Goal: Task Accomplishment & Management: Manage account settings

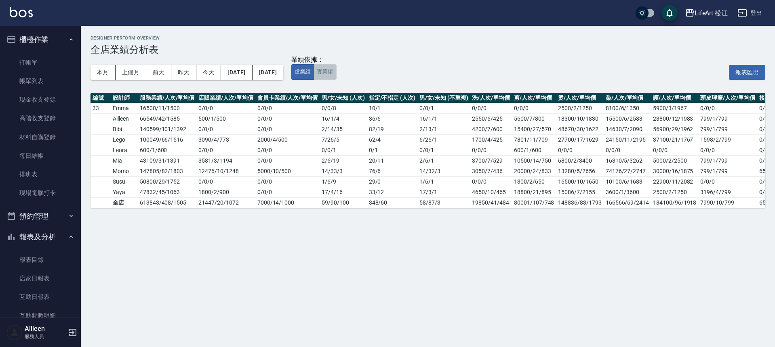
click at [336, 76] on button "實業績" at bounding box center [324, 72] width 23 height 16
click at [314, 73] on button "虛業績" at bounding box center [302, 72] width 23 height 16
click at [56, 65] on link "打帳單" at bounding box center [40, 62] width 74 height 19
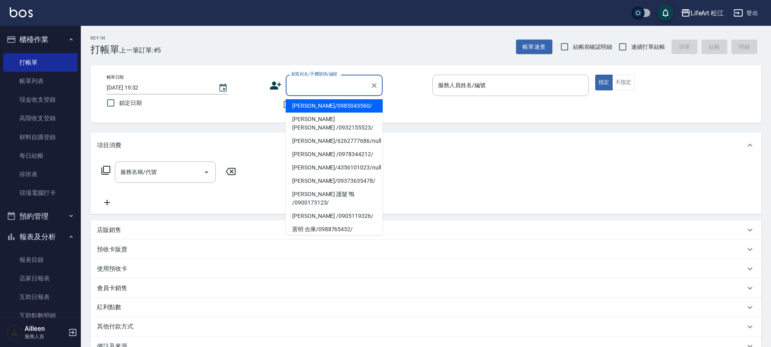
click at [326, 88] on input "顧客姓名/手機號碼/編號" at bounding box center [328, 85] width 78 height 14
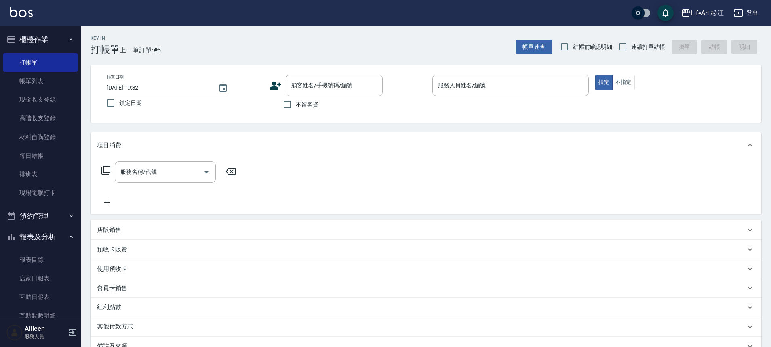
click at [275, 125] on div "Key In 打帳單 上一筆訂單:#5 帳單速查 結帳前確認明細 連續打單結帳 掛單 結帳 明細 帳單日期 2025/09/19 19:32 鎖定日期 顧客姓…" at bounding box center [426, 235] width 690 height 418
click at [284, 112] on input "不留客資" at bounding box center [287, 104] width 17 height 17
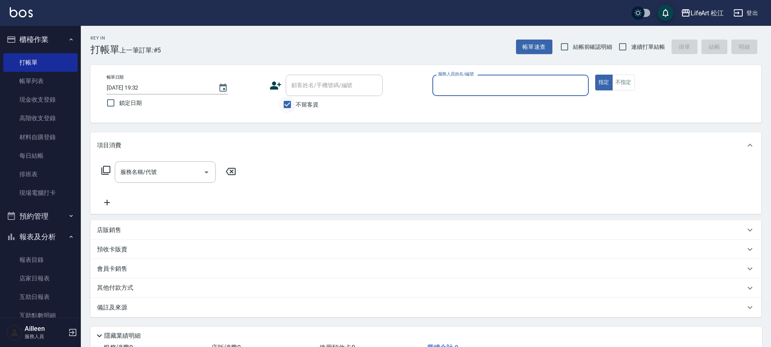
click at [292, 105] on input "不留客資" at bounding box center [287, 104] width 17 height 17
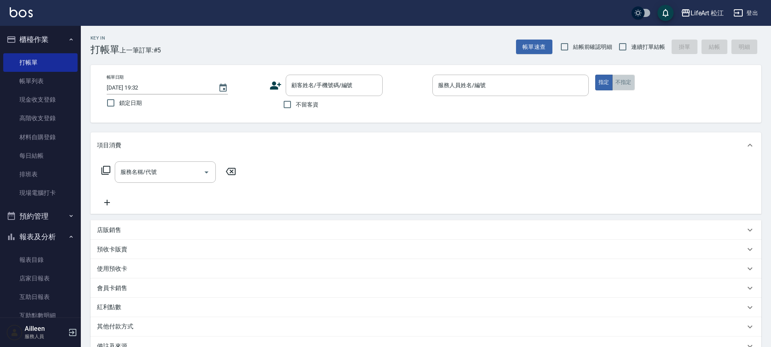
click at [618, 83] on button "不指定" at bounding box center [623, 83] width 23 height 16
click at [301, 109] on label "不留客資" at bounding box center [299, 104] width 40 height 17
click at [296, 109] on input "不留客資" at bounding box center [287, 104] width 17 height 17
checkbox input "true"
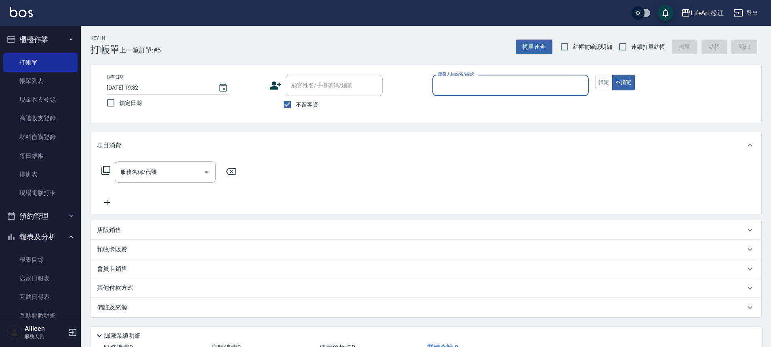
click at [475, 88] on input "服務人員姓名/編號" at bounding box center [510, 85] width 149 height 14
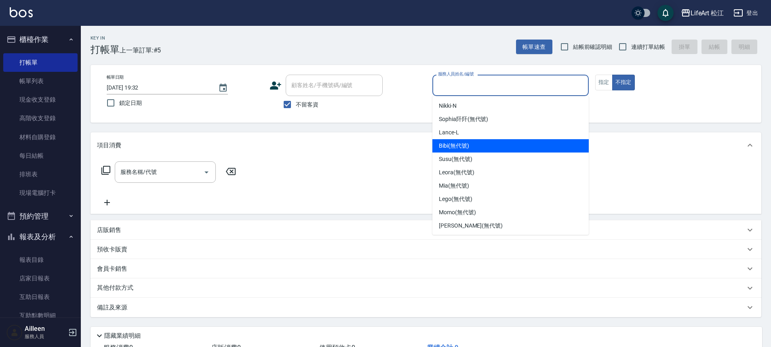
click at [470, 148] on div "Bibi (無代號)" at bounding box center [510, 145] width 156 height 13
type input "Bibi(無代號)"
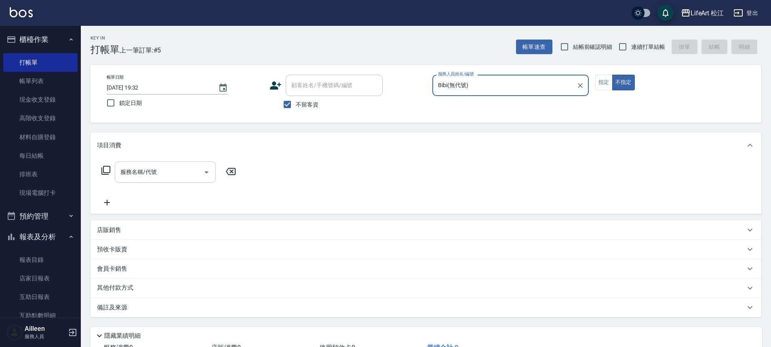
click at [166, 173] on input "服務名稱/代號" at bounding box center [159, 172] width 82 height 14
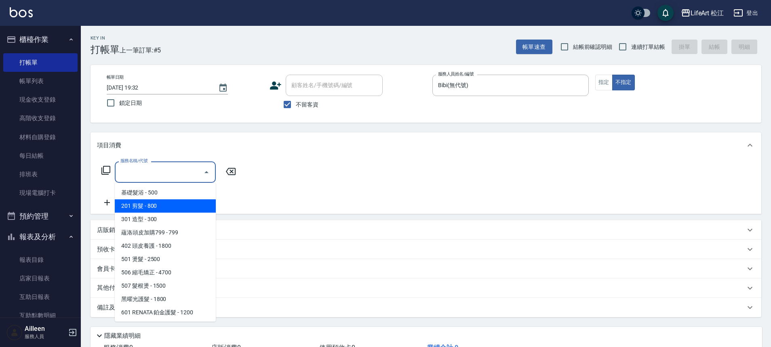
click at [159, 204] on span "201 剪髮 - 800" at bounding box center [165, 206] width 101 height 13
type input "201 剪髮(201)"
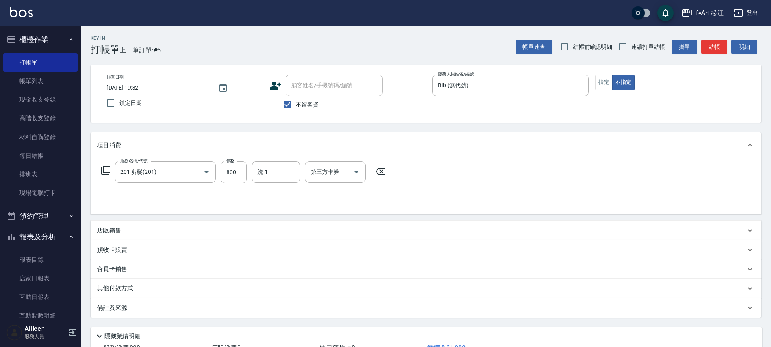
click at [133, 309] on div "備註及來源" at bounding box center [421, 308] width 648 height 8
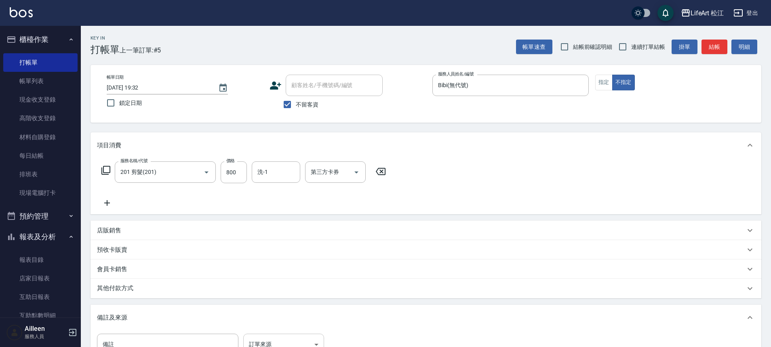
click at [296, 334] on body "LifeArt 松江 登出 櫃檯作業 打帳單 帳單列表 現金收支登錄 高階收支登錄 材料自購登錄 每日結帳 排班表 現場電腦打卡 預約管理 預約管理 單日預約…" at bounding box center [385, 230] width 771 height 460
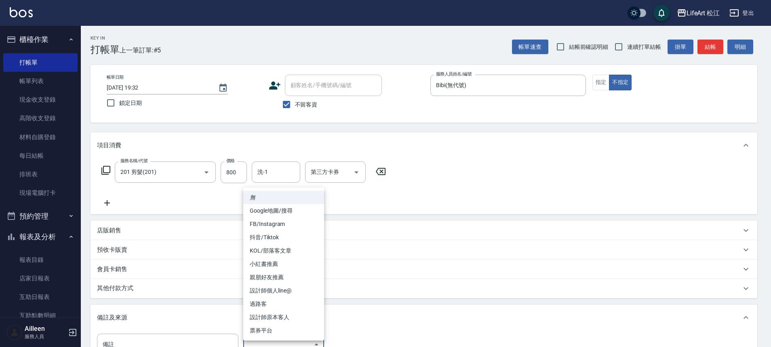
scroll to position [8, 0]
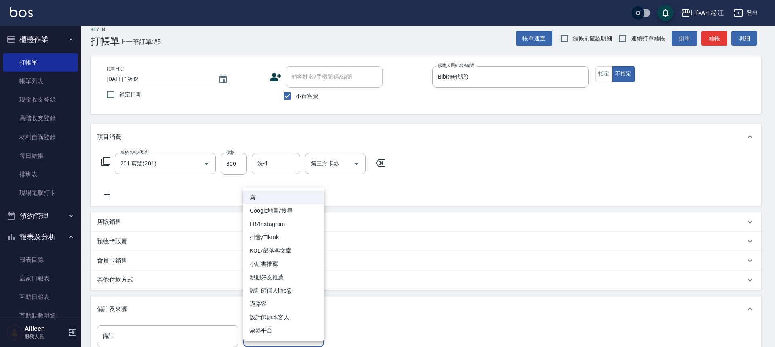
click at [297, 303] on li "過路客" at bounding box center [283, 304] width 81 height 13
type input "過路客"
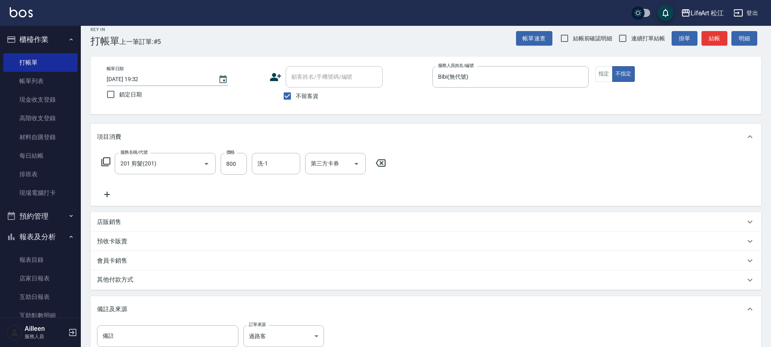
click at [164, 276] on div "其他付款方式" at bounding box center [421, 280] width 648 height 9
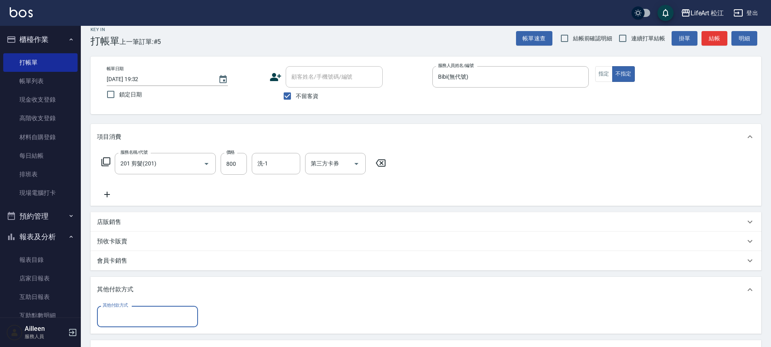
scroll to position [0, 0]
click at [152, 319] on input "其他付款方式" at bounding box center [148, 317] width 94 height 14
click at [326, 314] on div "其他付款方式 其他付款方式" at bounding box center [426, 316] width 658 height 21
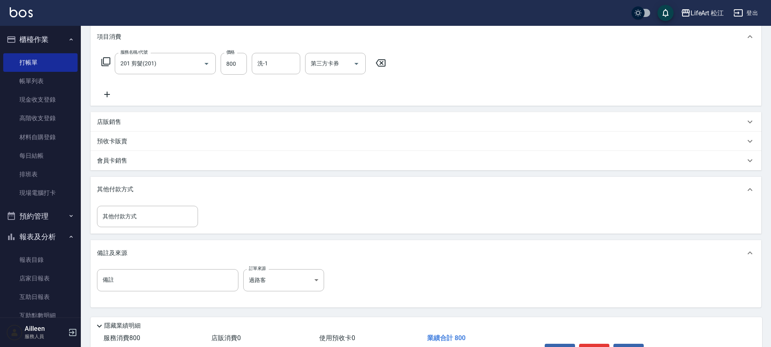
scroll to position [160, 0]
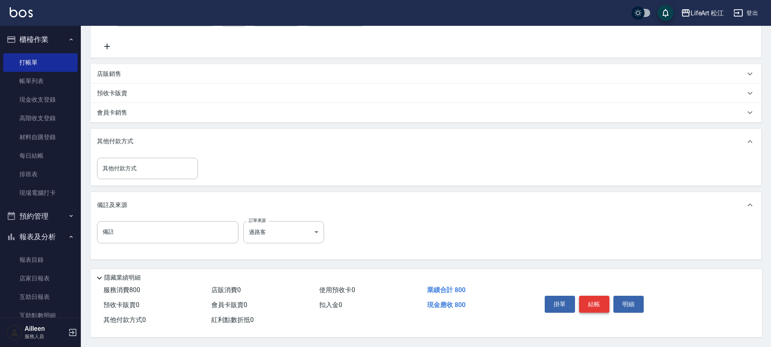
click at [588, 300] on button "結帳" at bounding box center [594, 304] width 30 height 17
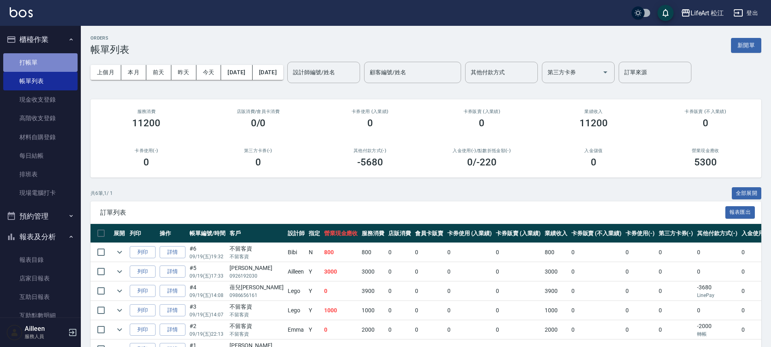
click at [51, 57] on link "打帳單" at bounding box center [40, 62] width 74 height 19
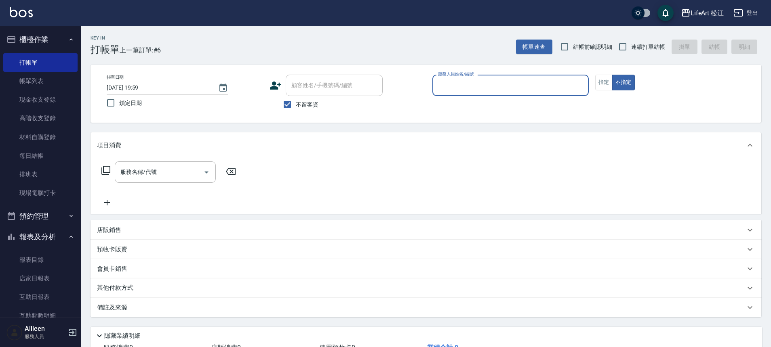
click at [511, 92] on input "服務人員姓名/編號" at bounding box center [510, 85] width 149 height 14
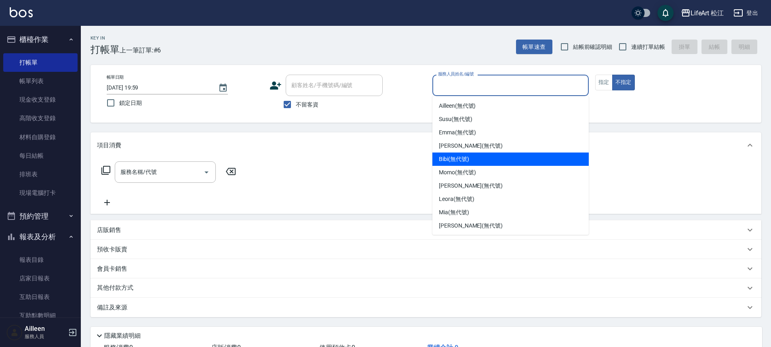
click at [486, 162] on div "Bibi (無代號)" at bounding box center [510, 159] width 156 height 13
type input "Bibi(無代號)"
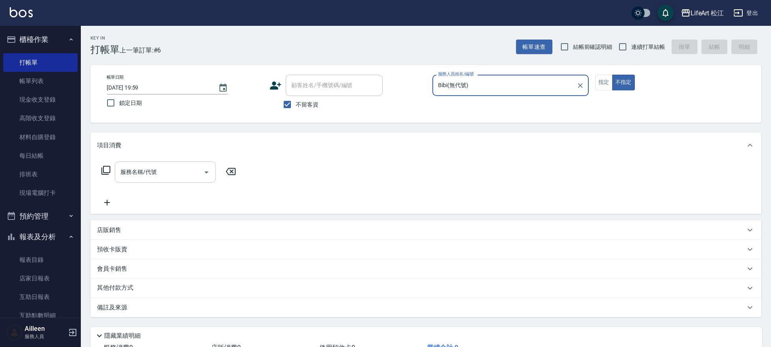
click at [165, 176] on input "服務名稱/代號" at bounding box center [159, 172] width 82 height 14
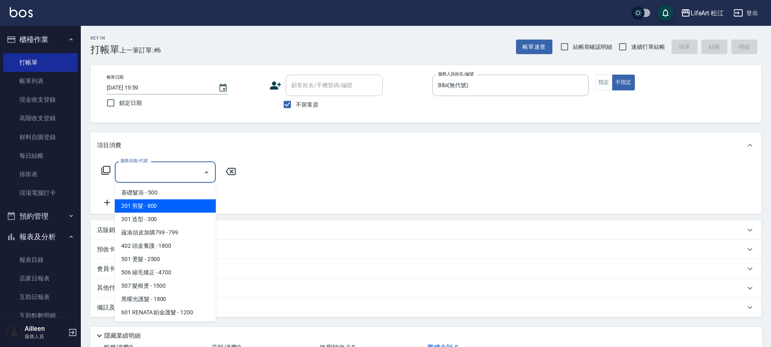
click at [180, 205] on span "201 剪髮 - 800" at bounding box center [165, 206] width 101 height 13
type input "201 剪髮(201)"
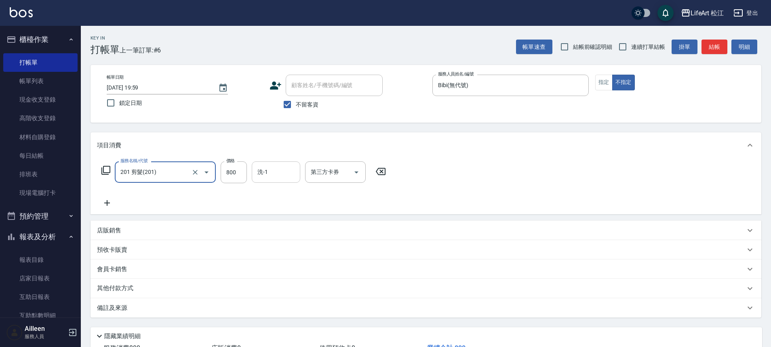
click at [262, 177] on input "洗-1" at bounding box center [275, 172] width 41 height 14
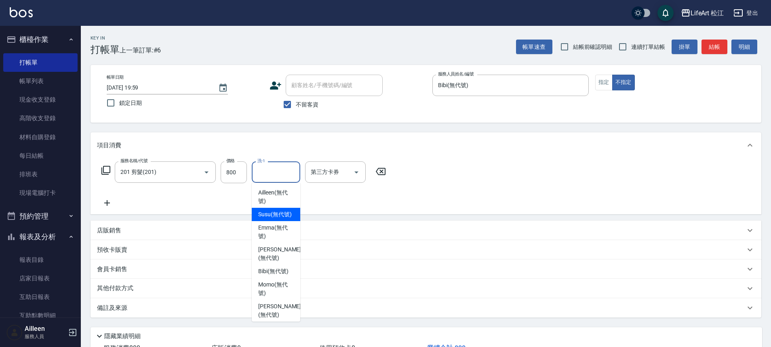
click at [266, 218] on span "Susu (無代號)" at bounding box center [275, 214] width 34 height 8
type input "Susu(無代號)"
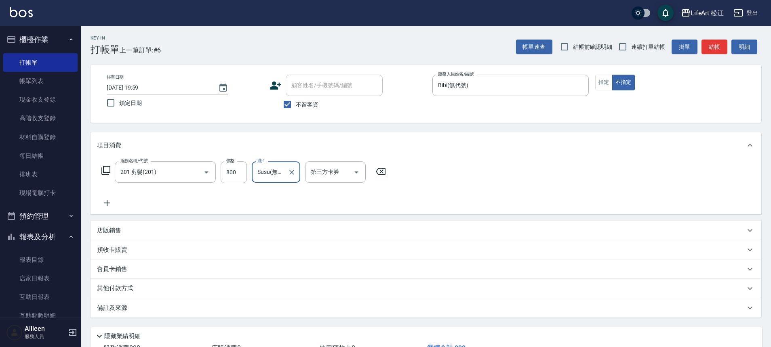
click at [147, 306] on div "備註及來源" at bounding box center [421, 308] width 648 height 8
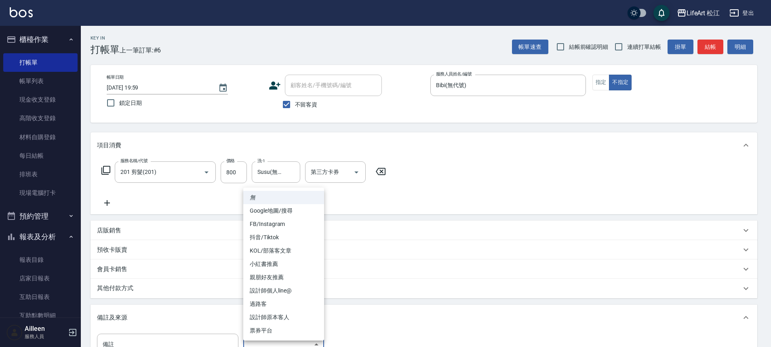
click at [250, 339] on body "LifeArt 松江 登出 櫃檯作業 打帳單 帳單列表 現金收支登錄 高階收支登錄 材料自購登錄 每日結帳 排班表 現場電腦打卡 預約管理 預約管理 單日預約…" at bounding box center [385, 230] width 771 height 460
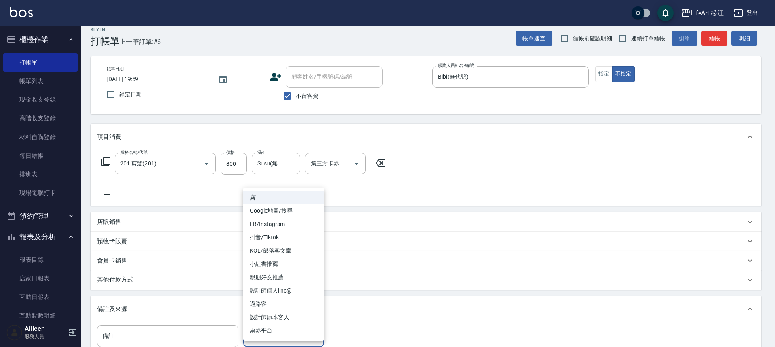
click at [272, 301] on li "過路客" at bounding box center [283, 304] width 81 height 13
type input "過路客"
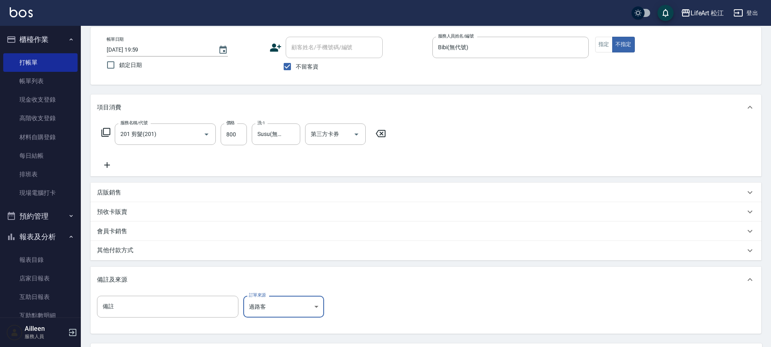
scroll to position [116, 0]
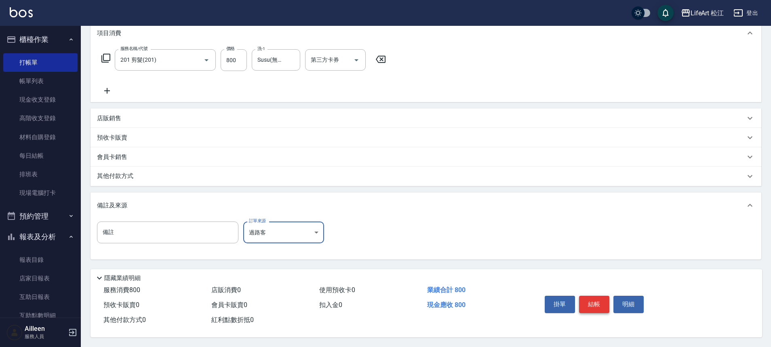
click at [589, 297] on button "結帳" at bounding box center [594, 304] width 30 height 17
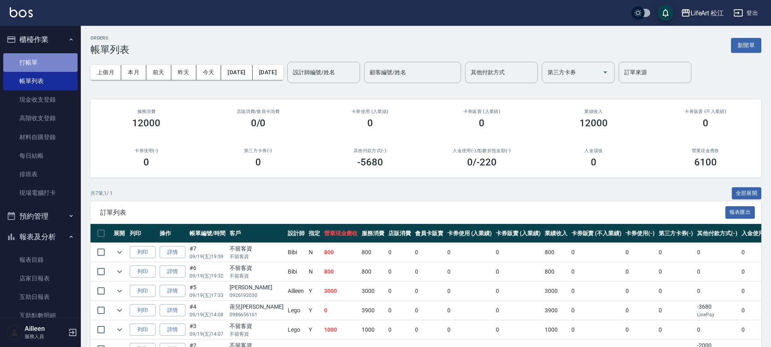
click at [66, 63] on link "打帳單" at bounding box center [40, 62] width 74 height 19
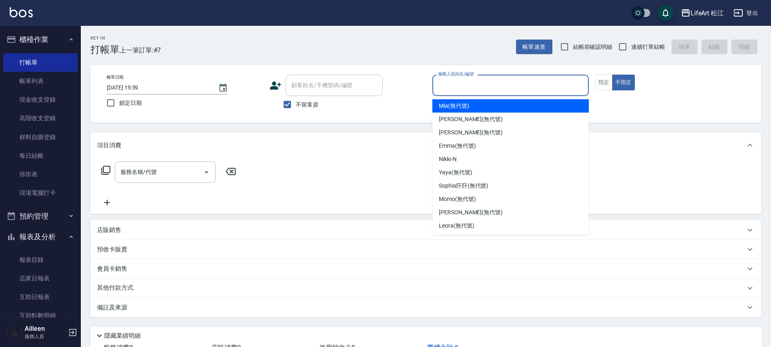
click at [473, 87] on input "服務人員姓名/編號" at bounding box center [510, 85] width 149 height 14
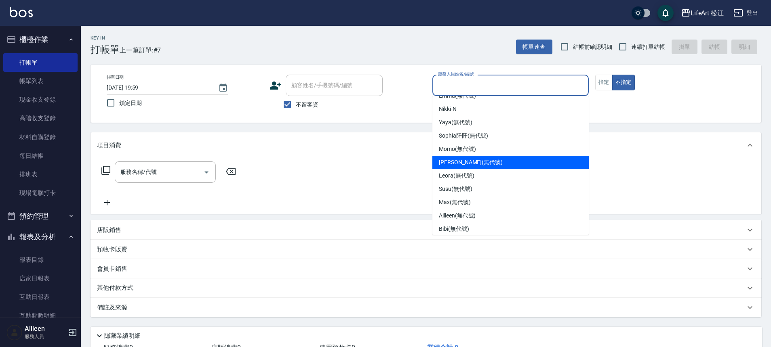
scroll to position [52, 0]
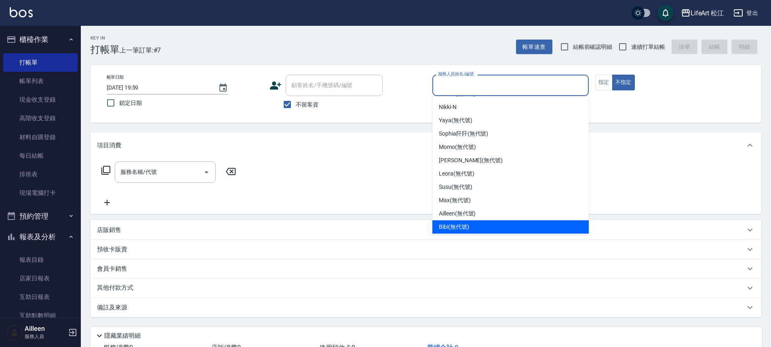
click at [465, 225] on span "Bibi (無代號)" at bounding box center [454, 227] width 30 height 8
type input "Bibi(無代號)"
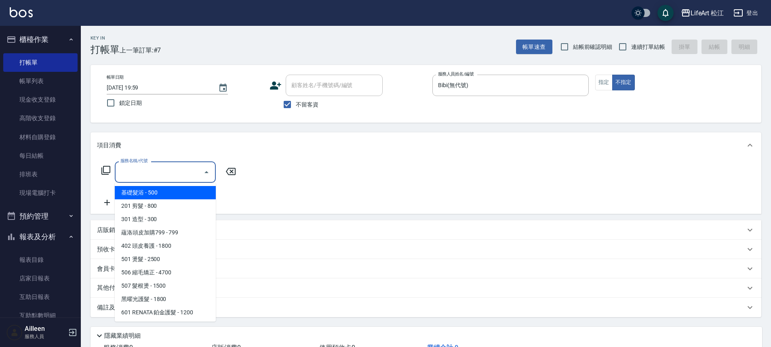
click at [146, 178] on input "服務名稱/代號" at bounding box center [159, 172] width 82 height 14
click at [152, 196] on span "基礎髮浴 - 500" at bounding box center [165, 192] width 101 height 13
type input "基礎髮浴 (101)"
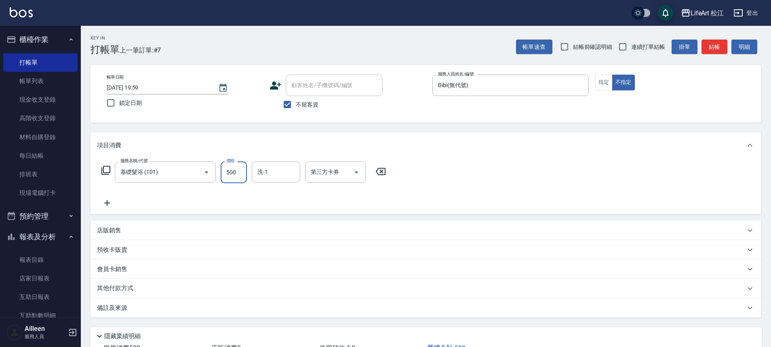
click at [233, 170] on input "500" at bounding box center [234, 173] width 26 height 22
type input "800"
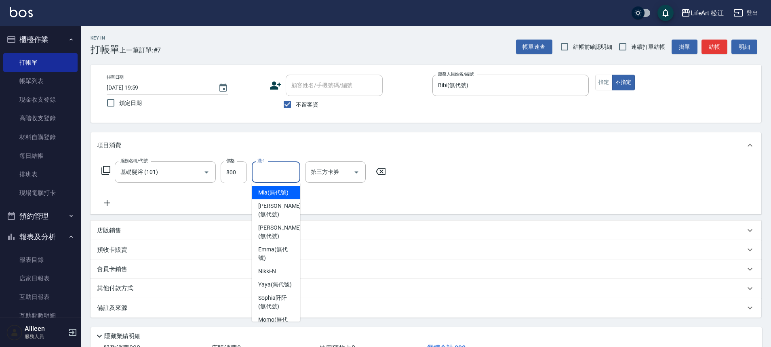
click at [279, 173] on input "洗-1" at bounding box center [275, 172] width 41 height 14
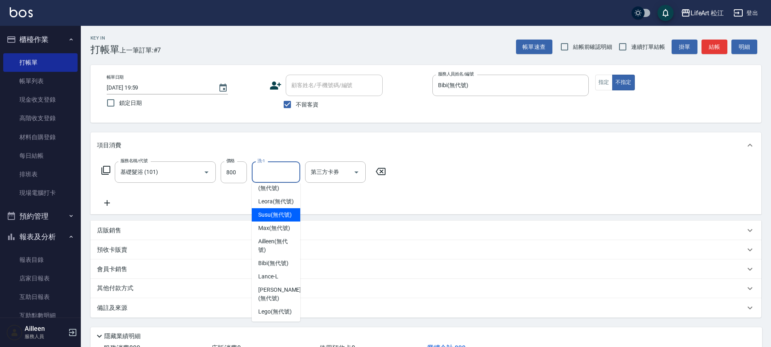
click at [279, 211] on span "Susu (無代號)" at bounding box center [275, 215] width 34 height 8
type input "Susu(無代號)"
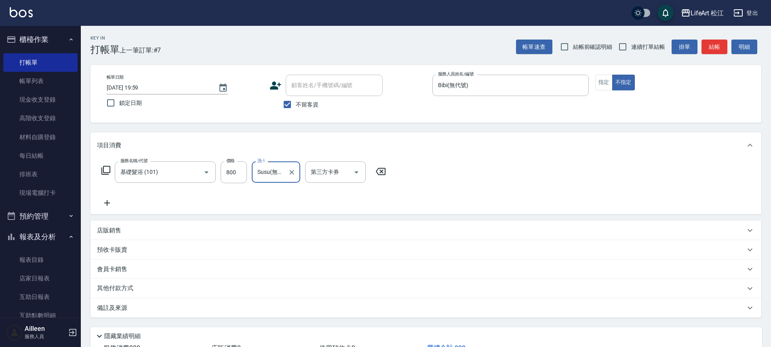
click at [118, 307] on p "備註及來源" at bounding box center [112, 308] width 30 height 8
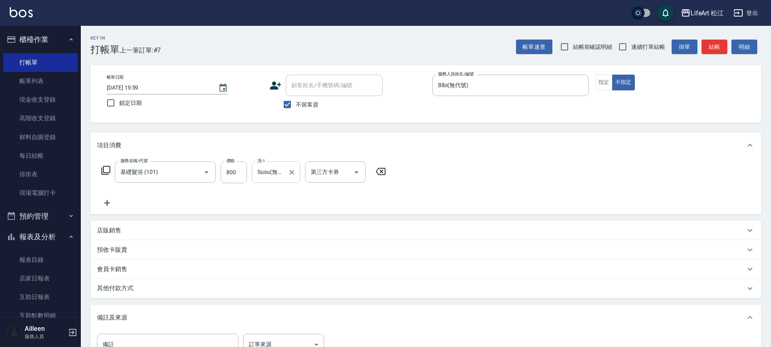
click at [292, 174] on icon "Clear" at bounding box center [292, 172] width 8 height 8
click at [284, 174] on input "洗-1" at bounding box center [275, 172] width 41 height 14
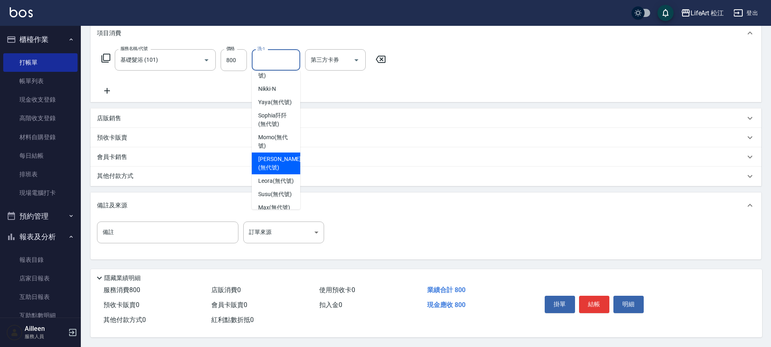
scroll to position [72, 0]
click at [272, 177] on span "Leora (無代號)" at bounding box center [276, 179] width 36 height 8
type input "Leora(無代號)"
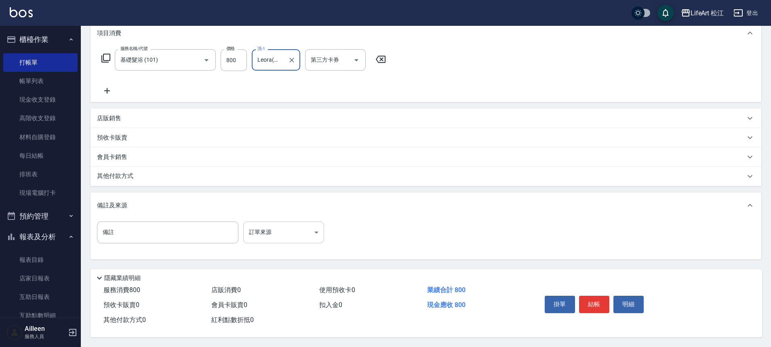
click at [285, 228] on body "LifeArt 松江 登出 櫃檯作業 打帳單 帳單列表 現金收支登錄 高階收支登錄 材料自購登錄 每日結帳 排班表 現場電腦打卡 預約管理 預約管理 單日預約…" at bounding box center [385, 118] width 771 height 460
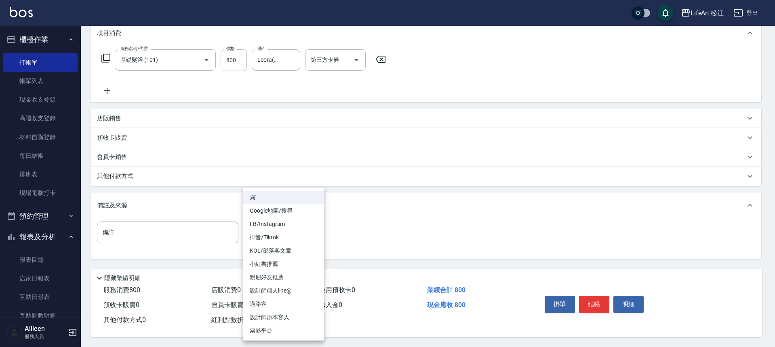
click at [280, 303] on li "過路客" at bounding box center [283, 304] width 81 height 13
type input "過路客"
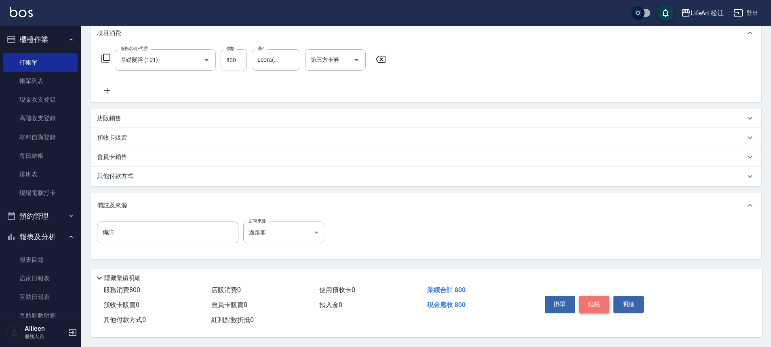
click at [591, 301] on button "結帳" at bounding box center [594, 304] width 30 height 17
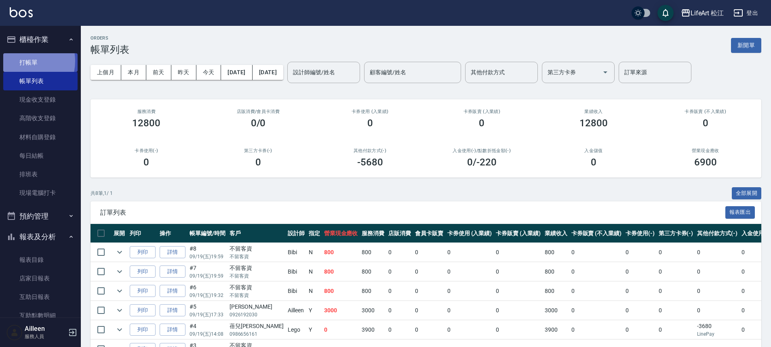
click at [20, 61] on link "打帳單" at bounding box center [40, 62] width 74 height 19
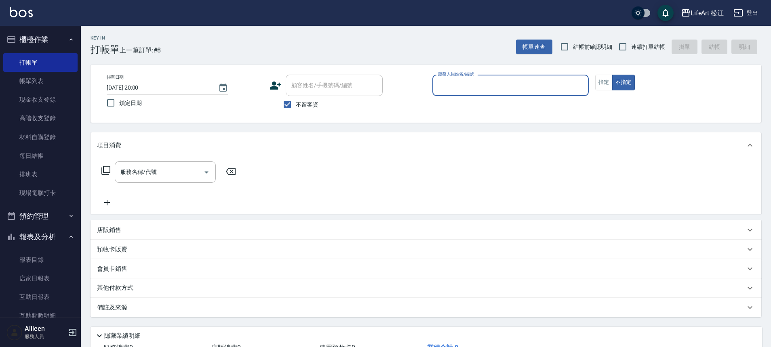
click at [526, 89] on input "服務人員姓名/編號" at bounding box center [510, 85] width 149 height 14
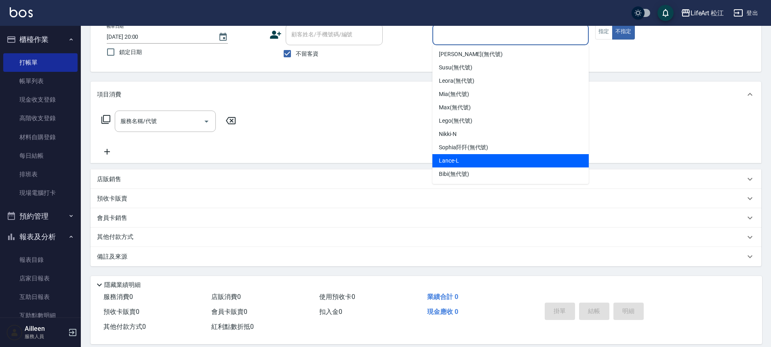
scroll to position [53, 0]
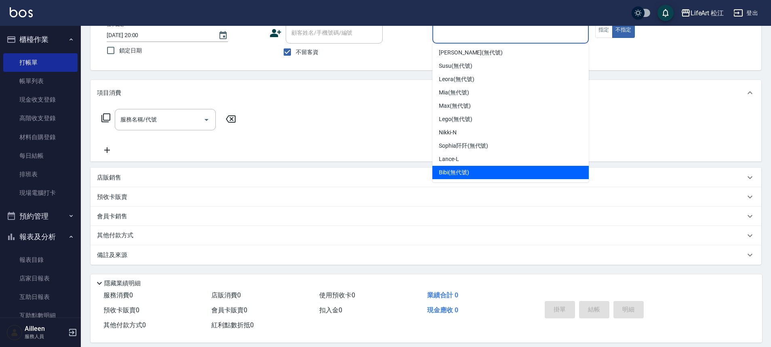
click at [476, 173] on div "Bibi (無代號)" at bounding box center [510, 172] width 156 height 13
type input "Bibi(無代號)"
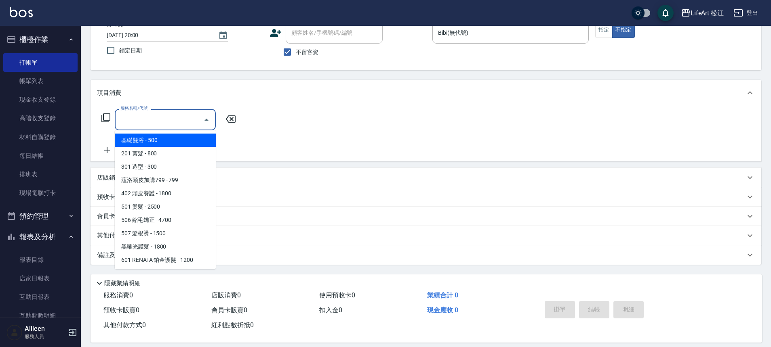
click at [129, 126] on input "服務名稱/代號" at bounding box center [159, 120] width 82 height 14
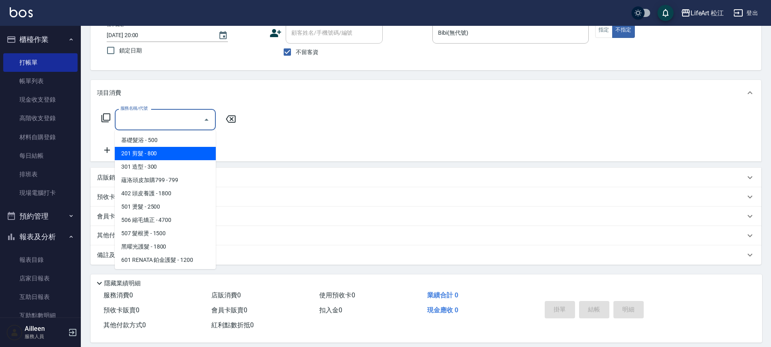
click at [174, 158] on span "201 剪髮 - 800" at bounding box center [165, 153] width 101 height 13
type input "201 剪髮(201)"
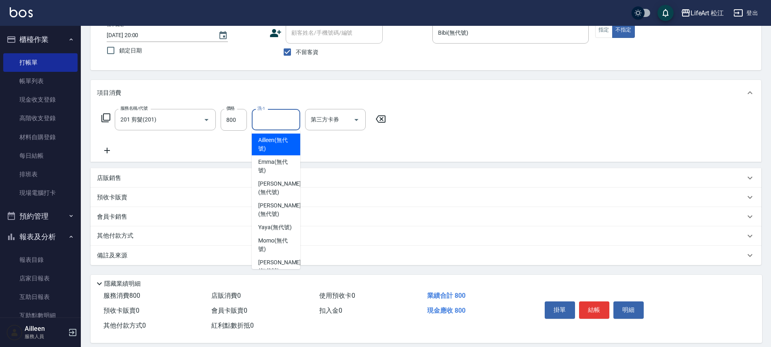
click at [272, 124] on input "洗-1" at bounding box center [275, 120] width 41 height 14
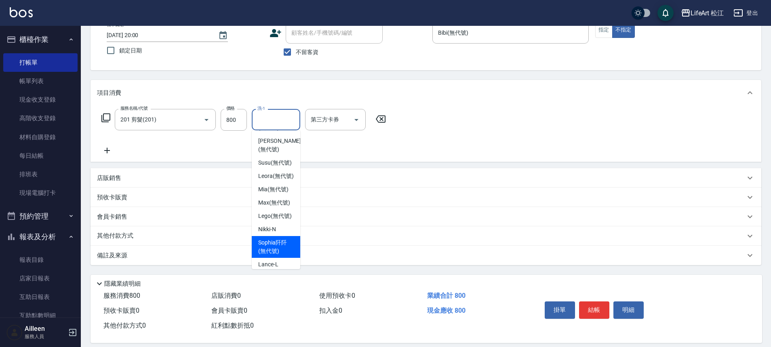
scroll to position [118, 0]
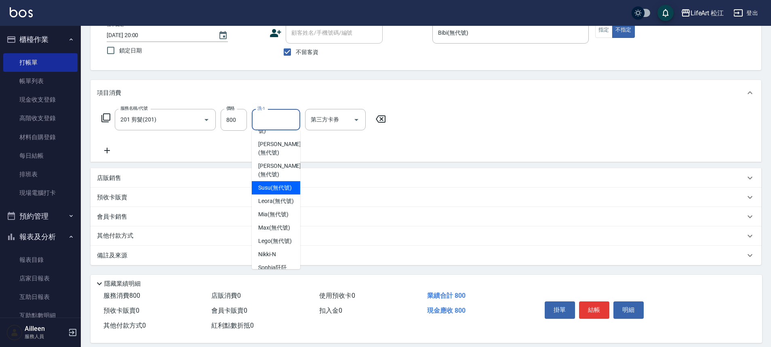
click at [283, 188] on span "Susu (無代號)" at bounding box center [275, 188] width 34 height 8
type input "Susu(無代號)"
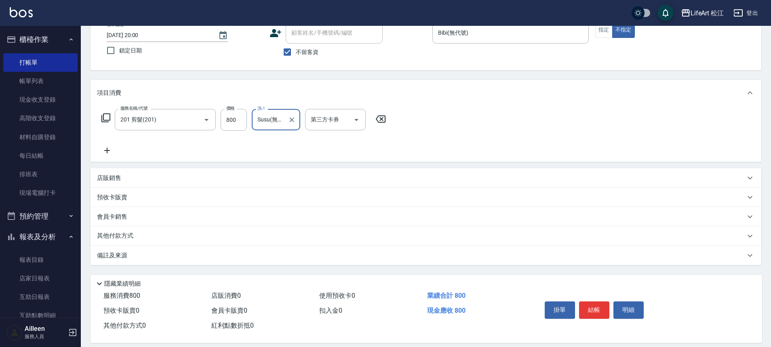
click at [212, 254] on div "備註及來源" at bounding box center [421, 256] width 648 height 8
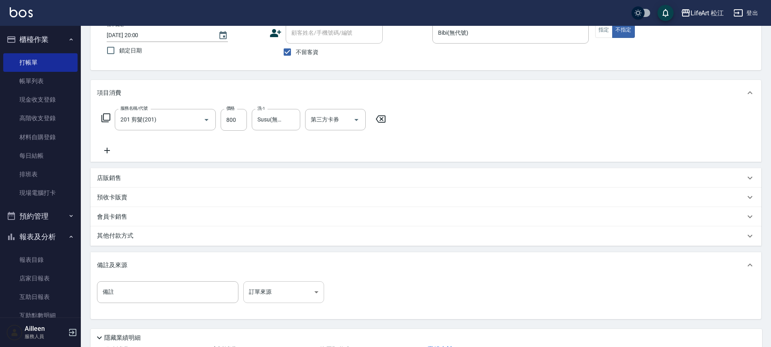
click at [270, 292] on body "LifeArt 松江 登出 櫃檯作業 打帳單 帳單列表 現金收支登錄 高階收支登錄 材料自購登錄 每日結帳 排班表 現場電腦打卡 預約管理 預約管理 單日預約…" at bounding box center [385, 177] width 771 height 460
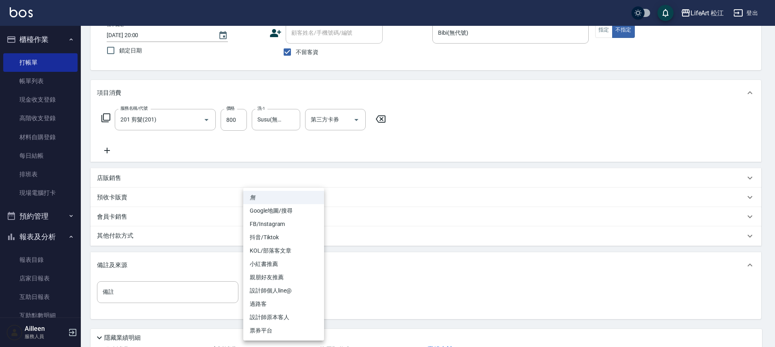
click at [274, 309] on li "過路客" at bounding box center [283, 304] width 81 height 13
type input "過路客"
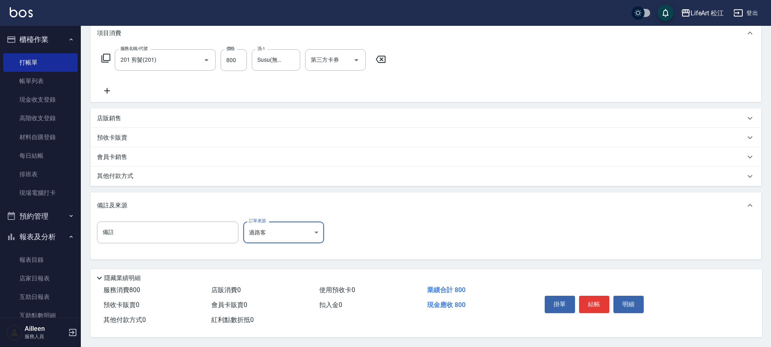
scroll to position [116, 0]
click at [587, 297] on button "結帳" at bounding box center [594, 304] width 30 height 17
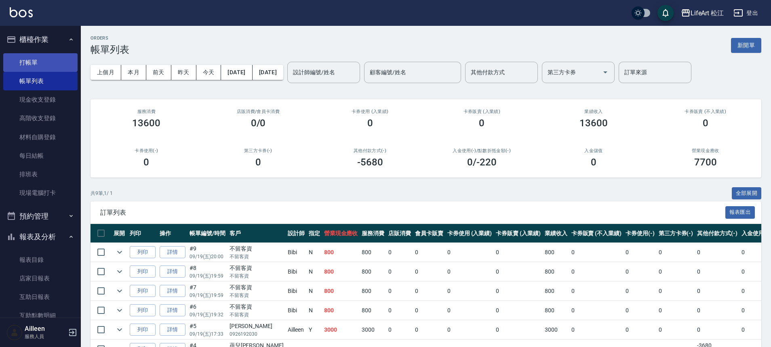
click at [43, 61] on link "打帳單" at bounding box center [40, 62] width 74 height 19
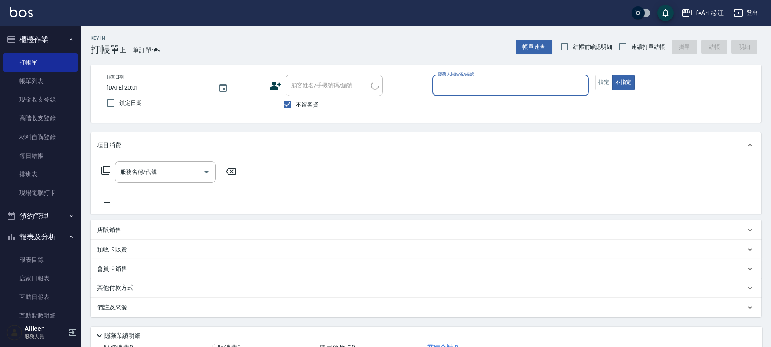
click at [500, 90] on input "服務人員姓名/編號" at bounding box center [510, 85] width 149 height 14
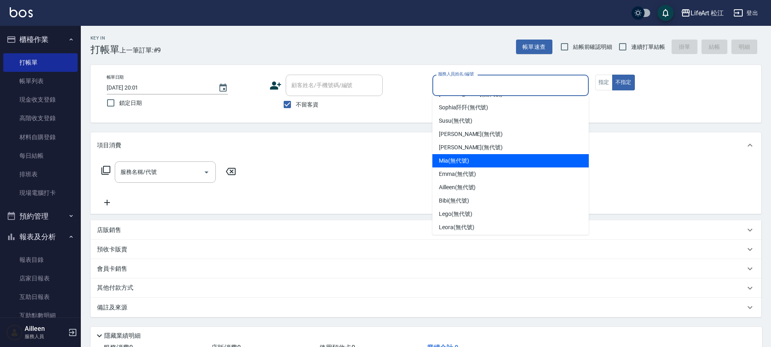
scroll to position [70, 0]
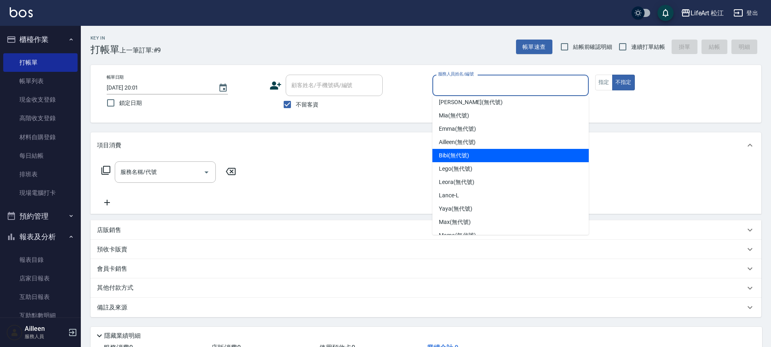
click at [477, 152] on div "Bibi (無代號)" at bounding box center [510, 155] width 156 height 13
type input "Bibi(無代號)"
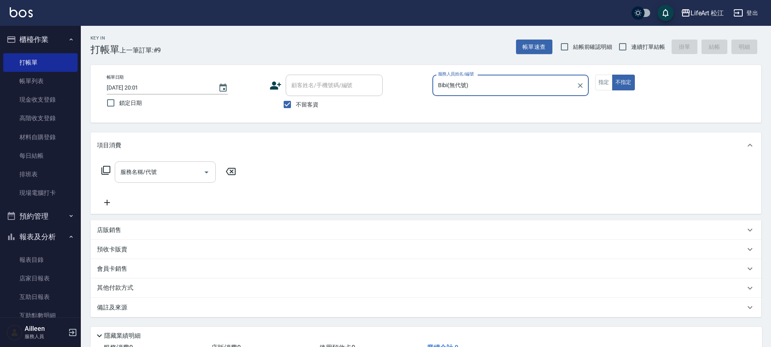
click at [162, 166] on input "服務名稱/代號" at bounding box center [159, 172] width 82 height 14
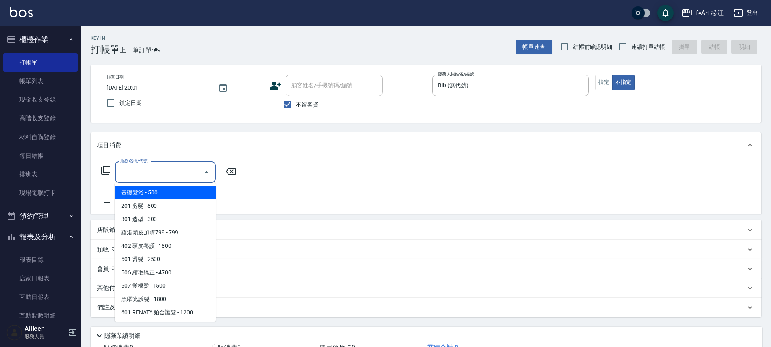
click at [162, 196] on span "基礎髮浴 - 500" at bounding box center [165, 192] width 101 height 13
type input "基礎髮浴 (101)"
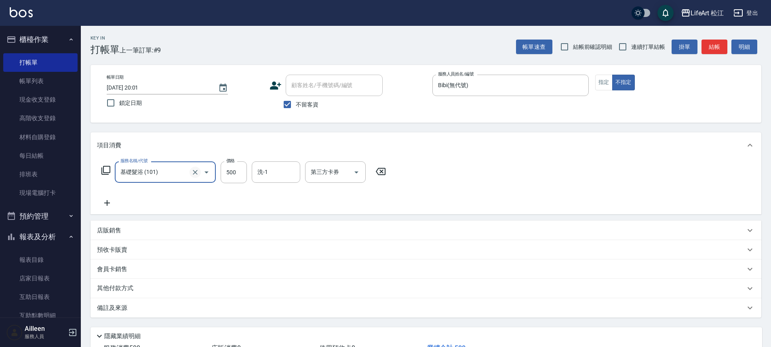
click at [196, 172] on icon "Clear" at bounding box center [195, 172] width 8 height 8
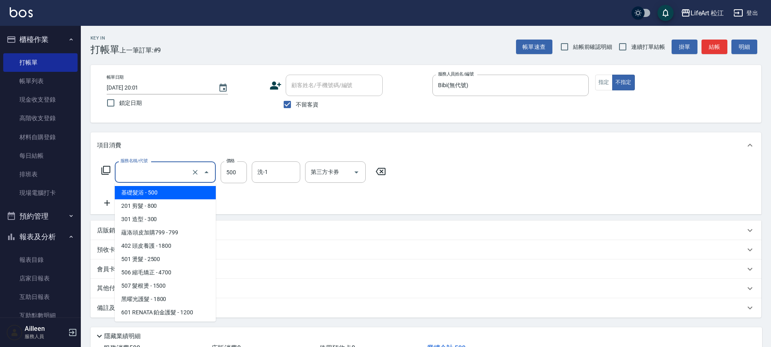
click at [172, 173] on input "服務名稱/代號" at bounding box center [153, 172] width 71 height 14
click at [170, 206] on span "201 剪髮 - 800" at bounding box center [165, 206] width 101 height 13
type input "201 剪髮(201)"
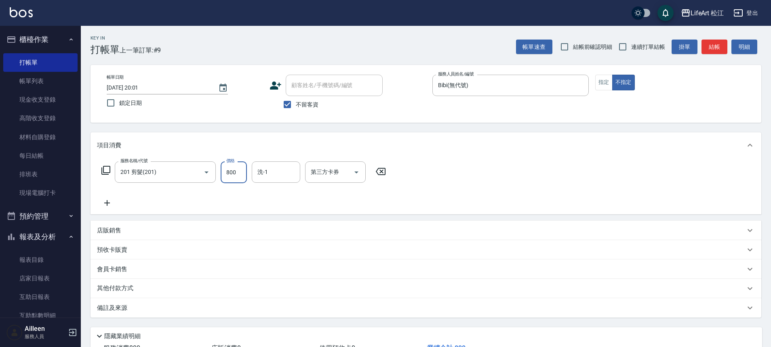
click at [232, 172] on input "800" at bounding box center [234, 173] width 26 height 22
type input "1100"
click at [264, 178] on input "洗-1" at bounding box center [275, 172] width 41 height 14
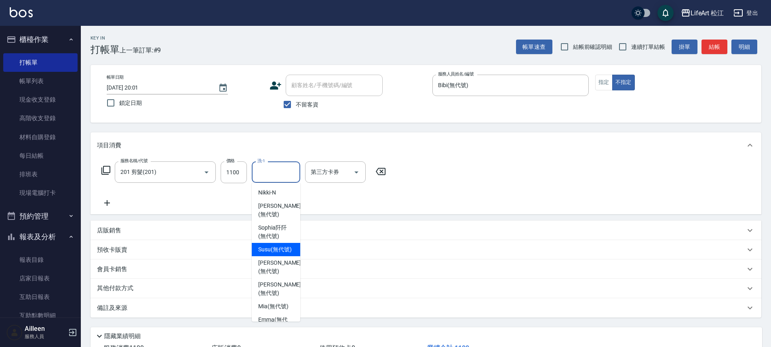
click at [289, 254] on span "Susu (無代號)" at bounding box center [275, 250] width 34 height 8
type input "Susu(無代號)"
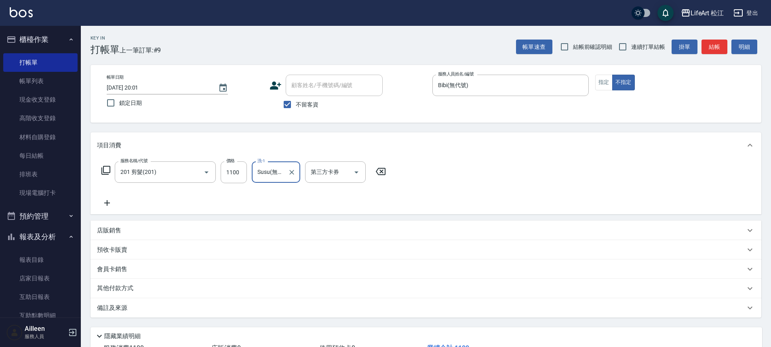
click at [149, 308] on div "備註及來源" at bounding box center [421, 308] width 648 height 8
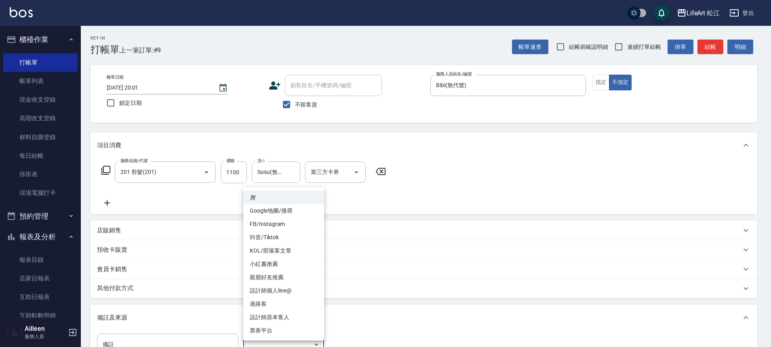
click at [292, 338] on body "LifeArt 松江 登出 櫃檯作業 打帳單 帳單列表 現金收支登錄 高階收支登錄 材料自購登錄 每日結帳 排班表 現場電腦打卡 預約管理 預約管理 單日預約…" at bounding box center [385, 230] width 771 height 460
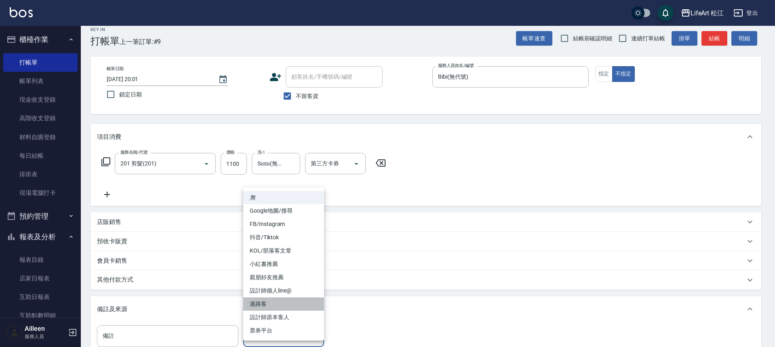
click at [294, 305] on li "過路客" at bounding box center [283, 304] width 81 height 13
type input "過路客"
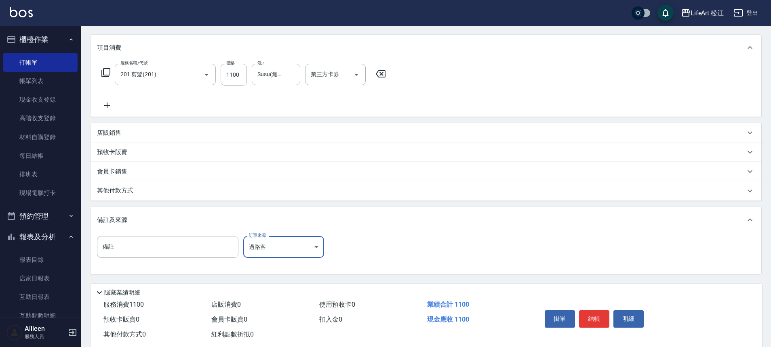
scroll to position [116, 0]
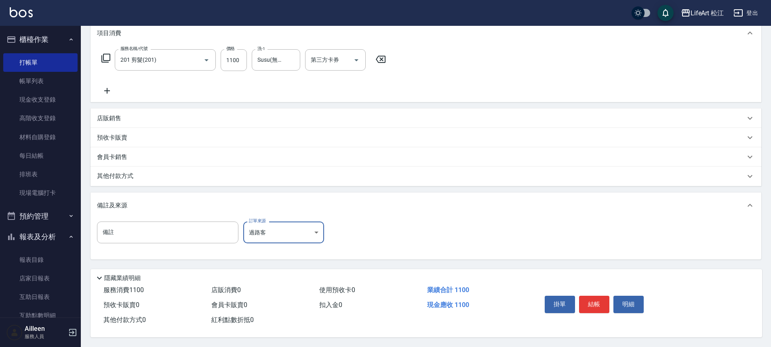
click at [118, 175] on p "其他付款方式" at bounding box center [117, 176] width 40 height 9
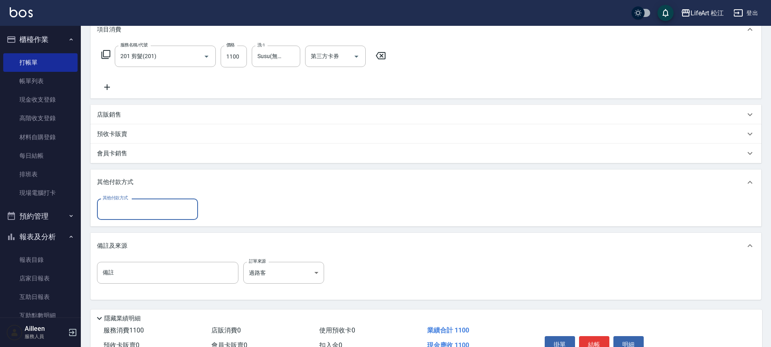
scroll to position [0, 0]
click at [149, 205] on input "其他付款方式" at bounding box center [148, 209] width 94 height 14
click at [142, 230] on span "轉帳" at bounding box center [147, 229] width 101 height 13
type input "轉帳"
click at [223, 213] on input "0" at bounding box center [233, 210] width 61 height 22
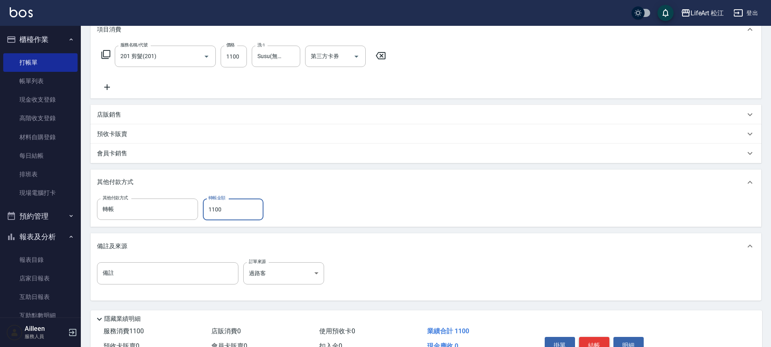
type input "1100"
click at [602, 343] on button "結帳" at bounding box center [594, 345] width 30 height 17
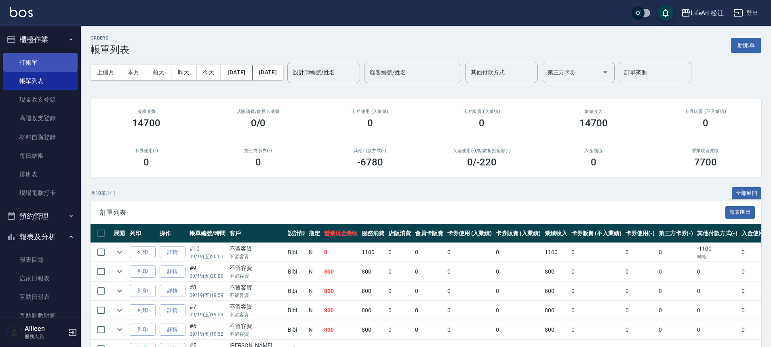
click at [37, 67] on link "打帳單" at bounding box center [40, 62] width 74 height 19
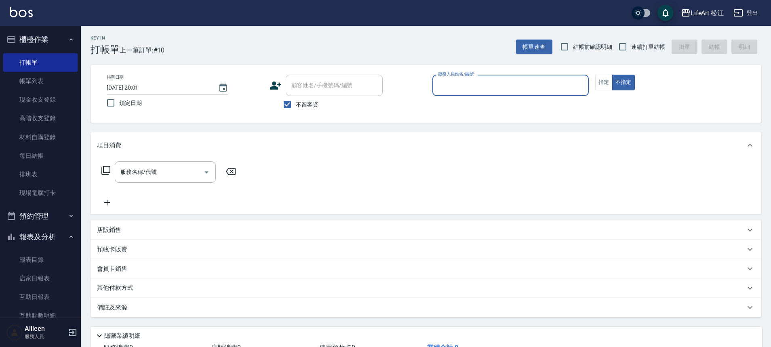
click at [320, 108] on div "不留客資" at bounding box center [325, 104] width 113 height 17
click at [312, 106] on span "不留客資" at bounding box center [307, 105] width 23 height 8
click at [296, 106] on input "不留客資" at bounding box center [287, 104] width 17 height 17
checkbox input "false"
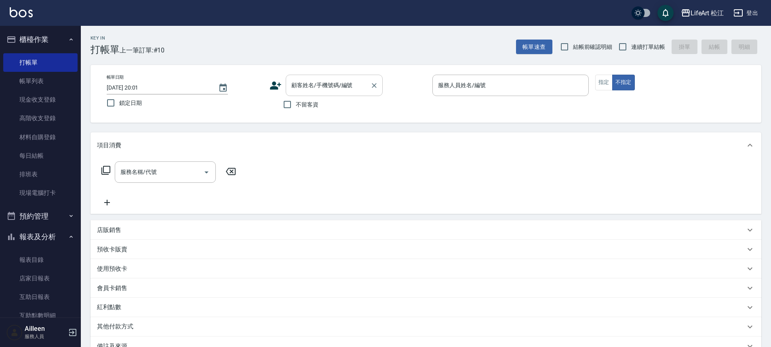
click at [326, 91] on input "顧客姓名/手機號碼/編號" at bounding box center [328, 85] width 78 height 14
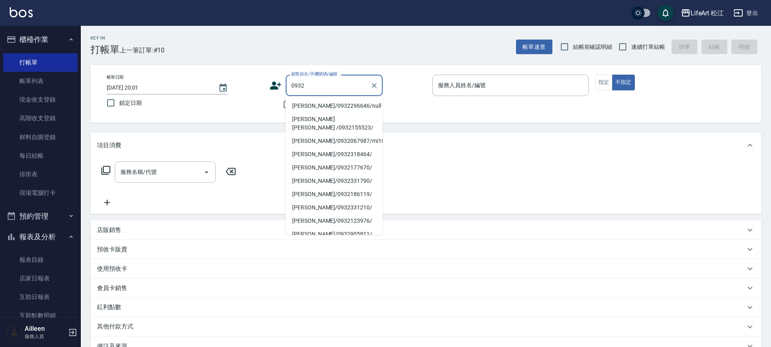
click at [335, 104] on li "[PERSON_NAME]/0932296646/null" at bounding box center [334, 105] width 97 height 13
type input "[PERSON_NAME]/0932296646/null"
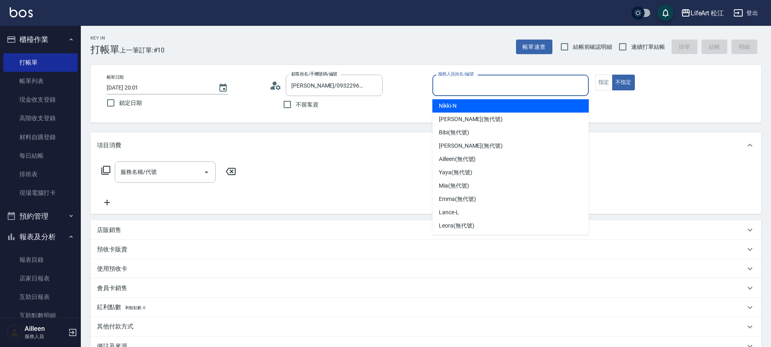
click at [499, 84] on input "服務人員姓名/編號" at bounding box center [510, 85] width 149 height 14
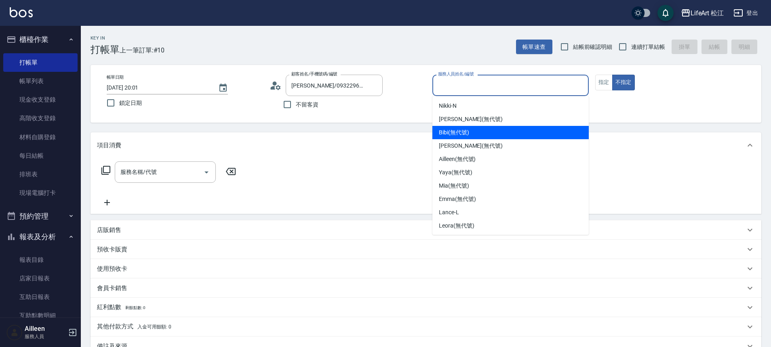
click at [483, 135] on div "Bibi (無代號)" at bounding box center [510, 132] width 156 height 13
type input "Bibi(無代號)"
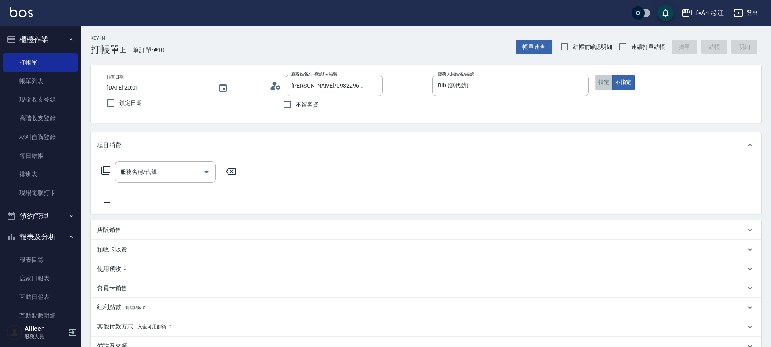
click at [602, 82] on button "指定" at bounding box center [603, 83] width 17 height 16
click at [204, 170] on icon "Open" at bounding box center [207, 173] width 10 height 10
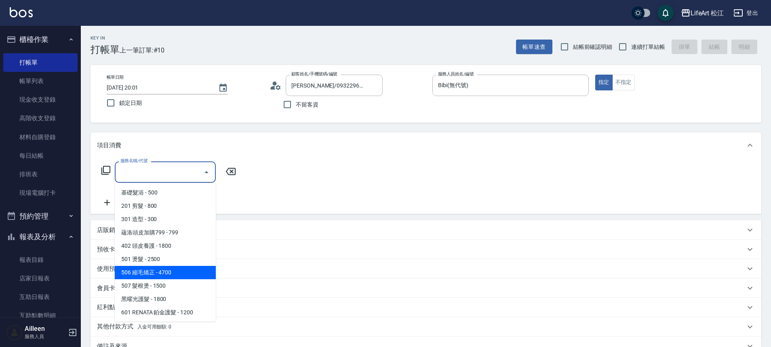
click at [170, 274] on span "506 縮毛矯正 - 4700" at bounding box center [165, 272] width 101 height 13
type input "506 縮毛矯正 (506)"
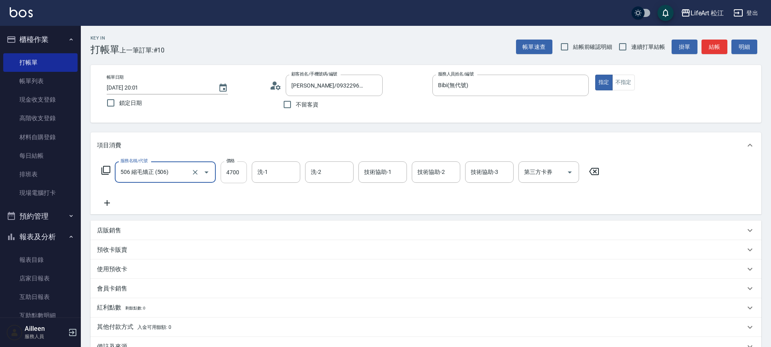
click at [239, 173] on input "4700" at bounding box center [234, 173] width 26 height 22
type input "1500"
click at [107, 204] on icon at bounding box center [107, 203] width 6 height 6
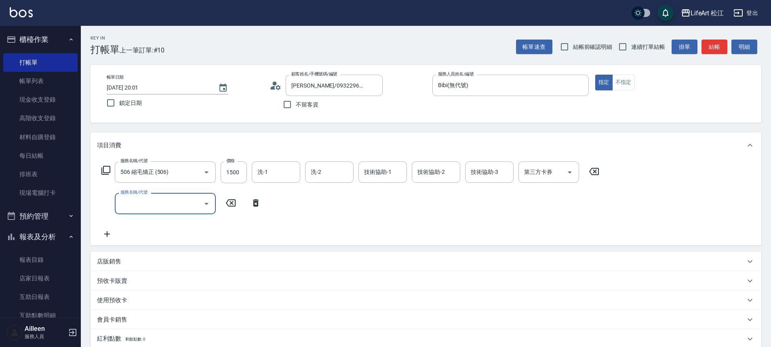
click at [156, 202] on input "服務名稱/代號" at bounding box center [159, 204] width 82 height 14
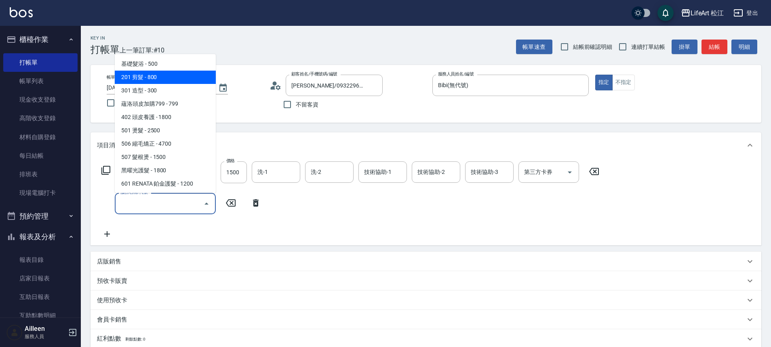
click at [162, 80] on span "201 剪髮 - 800" at bounding box center [165, 77] width 101 height 13
type input "201 剪髮(201)"
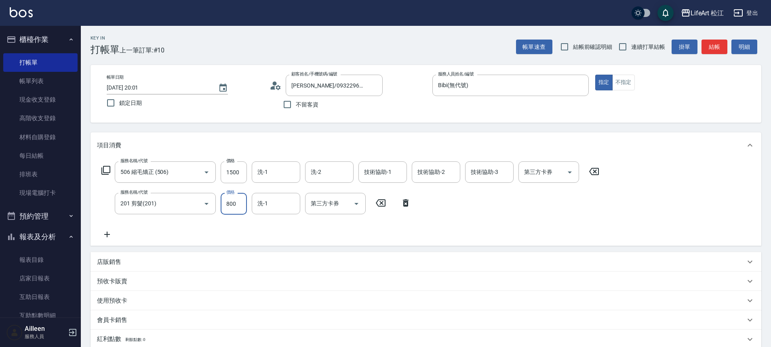
click at [234, 205] on input "800" at bounding box center [234, 204] width 26 height 22
type input "500"
click at [109, 236] on icon at bounding box center [107, 235] width 20 height 10
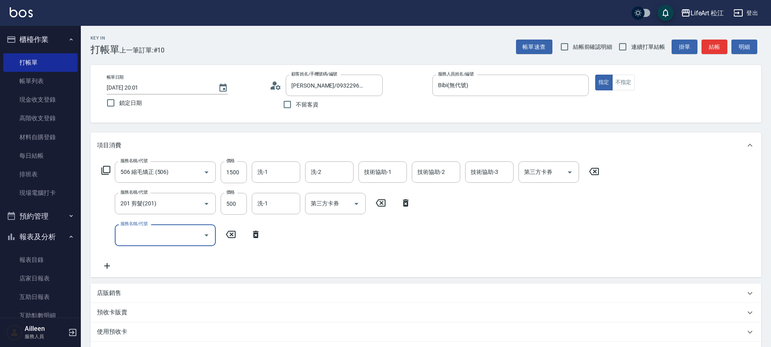
click at [166, 234] on input "服務名稱/代號" at bounding box center [159, 235] width 82 height 14
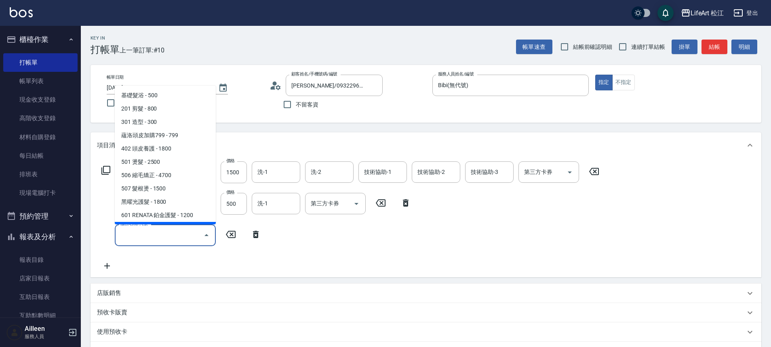
scroll to position [107, 0]
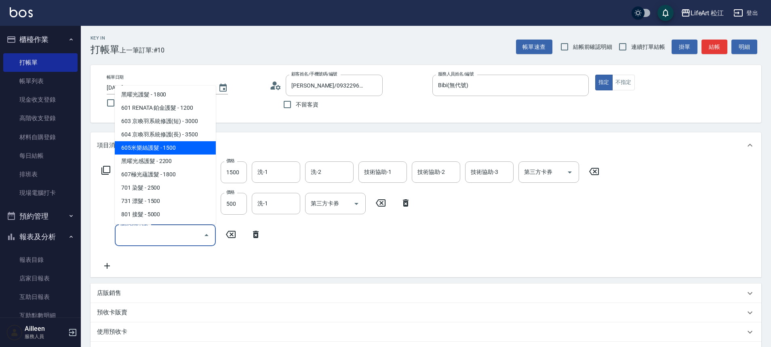
drag, startPoint x: 170, startPoint y: 148, endPoint x: 187, endPoint y: 168, distance: 26.1
click at [170, 148] on span "605米樂絲護髮 - 1500" at bounding box center [165, 147] width 101 height 13
type input "605米樂絲護髮(605)"
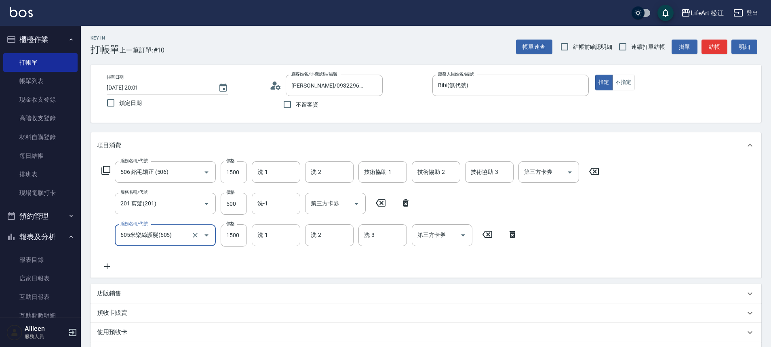
click at [276, 237] on input "洗-1" at bounding box center [275, 235] width 41 height 14
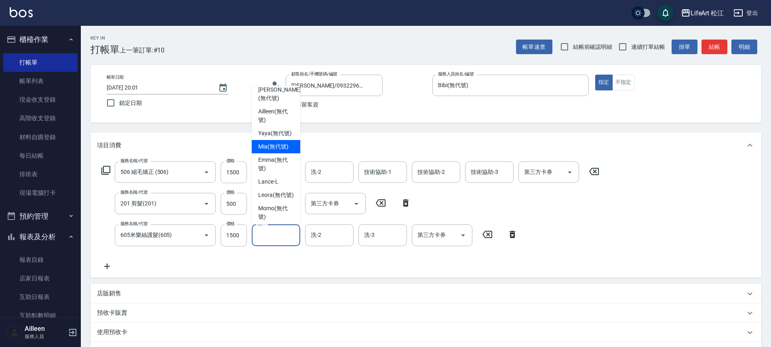
scroll to position [56, 0]
click at [273, 198] on span "Leora (無代號)" at bounding box center [276, 193] width 36 height 8
type input "Leora(無代號)"
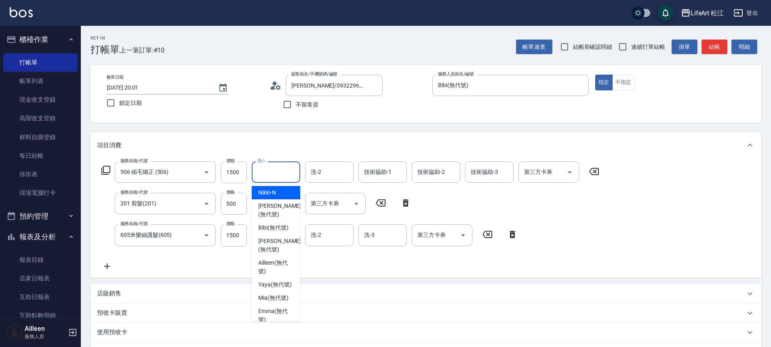
click at [271, 173] on input "洗-1" at bounding box center [275, 172] width 41 height 14
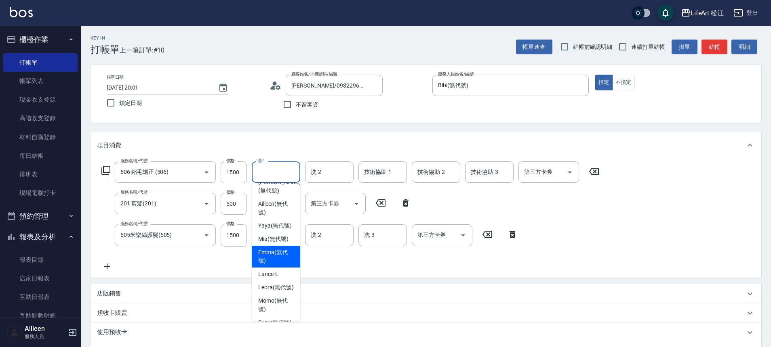
scroll to position [62, 0]
click at [282, 284] on span "Leora (無代號)" at bounding box center [276, 285] width 36 height 8
type input "Leora(無代號)"
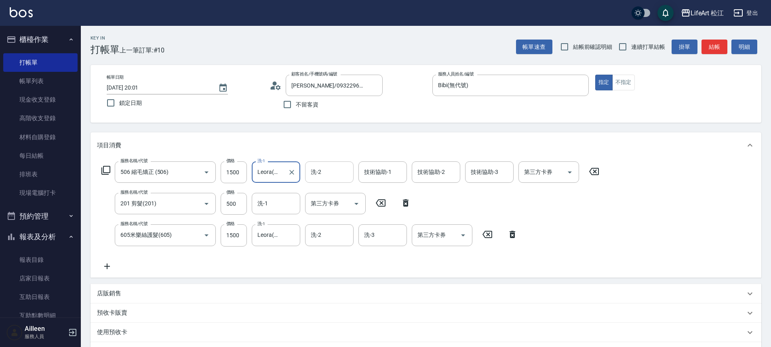
click at [330, 169] on input "洗-2" at bounding box center [329, 172] width 41 height 14
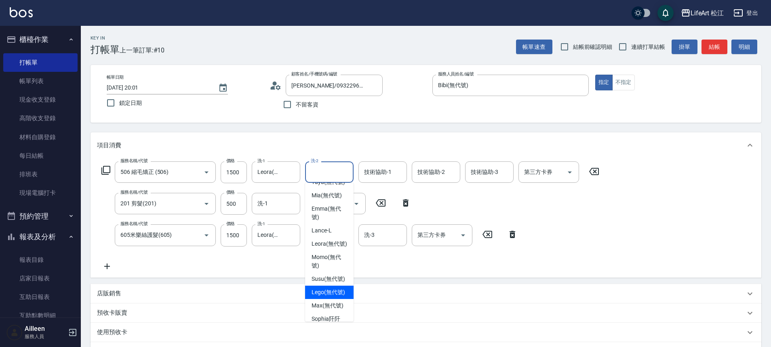
scroll to position [36, 0]
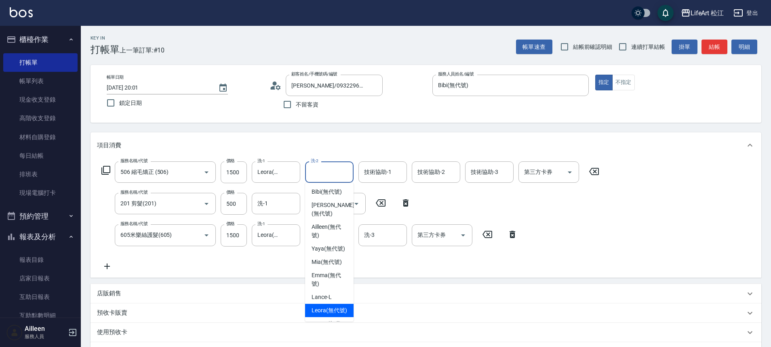
click at [328, 307] on span "Leora (無代號)" at bounding box center [329, 311] width 36 height 8
type input "Leora(無代號)"
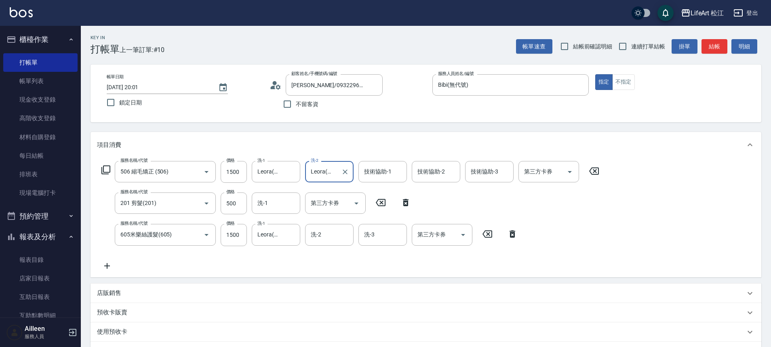
scroll to position [82, 0]
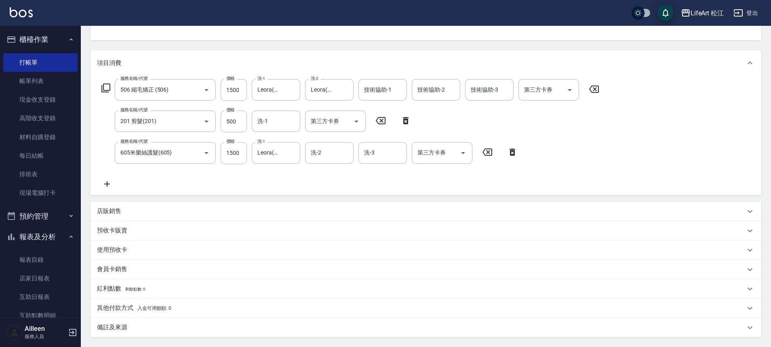
click at [160, 331] on div "備註及來源" at bounding box center [421, 328] width 648 height 8
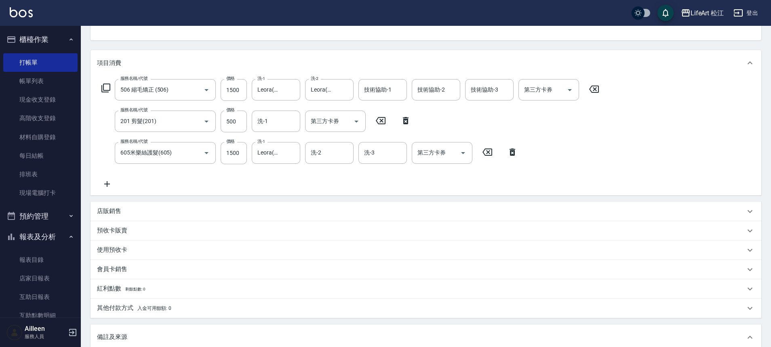
click at [214, 333] on div "備註及來源" at bounding box center [421, 337] width 648 height 8
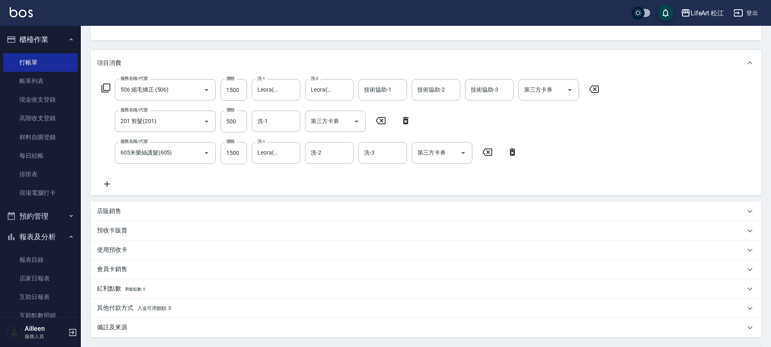
click at [216, 329] on div "備註及來源" at bounding box center [421, 328] width 648 height 8
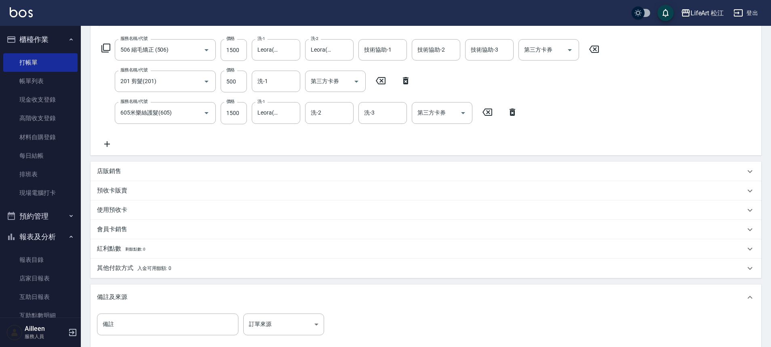
scroll to position [158, 0]
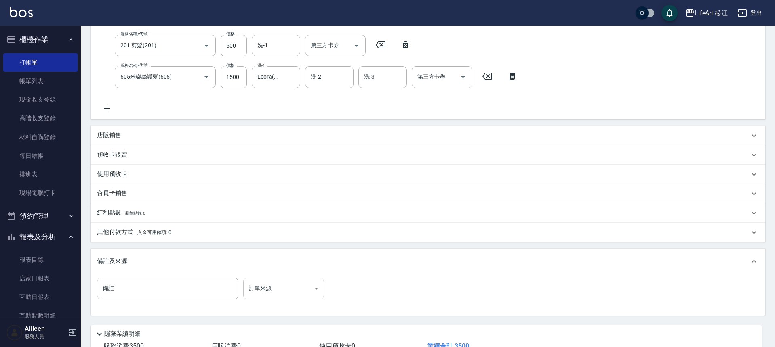
click at [271, 291] on body "LifeArt 松江 登出 櫃檯作業 打帳單 帳單列表 現金收支登錄 高階收支登錄 材料自購登錄 每日結帳 排班表 現場電腦打卡 預約管理 預約管理 單日預約…" at bounding box center [387, 123] width 775 height 562
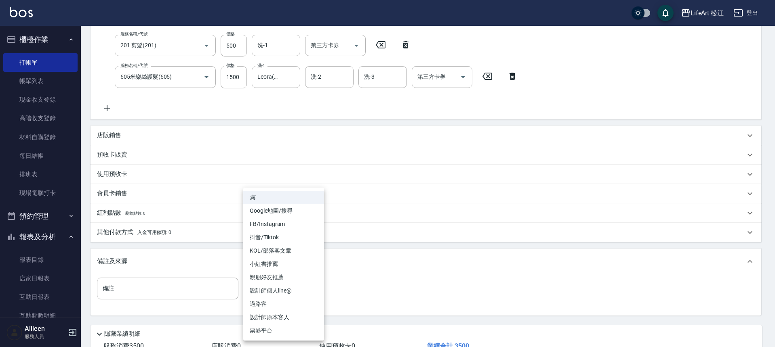
click at [284, 228] on li "FB/Instagram" at bounding box center [283, 224] width 81 height 13
type input "FB/Instagram"
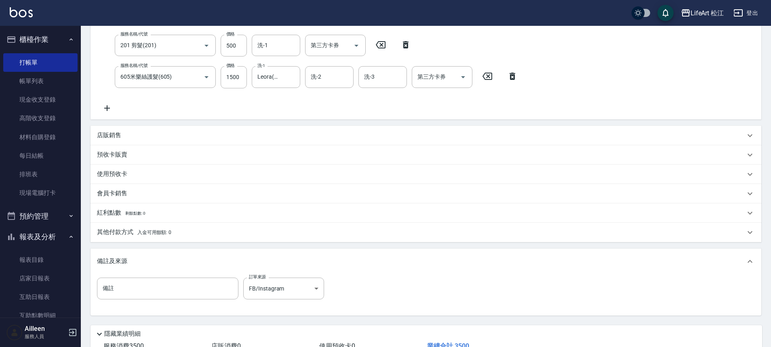
click at [178, 234] on div "其他付款方式 入金可用餘額: 0" at bounding box center [421, 232] width 648 height 9
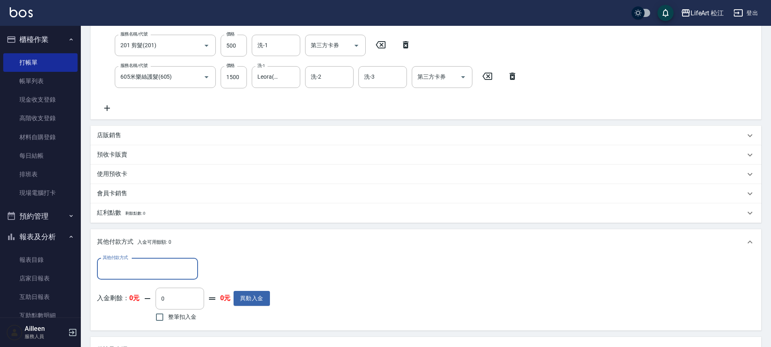
scroll to position [0, 0]
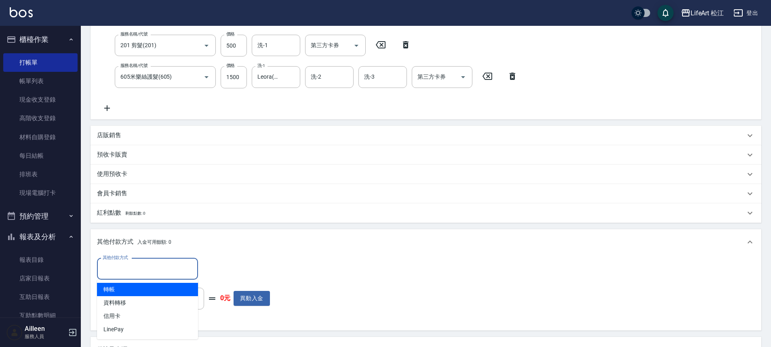
click at [176, 262] on input "其他付款方式" at bounding box center [148, 269] width 94 height 14
click at [159, 286] on span "轉帳" at bounding box center [147, 289] width 101 height 13
type input "轉帳"
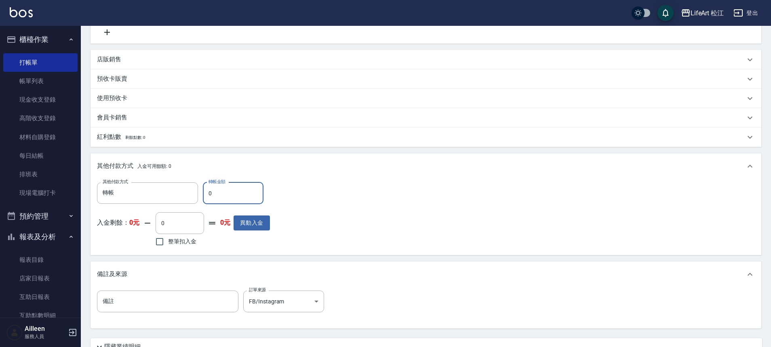
scroll to position [307, 0]
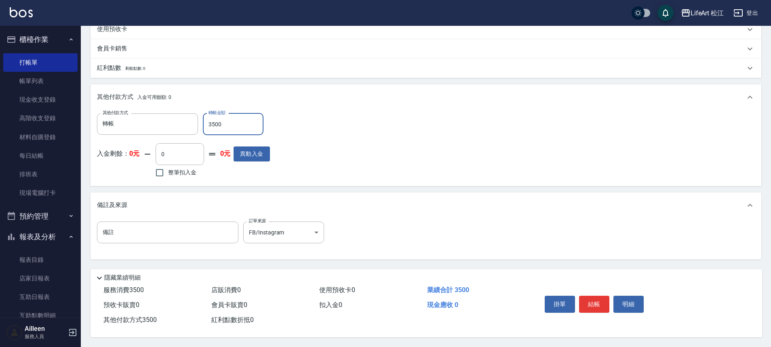
type input "3500"
click at [443, 312] on div "服務消費 3500 店販消費 0 使用預收卡 0 業績合計 3500 預收卡販賣 0 會員卡販賣 0 扣入金 0 現金應收 0 其他付款方式 3500 紅利點…" at bounding box center [310, 305] width 441 height 45
click at [602, 301] on button "結帳" at bounding box center [594, 304] width 30 height 17
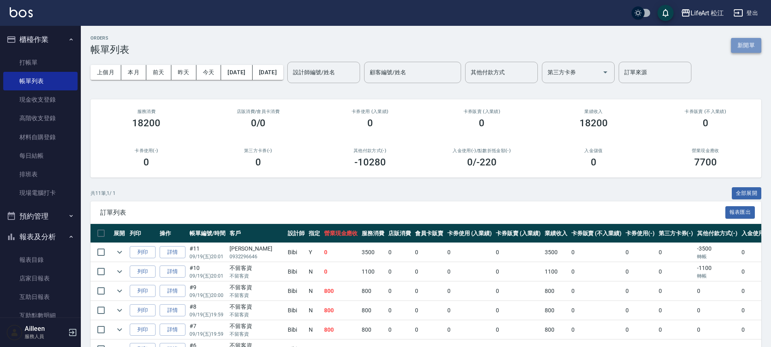
click at [745, 48] on button "新開單" at bounding box center [746, 45] width 30 height 15
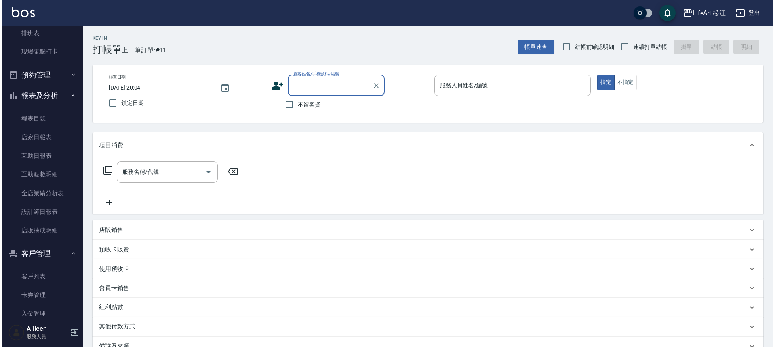
scroll to position [151, 0]
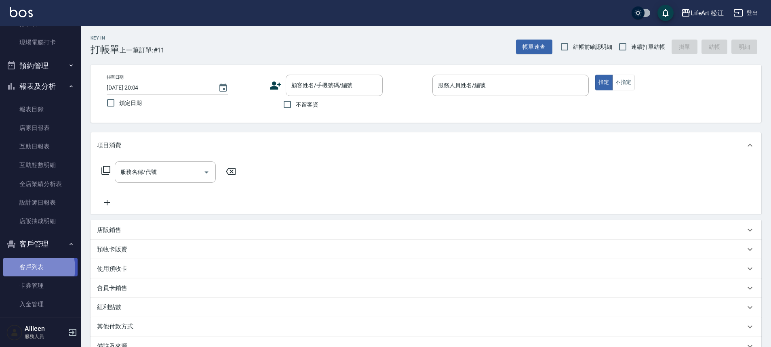
click at [30, 269] on link "客戶列表" at bounding box center [40, 267] width 74 height 19
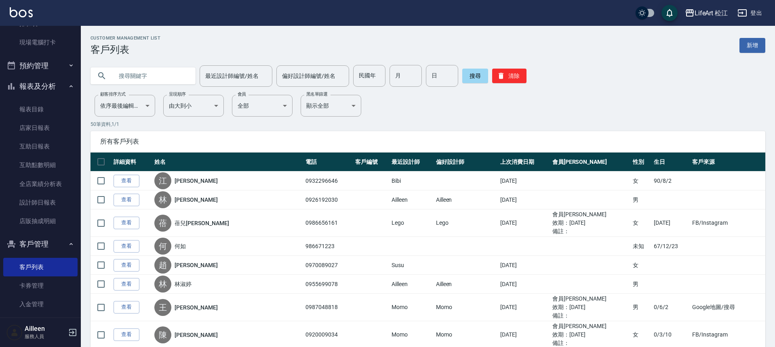
click at [155, 69] on input "text" at bounding box center [151, 76] width 76 height 22
type input "f"
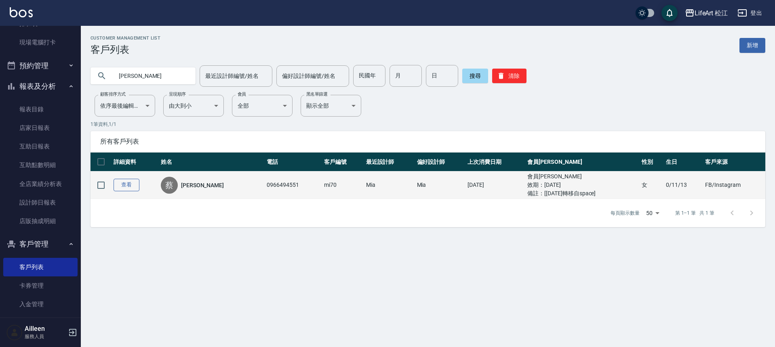
type input "蔡貝"
click at [123, 185] on link "查看" at bounding box center [127, 185] width 26 height 13
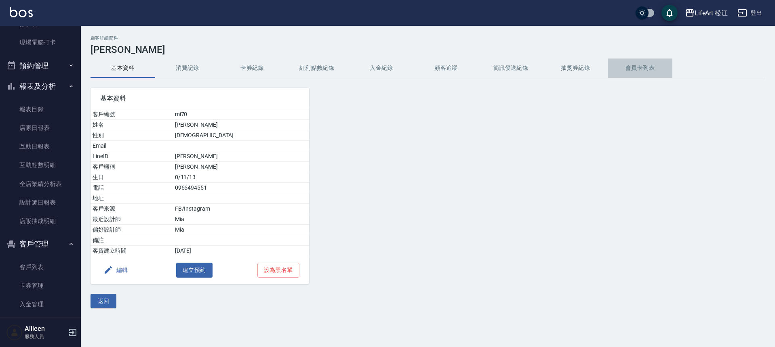
click at [639, 69] on button "會員卡列表" at bounding box center [640, 68] width 65 height 19
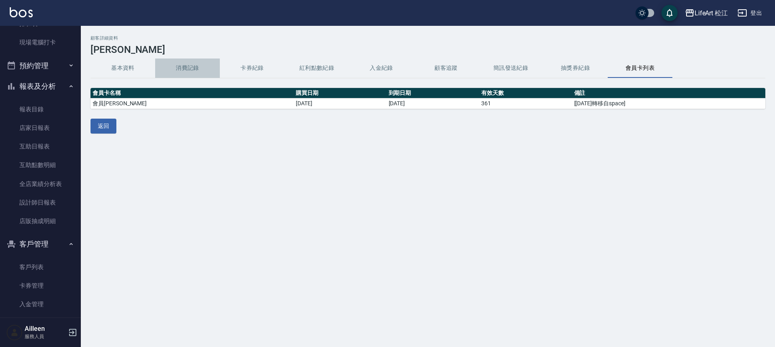
click at [189, 74] on button "消費記錄" at bounding box center [187, 68] width 65 height 19
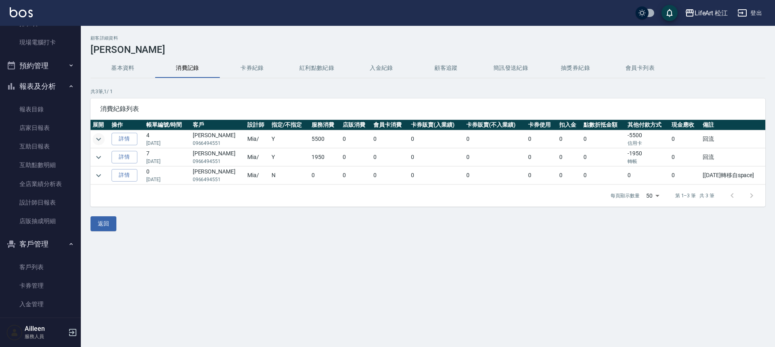
click at [98, 142] on icon "expand row" at bounding box center [99, 140] width 10 height 10
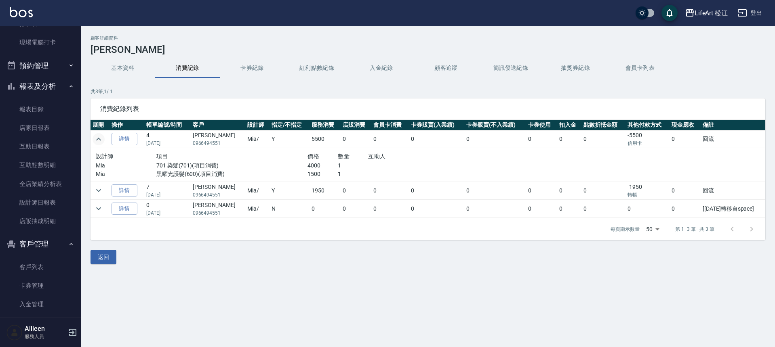
click at [99, 141] on icon "expand row" at bounding box center [99, 140] width 10 height 10
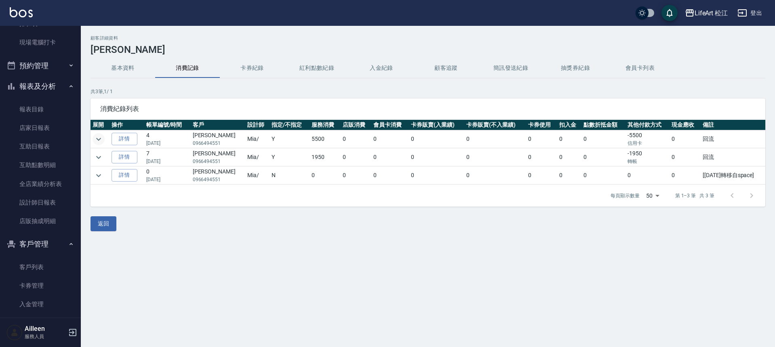
click at [308, 67] on button "紅利點數紀錄" at bounding box center [316, 68] width 65 height 19
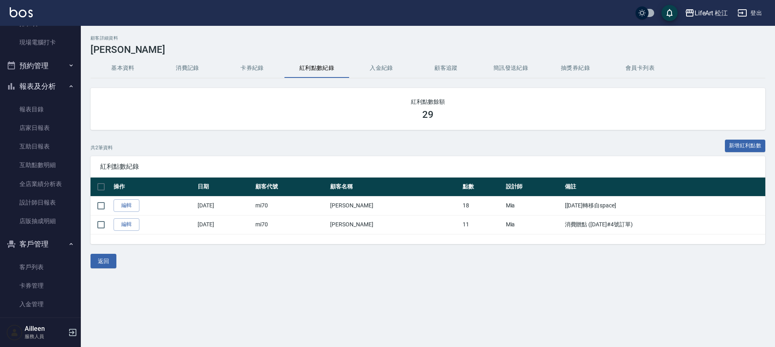
click at [123, 68] on button "基本資料" at bounding box center [122, 68] width 65 height 19
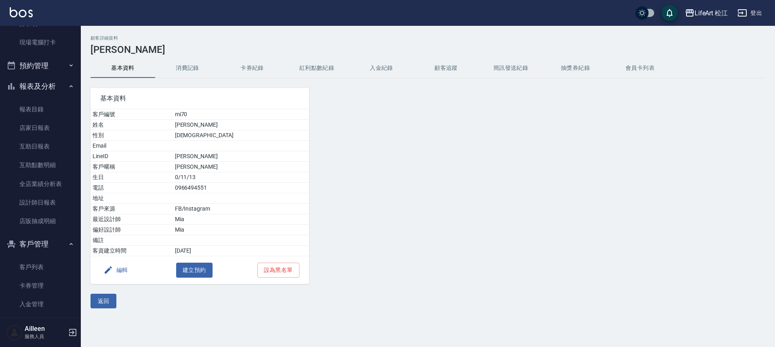
click at [122, 69] on button "基本資料" at bounding box center [122, 68] width 65 height 19
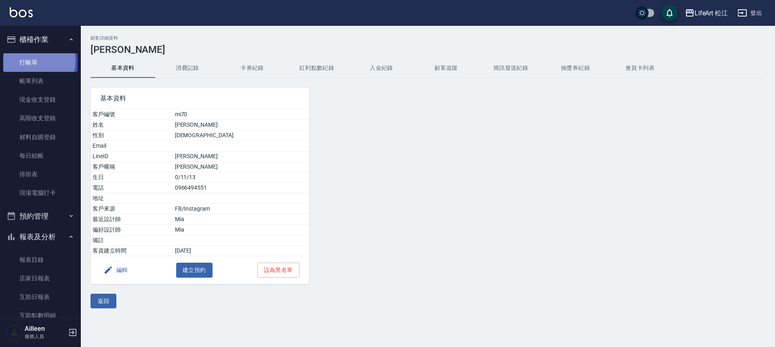
click at [31, 61] on link "打帳單" at bounding box center [40, 62] width 74 height 19
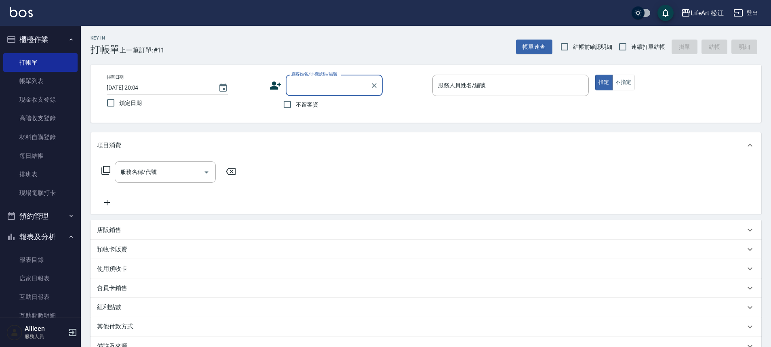
click at [311, 90] on input "顧客姓名/手機號碼/編號" at bounding box center [328, 85] width 78 height 14
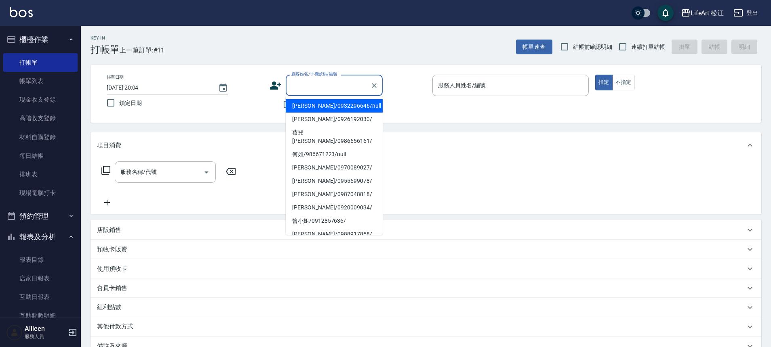
type input "ㄑ"
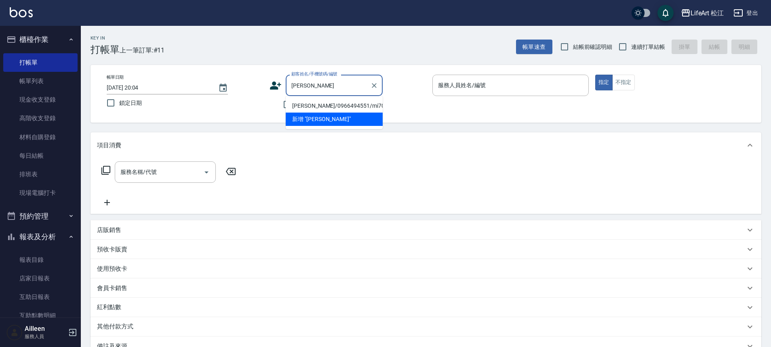
click at [303, 105] on li "[PERSON_NAME]/0966494551/mi70" at bounding box center [334, 105] width 97 height 13
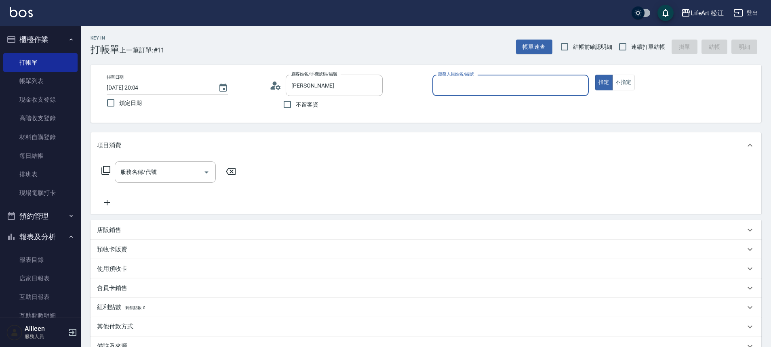
type input "[PERSON_NAME]/0966494551/mi70"
type input "Mia(無代號)"
click at [177, 175] on input "服務名稱/代號" at bounding box center [159, 175] width 82 height 14
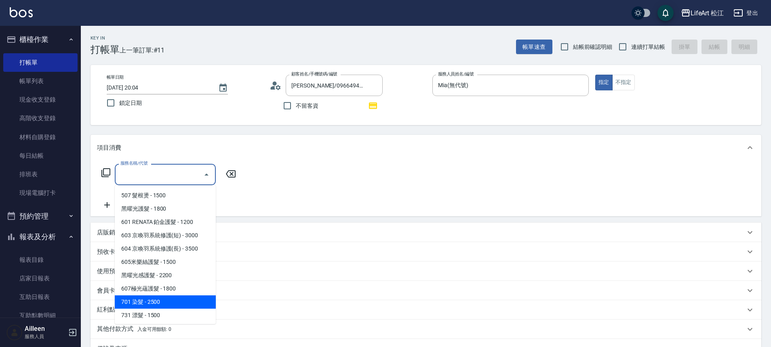
scroll to position [103, 0]
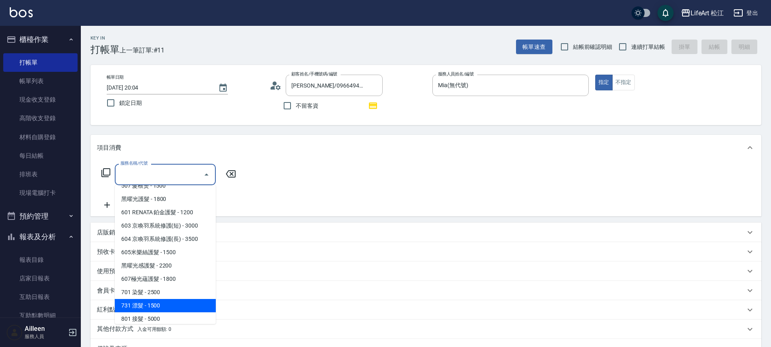
click at [170, 301] on span "731 漂髮 - 1500" at bounding box center [165, 305] width 101 height 13
type input "731 漂髮(731)"
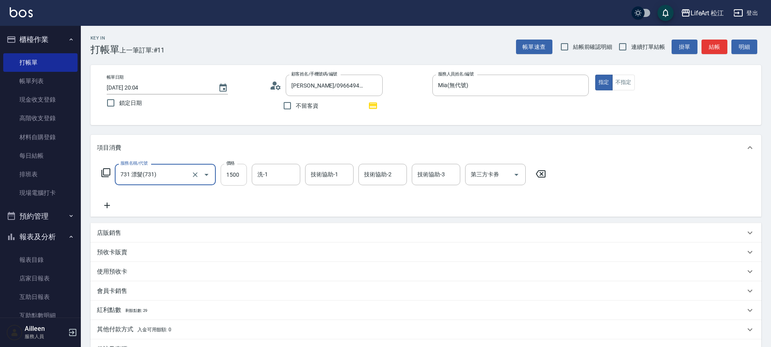
click at [242, 176] on input "1500" at bounding box center [234, 175] width 26 height 22
type input "2500"
click at [101, 206] on icon at bounding box center [107, 206] width 20 height 10
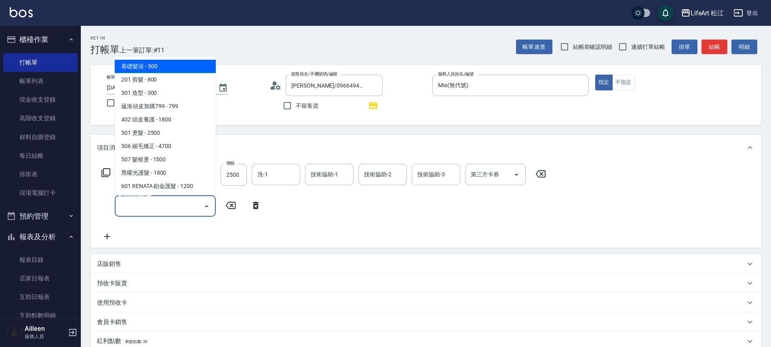
click at [145, 202] on input "服務名稱/代號" at bounding box center [159, 206] width 82 height 14
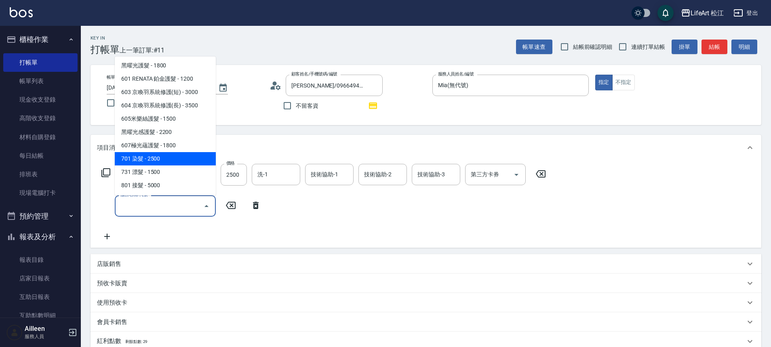
scroll to position [15, 0]
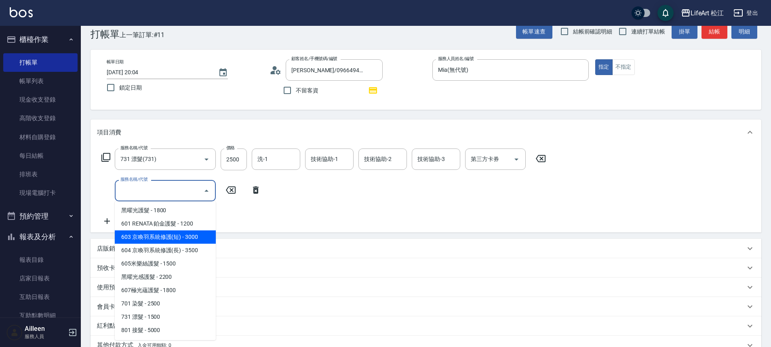
click at [157, 239] on span "603 京喚羽系統修護(短) - 3000" at bounding box center [165, 237] width 101 height 13
type input "603 京喚羽系統修護(短)(603)"
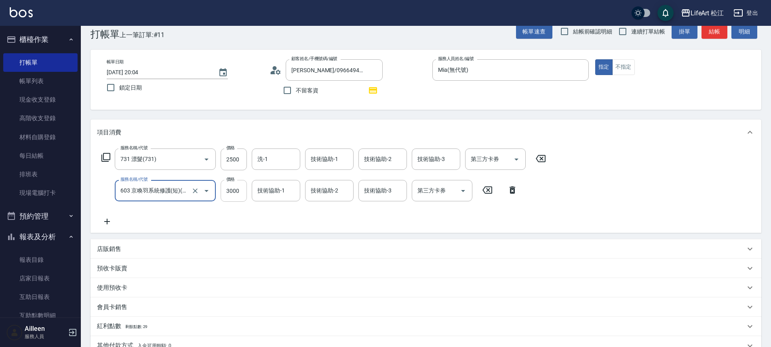
click at [242, 191] on input "3000" at bounding box center [234, 191] width 26 height 22
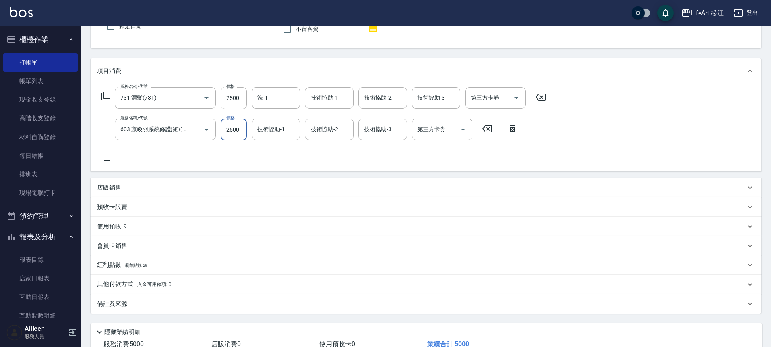
scroll to position [97, 0]
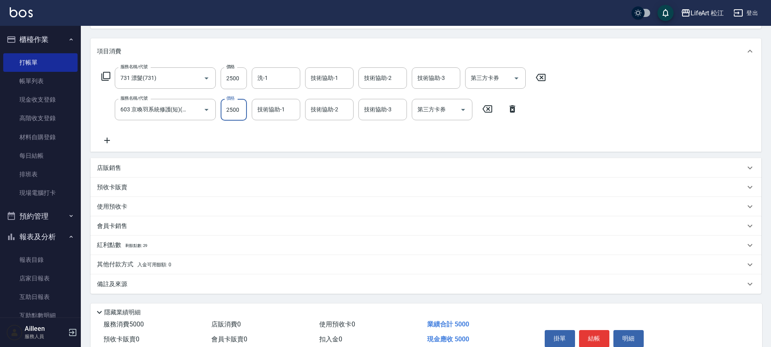
type input "2500"
click at [123, 269] on p "其他付款方式 入金可用餘額: 0" at bounding box center [134, 265] width 74 height 9
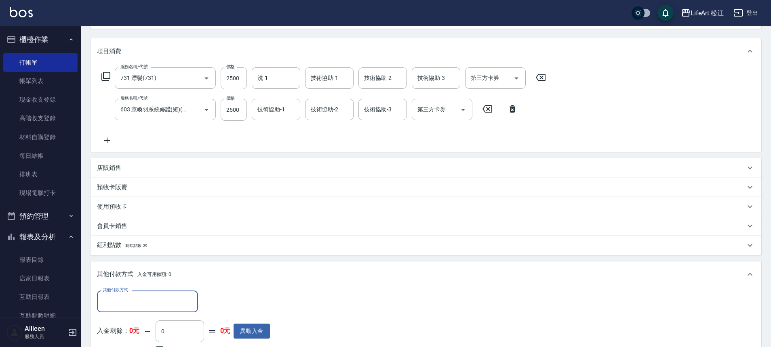
scroll to position [0, 0]
click at [131, 298] on input "其他付款方式" at bounding box center [148, 301] width 94 height 14
click at [133, 267] on span "信用卡" at bounding box center [147, 267] width 101 height 13
type input "信用卡"
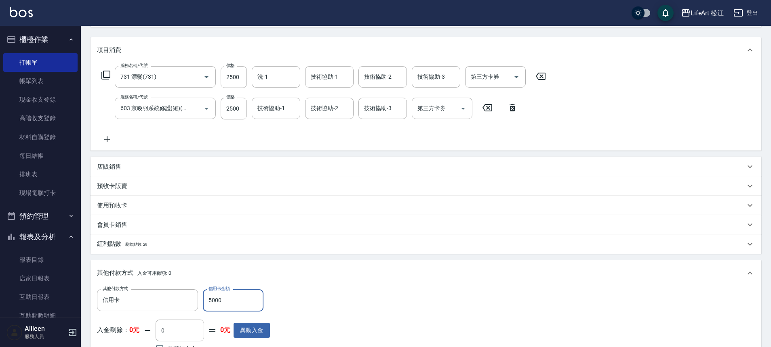
scroll to position [98, 0]
type input "5000"
click at [107, 243] on p "紅利點數 剩餘點數: 29" at bounding box center [122, 244] width 50 height 9
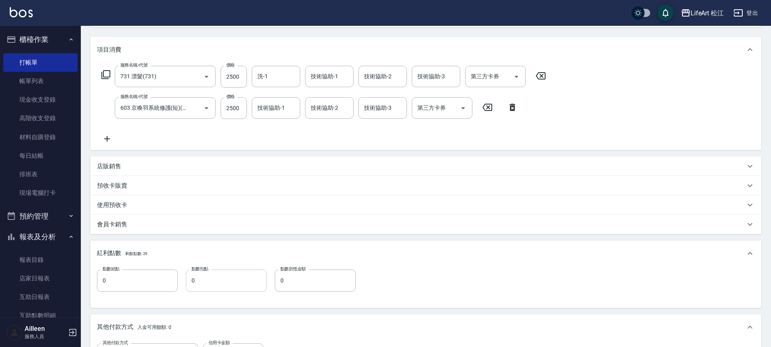
click at [225, 284] on input "0" at bounding box center [226, 281] width 81 height 22
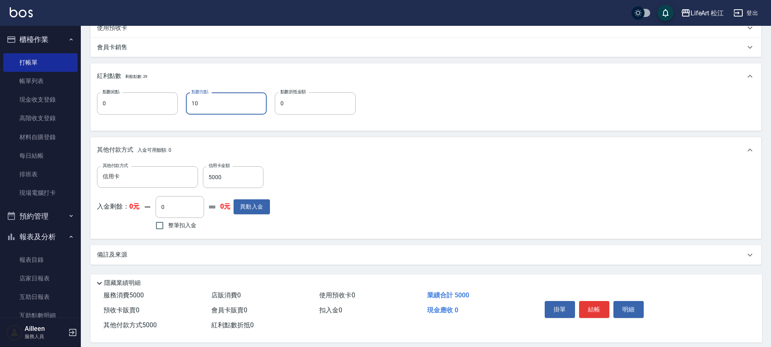
scroll to position [284, 0]
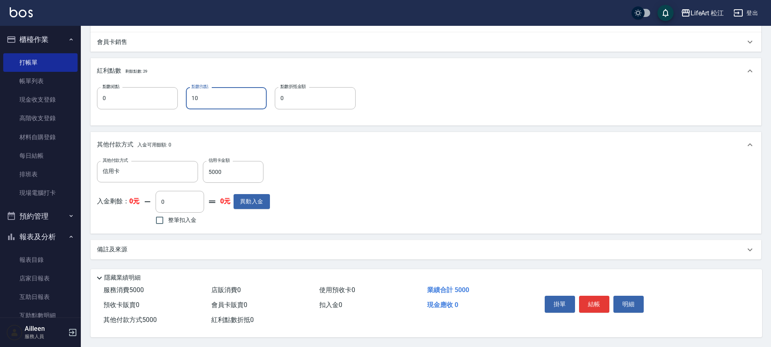
type input "10"
click at [114, 246] on p "備註及來源" at bounding box center [112, 250] width 30 height 8
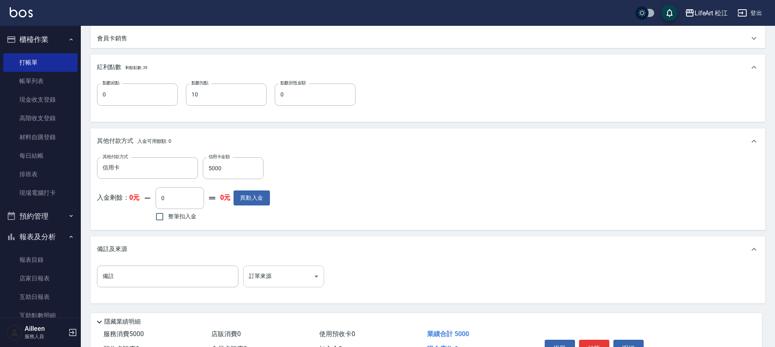
click at [271, 273] on body "LifeArt 松江 登出 櫃檯作業 打帳單 帳單列表 現金收支登錄 高階收支登錄 材料自購登錄 每日結帳 排班表 現場電腦打卡 預約管理 預約管理 單日預約…" at bounding box center [387, 54] width 775 height 676
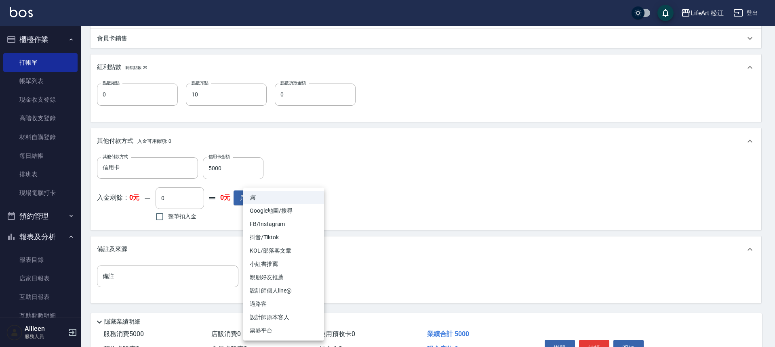
click at [268, 317] on li "設計師原本客人" at bounding box center [283, 317] width 81 height 13
type input "設計師原本客人"
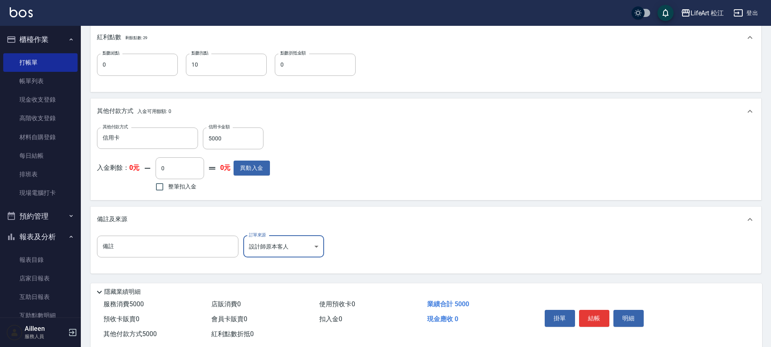
scroll to position [332, 0]
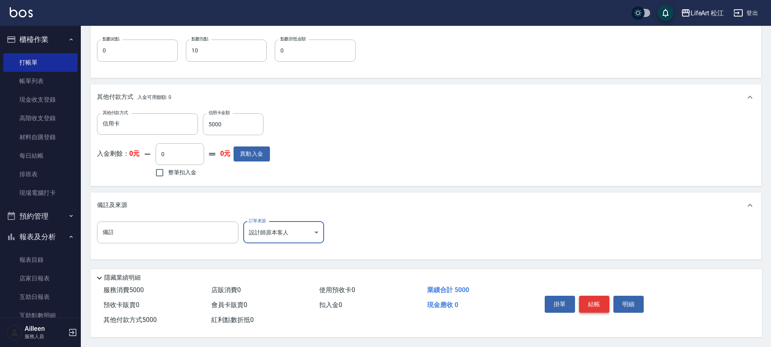
click at [599, 299] on button "結帳" at bounding box center [594, 304] width 30 height 17
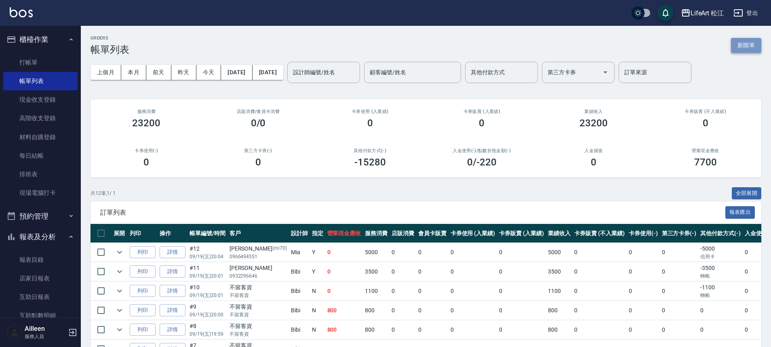
click at [749, 47] on button "新開單" at bounding box center [746, 45] width 30 height 15
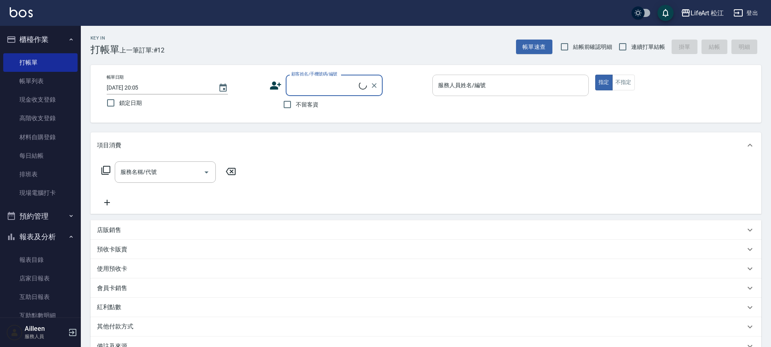
click at [490, 84] on input "服務人員姓名/編號" at bounding box center [510, 85] width 149 height 14
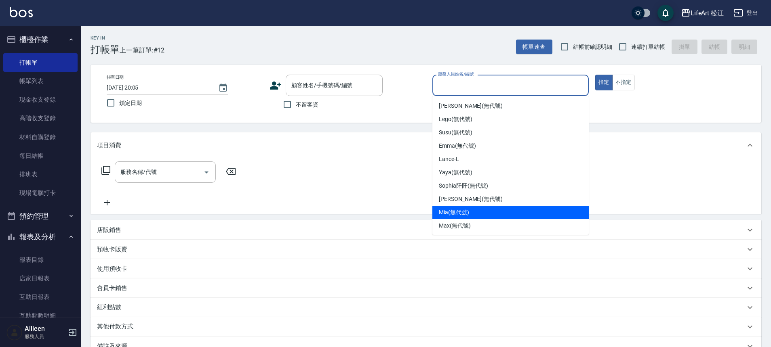
click at [452, 211] on span "Mia (無代號)" at bounding box center [454, 212] width 30 height 8
type input "Mia(無代號)"
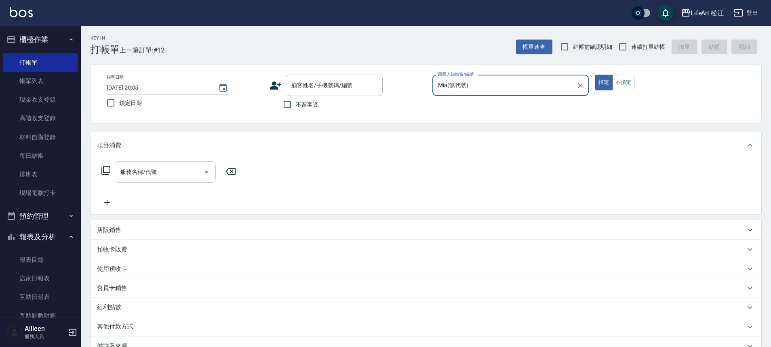
click at [174, 169] on input "服務名稱/代號" at bounding box center [159, 172] width 82 height 14
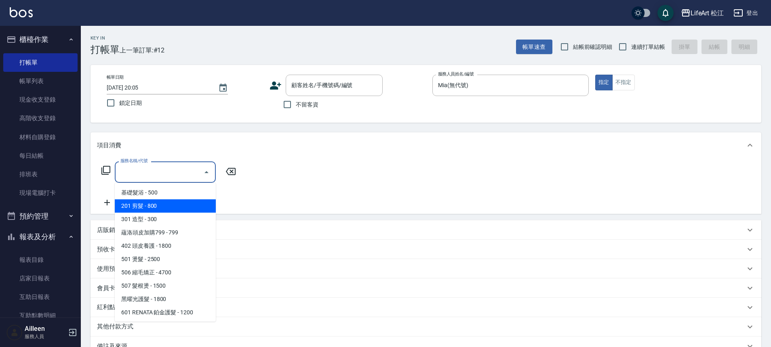
click at [141, 208] on span "201 剪髮 - 800" at bounding box center [165, 206] width 101 height 13
type input "201 剪髮(201)"
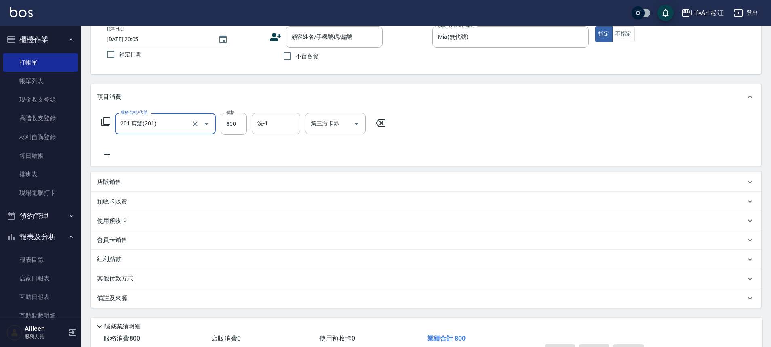
scroll to position [101, 0]
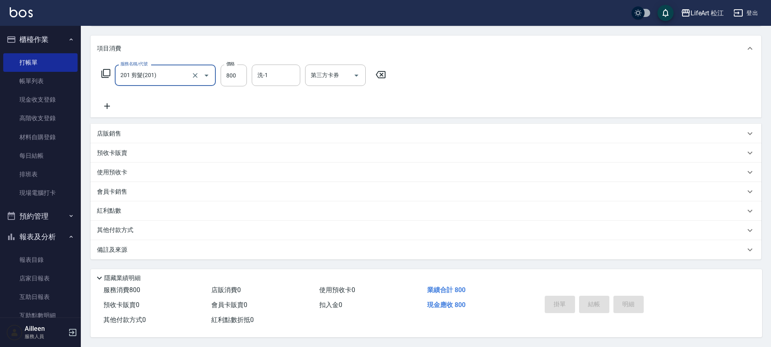
click at [133, 248] on div "備註及來源" at bounding box center [421, 250] width 648 height 8
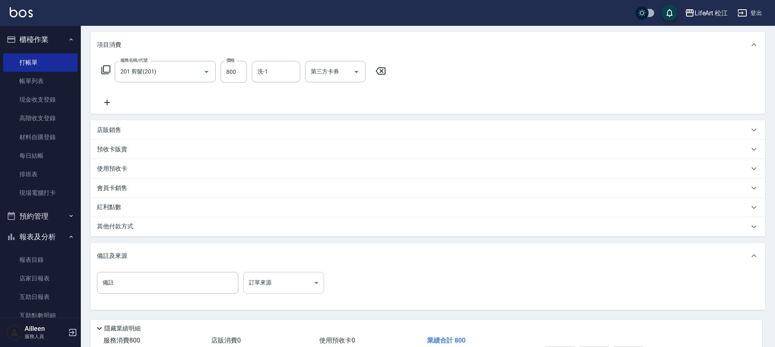
click at [298, 287] on body "LifeArt 松江 登出 櫃檯作業 打帳單 帳單列表 現金收支登錄 高階收支登錄 材料自購登錄 每日結帳 排班表 現場電腦打卡 預約管理 預約管理 單日預約…" at bounding box center [387, 148] width 775 height 498
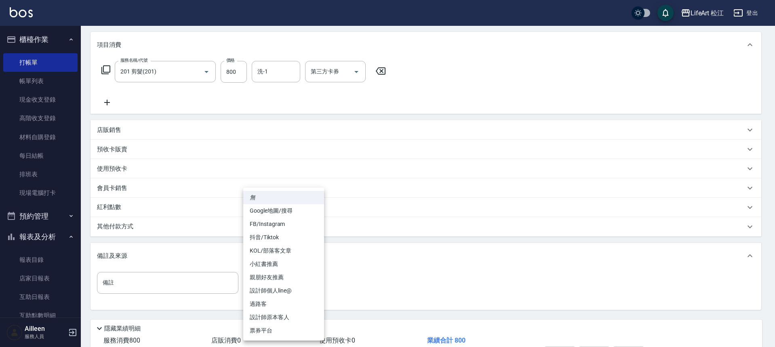
click at [281, 318] on li "設計師原本客人" at bounding box center [283, 317] width 81 height 13
type input "設計師原本客人"
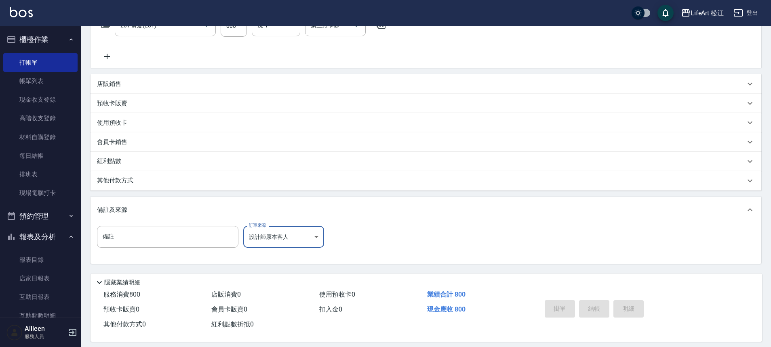
scroll to position [0, 0]
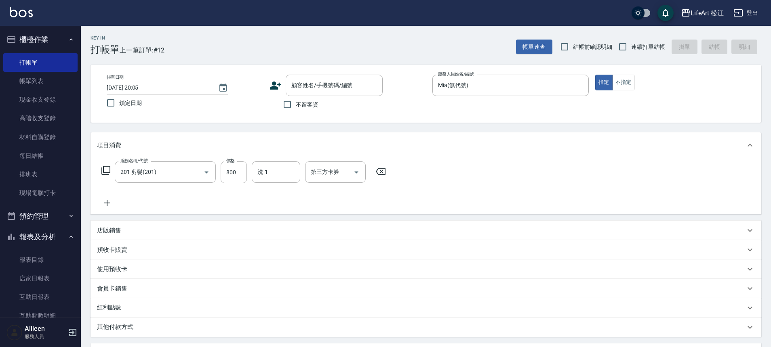
click at [298, 115] on div "帳單日期 2025/09/19 20:05 鎖定日期 顧客姓名/手機號碼/編號 顧客姓名/手機號碼/編號 不留客資 服務人員姓名/編號 Mia(無代號) 服務…" at bounding box center [425, 94] width 671 height 58
click at [301, 108] on span "不留客資" at bounding box center [307, 105] width 23 height 8
click at [296, 108] on input "不留客資" at bounding box center [287, 104] width 17 height 17
checkbox input "true"
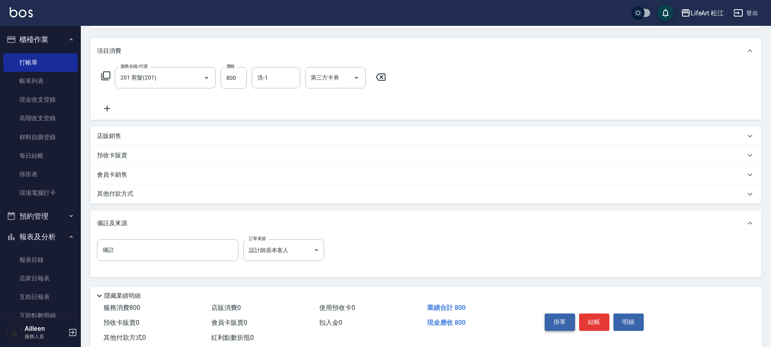
scroll to position [116, 0]
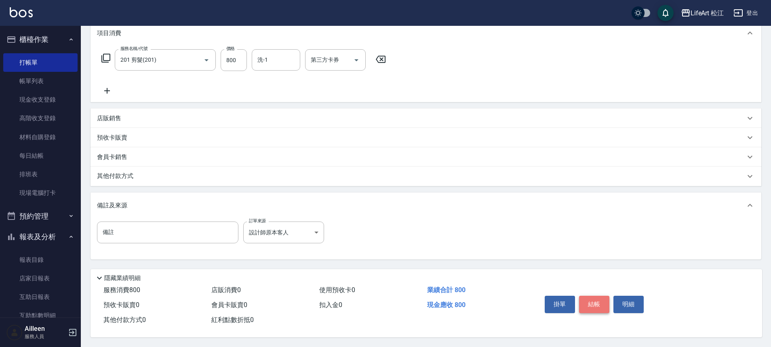
click at [593, 301] on button "結帳" at bounding box center [594, 304] width 30 height 17
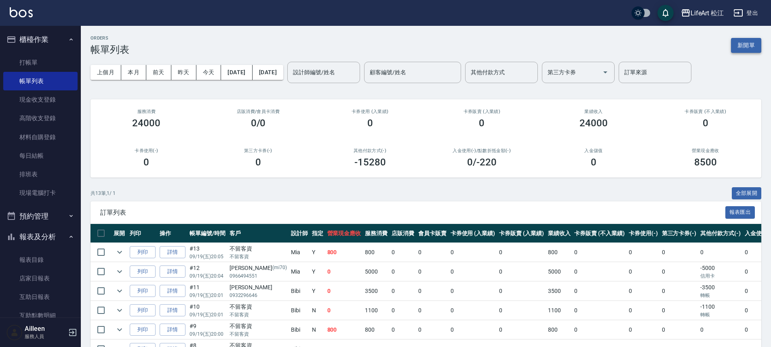
click at [751, 46] on button "新開單" at bounding box center [746, 45] width 30 height 15
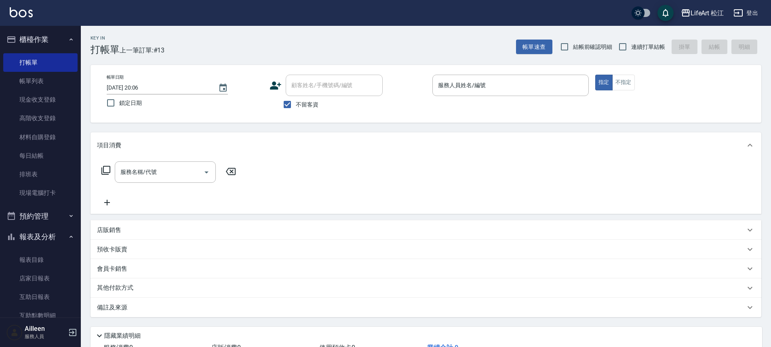
click at [302, 104] on span "不留客資" at bounding box center [307, 105] width 23 height 8
click at [296, 104] on input "不留客資" at bounding box center [287, 104] width 17 height 17
checkbox input "false"
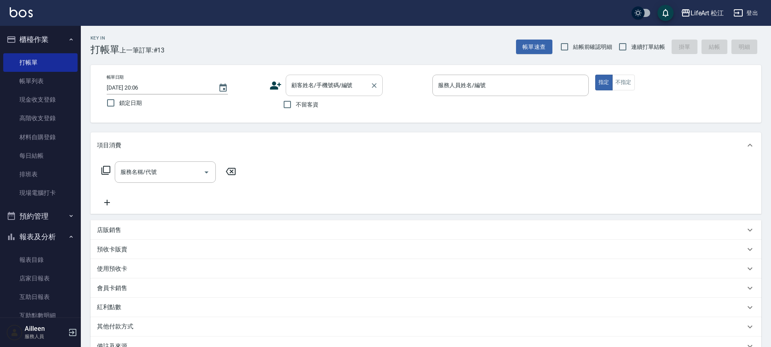
click at [313, 88] on input "顧客姓名/手機號碼/編號" at bounding box center [328, 85] width 78 height 14
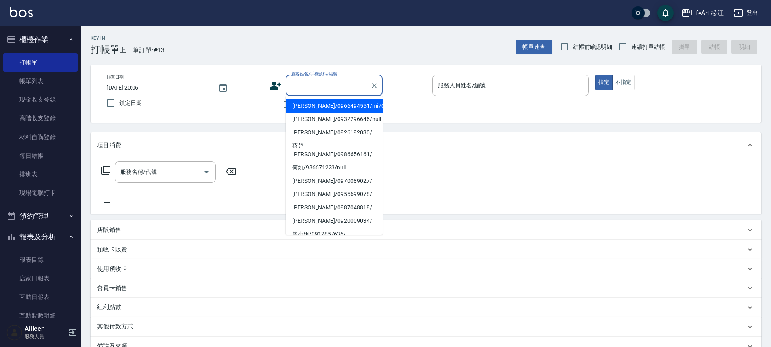
type input "f"
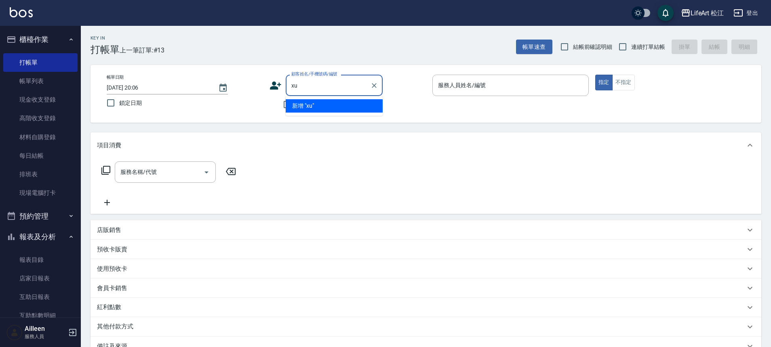
type input "x"
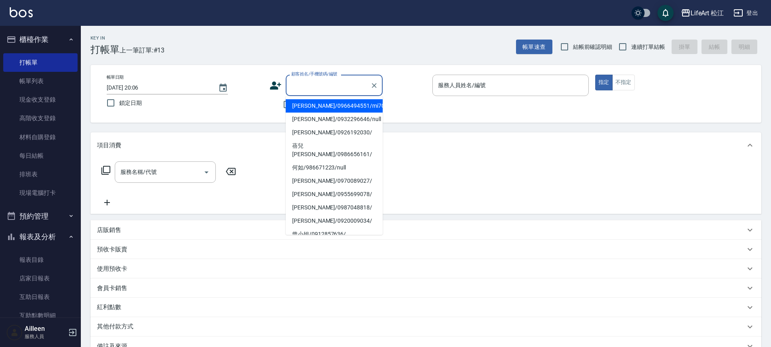
type input "ㄎ"
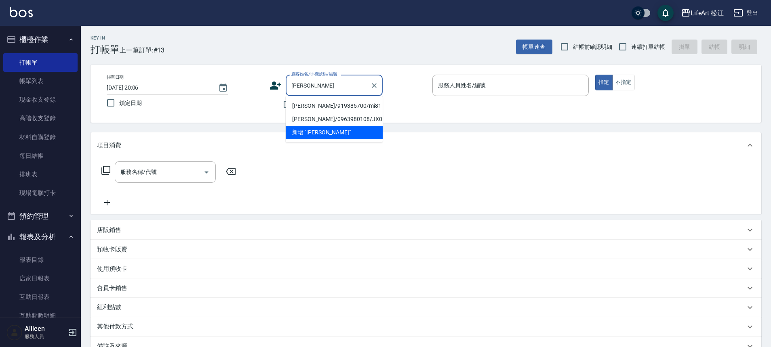
click at [311, 106] on li "[PERSON_NAME]/919385700/mi81" at bounding box center [334, 105] width 97 height 13
type input "[PERSON_NAME]/919385700/mi81"
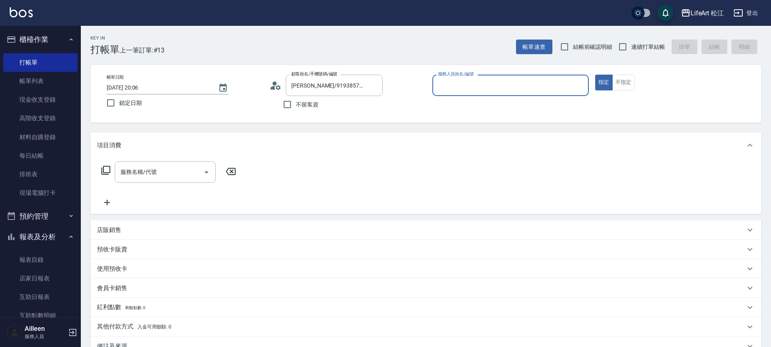
click at [466, 85] on input "服務人員姓名/編號" at bounding box center [510, 85] width 149 height 14
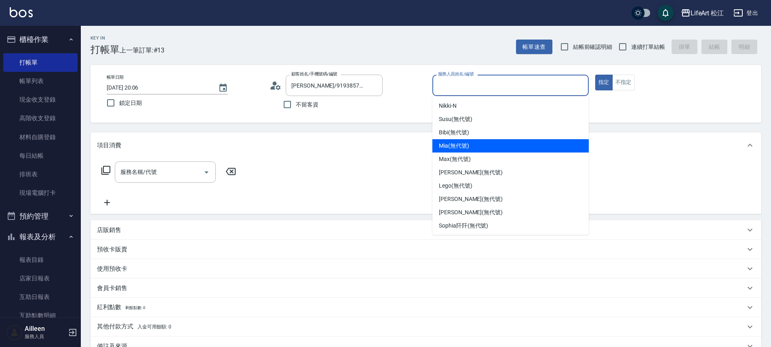
click at [463, 143] on span "Mia (無代號)" at bounding box center [454, 146] width 30 height 8
type input "Mia(無代號)"
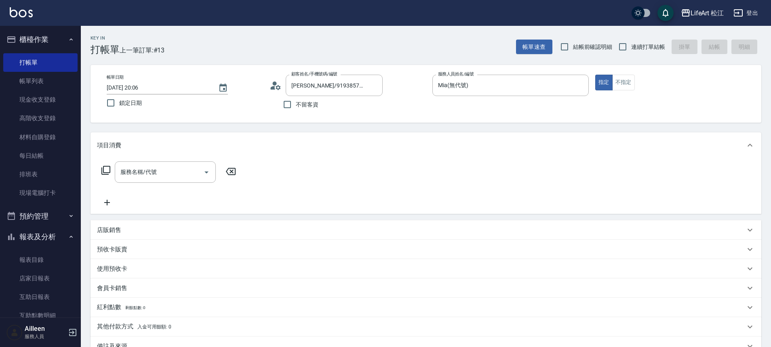
click at [150, 160] on div "服務名稱/代號 服務名稱/代號" at bounding box center [425, 186] width 671 height 56
click at [147, 173] on input "服務名稱/代號" at bounding box center [159, 172] width 82 height 14
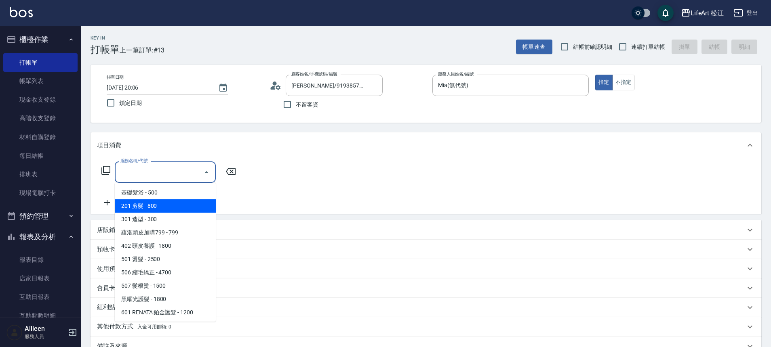
click at [154, 208] on span "201 剪髮 - 800" at bounding box center [165, 206] width 101 height 13
type input "201 剪髮(201)"
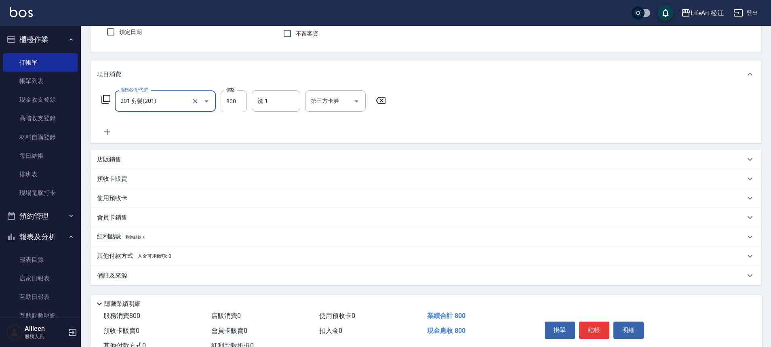
scroll to position [72, 0]
click at [126, 276] on p "備註及來源" at bounding box center [112, 275] width 30 height 8
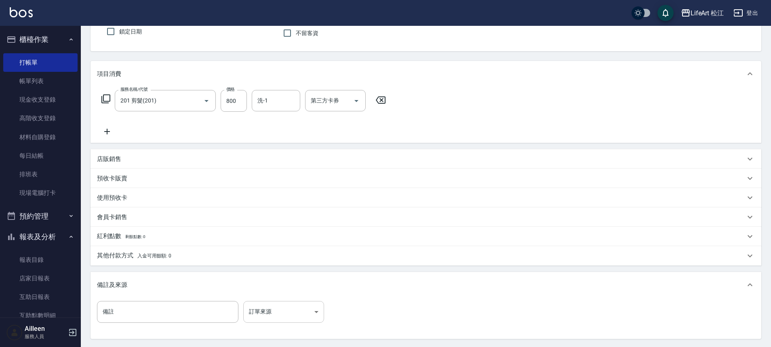
click at [254, 312] on body "LifeArt 松江 登出 櫃檯作業 打帳單 帳單列表 現金收支登錄 高階收支登錄 材料自購登錄 每日結帳 排班表 現場電腦打卡 預約管理 預約管理 單日預約…" at bounding box center [385, 177] width 771 height 498
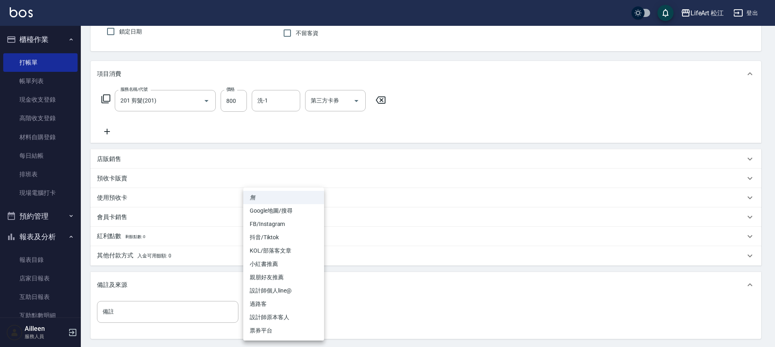
click at [261, 313] on li "設計師原本客人" at bounding box center [283, 317] width 81 height 13
type input "設計師原本客人"
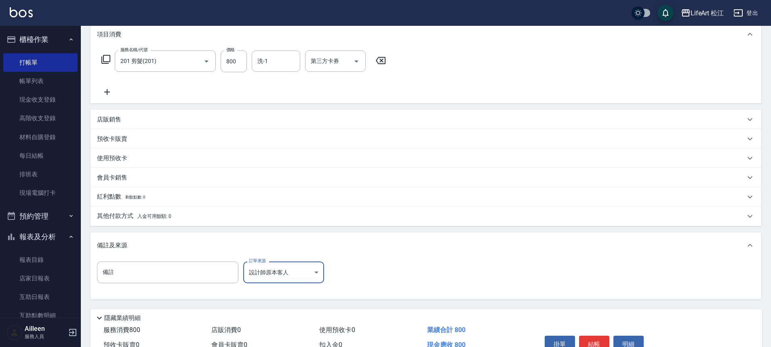
scroll to position [7, 0]
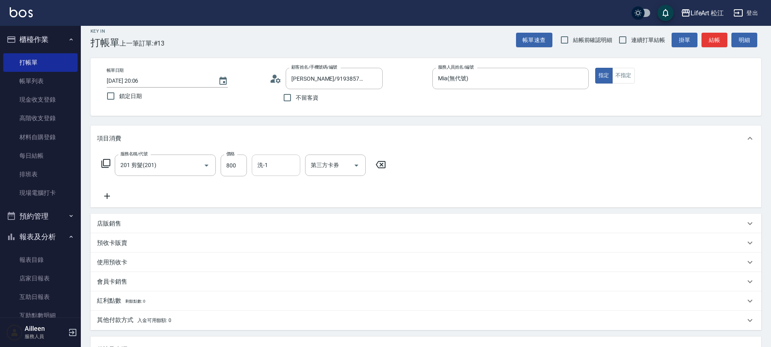
click at [266, 168] on div "洗-1 洗-1" at bounding box center [276, 165] width 48 height 21
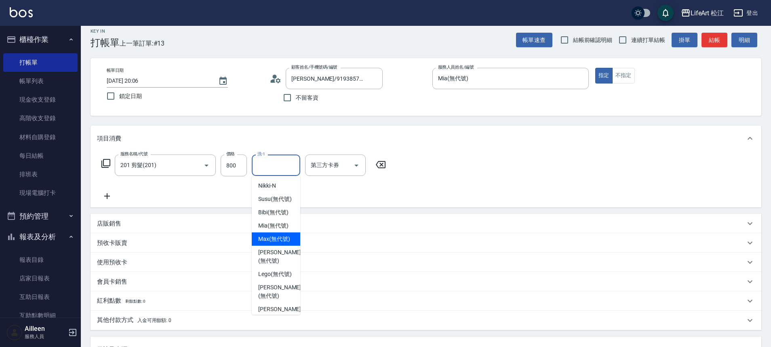
scroll to position [70, 0]
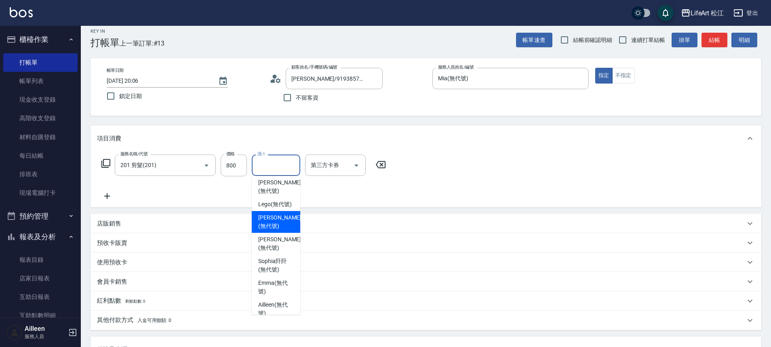
click at [503, 191] on div "服務名稱/代號 201 剪髮(201) 服務名稱/代號 價格 800 價格 洗-1 洗-1 第三方卡券 第三方卡券" at bounding box center [425, 179] width 671 height 56
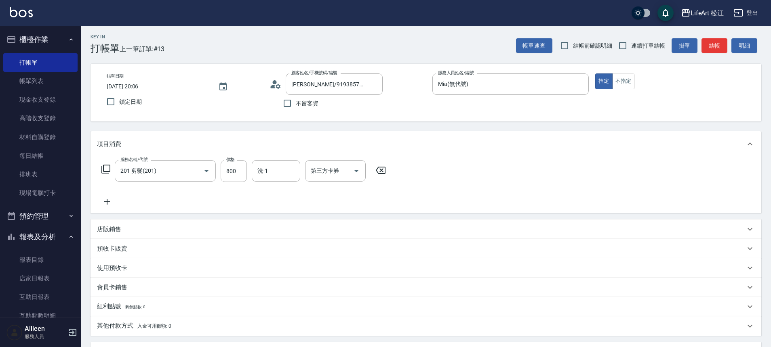
scroll to position [1, 0]
click at [282, 172] on input "洗-1" at bounding box center [275, 171] width 41 height 14
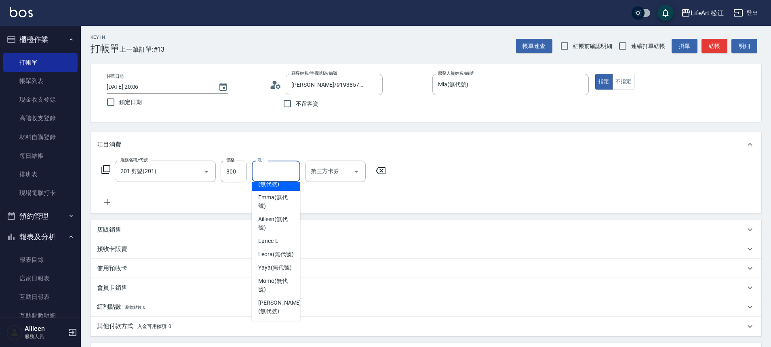
scroll to position [166, 0]
click at [271, 259] on span "Leora (無代號)" at bounding box center [276, 254] width 36 height 8
type input "Leora(無代號)"
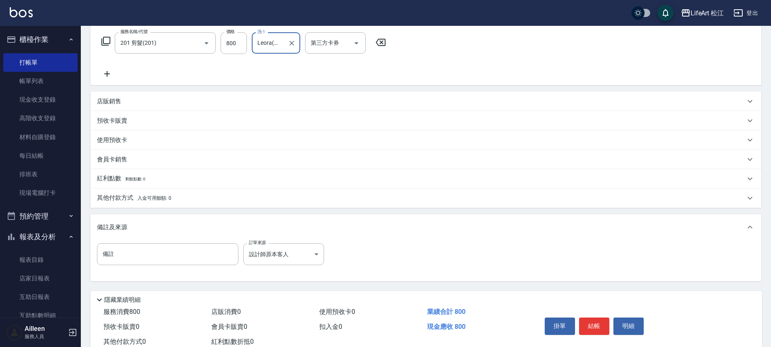
scroll to position [155, 0]
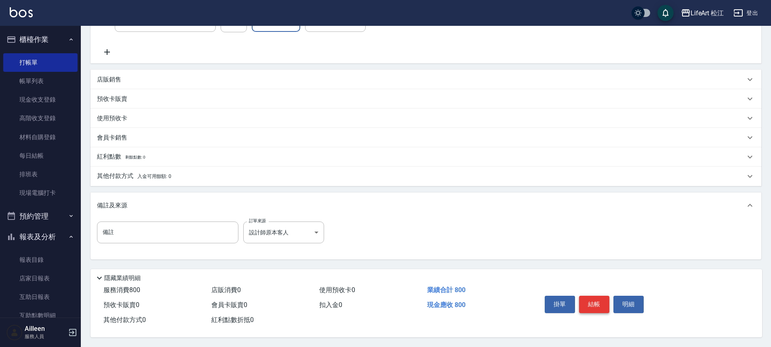
click at [598, 297] on button "結帳" at bounding box center [594, 304] width 30 height 17
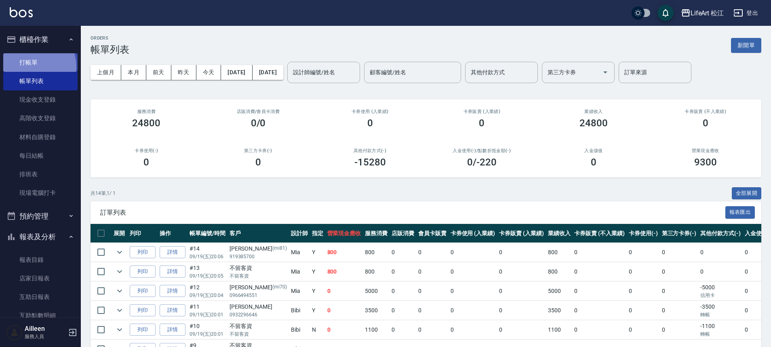
click at [33, 66] on link "打帳單" at bounding box center [40, 62] width 74 height 19
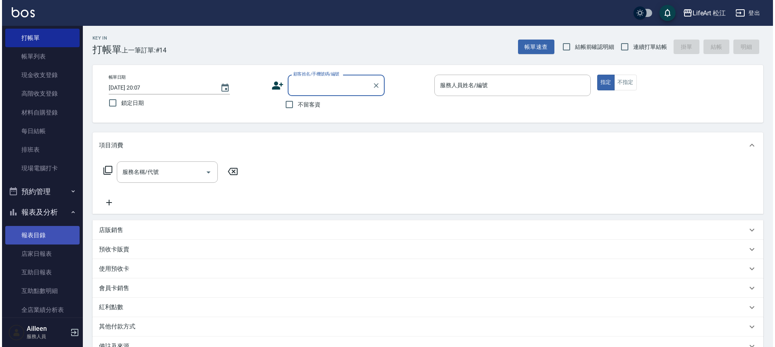
scroll to position [25, 0]
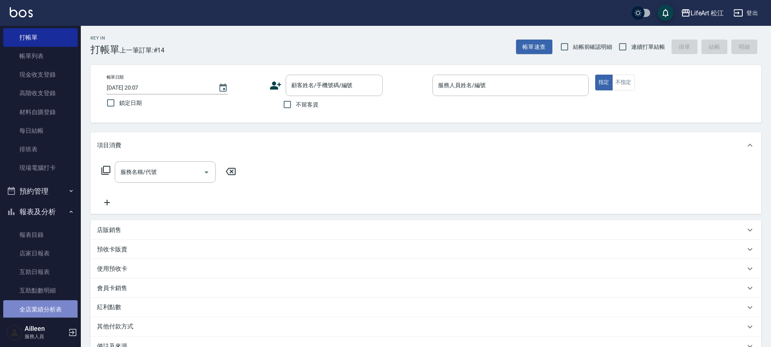
drag, startPoint x: 44, startPoint y: 307, endPoint x: 49, endPoint y: 301, distance: 7.7
click at [44, 307] on link "全店業績分析表" at bounding box center [40, 310] width 74 height 19
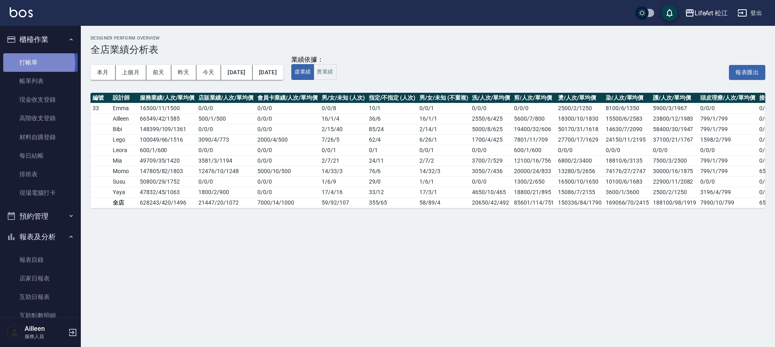
drag, startPoint x: 32, startPoint y: 63, endPoint x: 28, endPoint y: 64, distance: 4.5
click at [32, 63] on link "打帳單" at bounding box center [40, 62] width 74 height 19
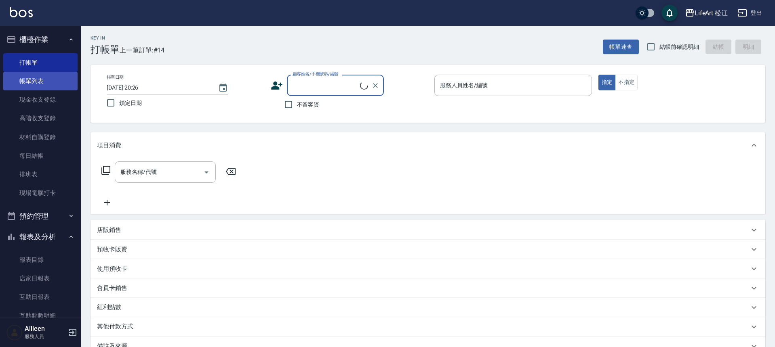
click at [28, 78] on link "帳單列表" at bounding box center [40, 81] width 74 height 19
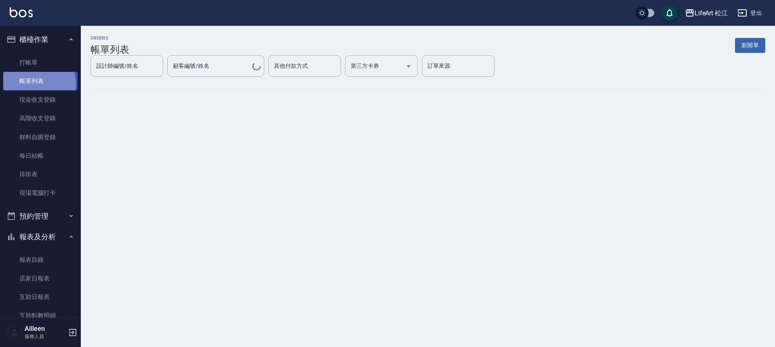
click at [34, 84] on link "帳單列表" at bounding box center [40, 81] width 74 height 19
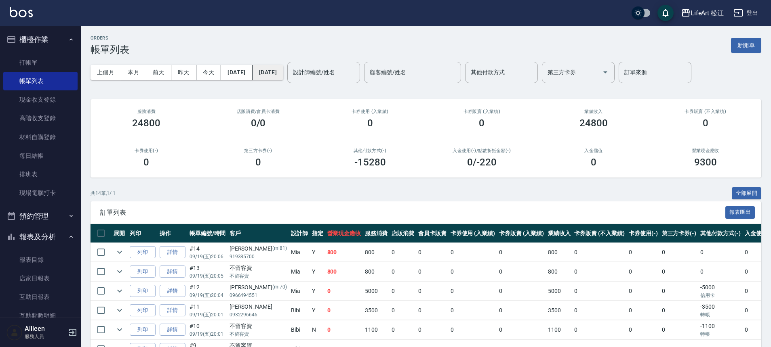
click at [281, 73] on button "[DATE]" at bounding box center [267, 72] width 31 height 15
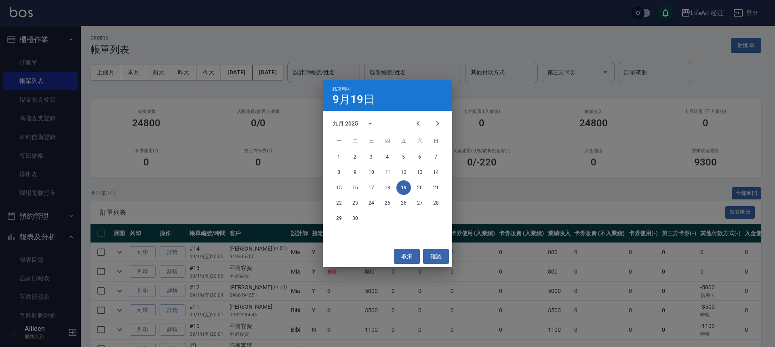
click at [241, 92] on div "結束時間 [DATE] 九月 2025 一 二 三 四 五 六 日 1 2 3 4 5 6 7 8 9 10 11 12 13 14 15 16 17 18 …" at bounding box center [387, 173] width 775 height 347
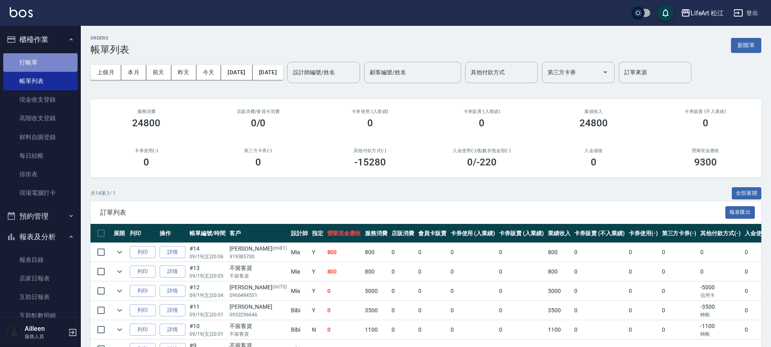
click at [50, 63] on link "打帳單" at bounding box center [40, 62] width 74 height 19
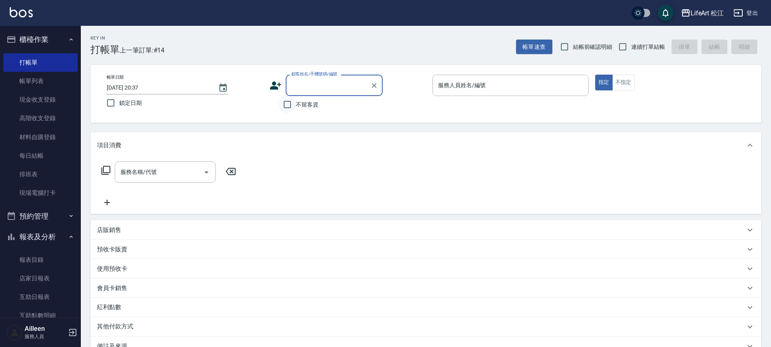
click at [288, 103] on input "不留客資" at bounding box center [287, 104] width 17 height 17
checkbox input "true"
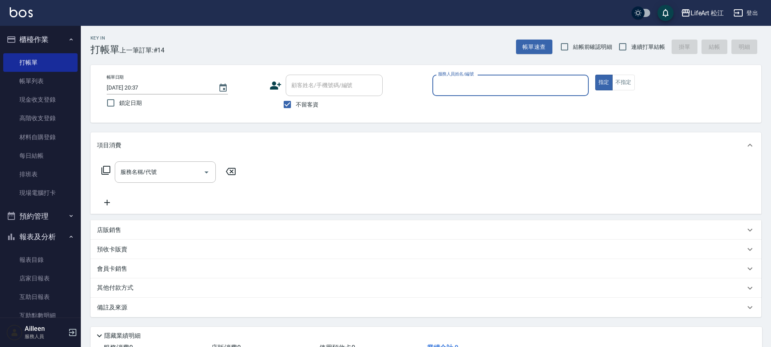
click at [557, 88] on input "服務人員姓名/編號" at bounding box center [510, 85] width 149 height 14
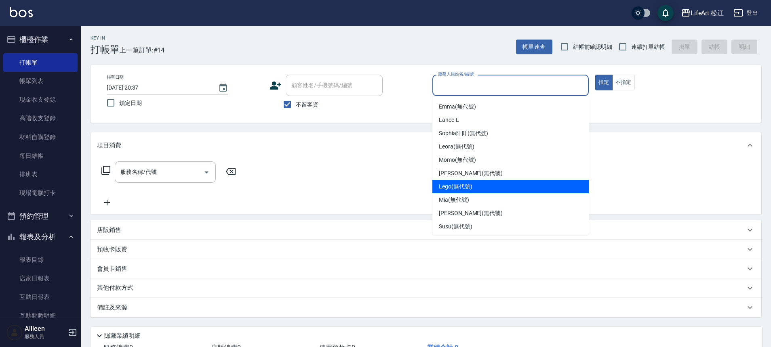
scroll to position [94, 0]
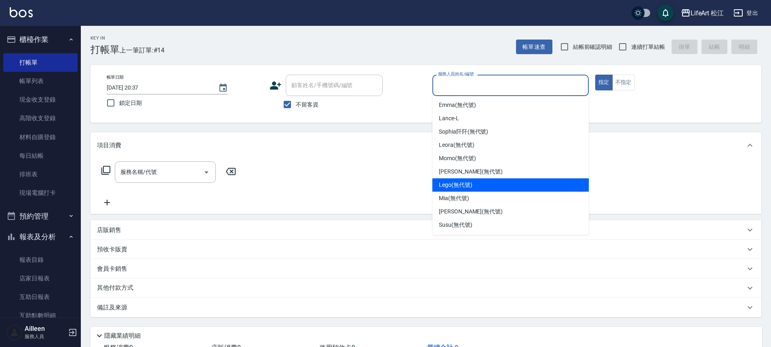
click at [481, 190] on div "Lego (無代號)" at bounding box center [510, 185] width 156 height 13
type input "Lego(無代號)"
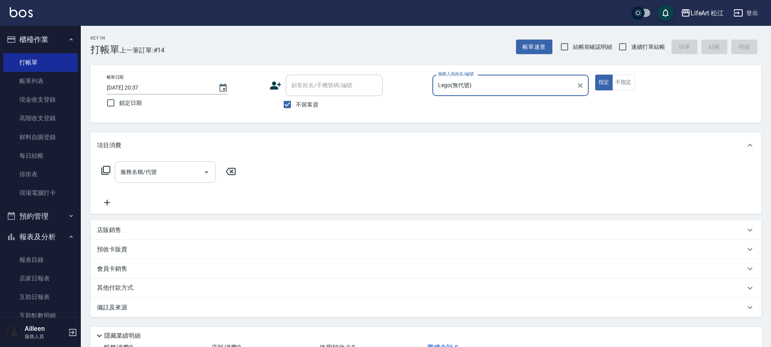
click at [194, 180] on div "服務名稱/代號" at bounding box center [165, 172] width 101 height 21
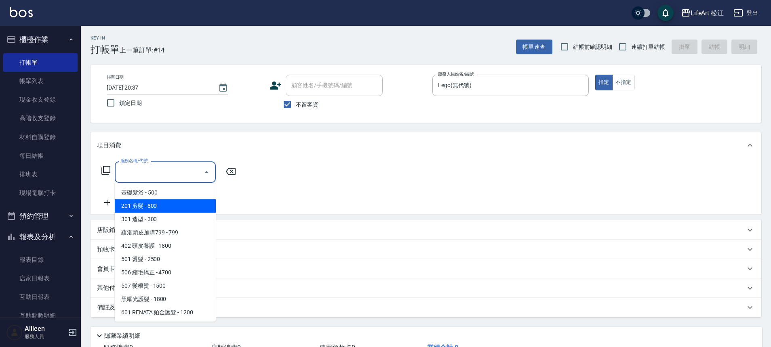
click at [176, 205] on span "201 剪髮 - 800" at bounding box center [165, 206] width 101 height 13
type input "201 剪髮(201)"
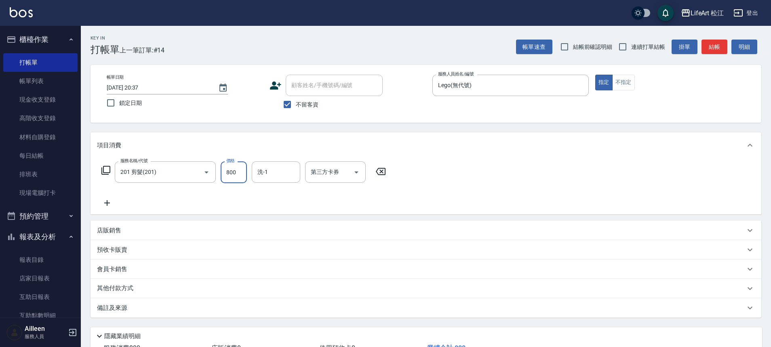
click at [240, 166] on input "800" at bounding box center [234, 173] width 26 height 22
type input "700"
click at [274, 175] on input "洗-1" at bounding box center [275, 172] width 41 height 14
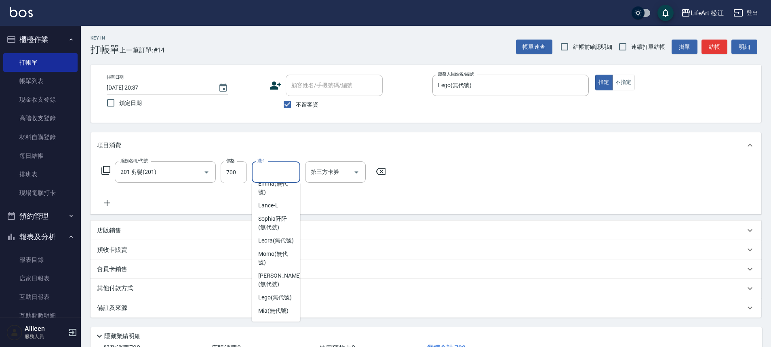
scroll to position [124, 0]
click at [281, 249] on span "Leora (無代號)" at bounding box center [276, 245] width 36 height 8
type input "Leora(無代號)"
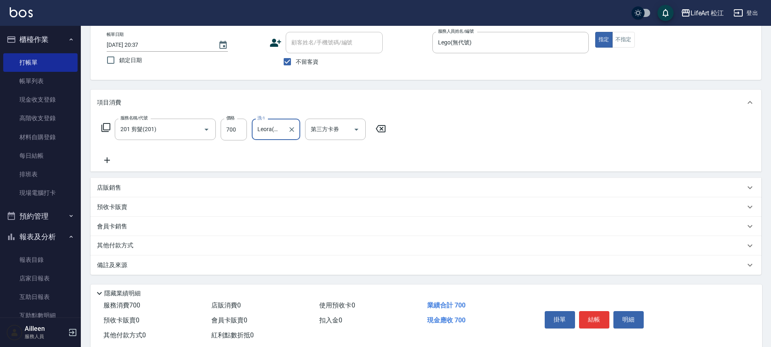
scroll to position [62, 0]
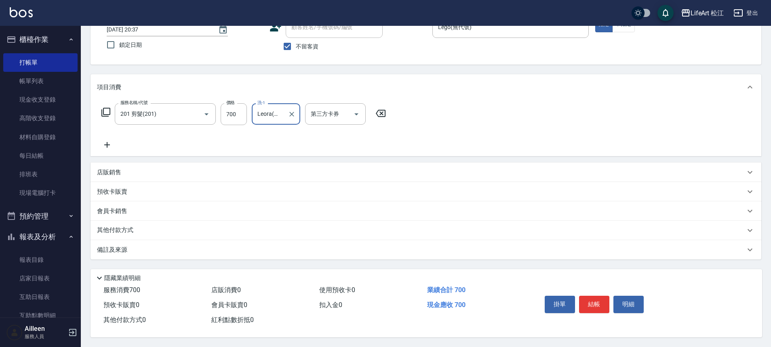
click at [126, 246] on p "備註及來源" at bounding box center [112, 250] width 30 height 8
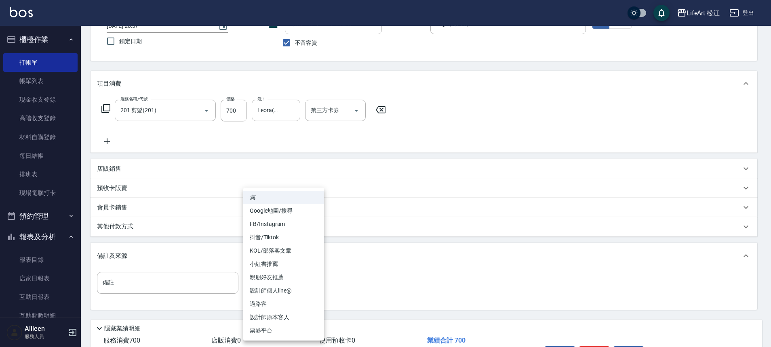
click at [248, 276] on body "LifeArt 松江 登出 櫃檯作業 打帳單 帳單列表 現金收支登錄 高階收支登錄 材料自購登錄 每日結帳 排班表 現場電腦打卡 預約管理 預約管理 單日預約…" at bounding box center [385, 168] width 771 height 460
click at [274, 322] on li "設計師原本客人" at bounding box center [283, 317] width 81 height 13
type input "設計師原本客人"
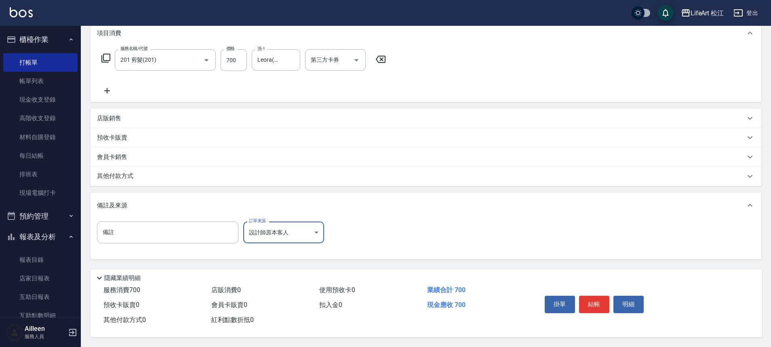
scroll to position [116, 0]
click at [596, 304] on button "結帳" at bounding box center [594, 304] width 30 height 17
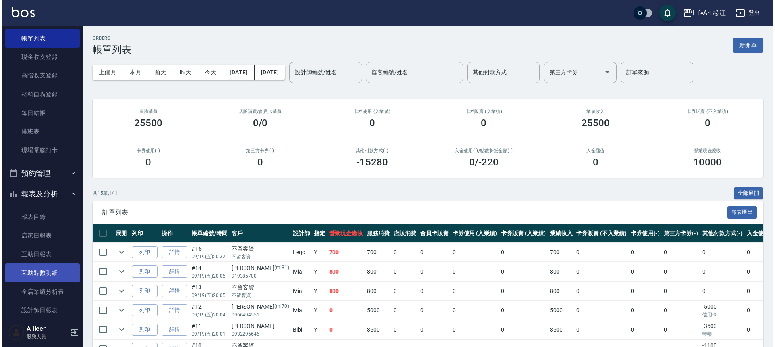
scroll to position [51, 0]
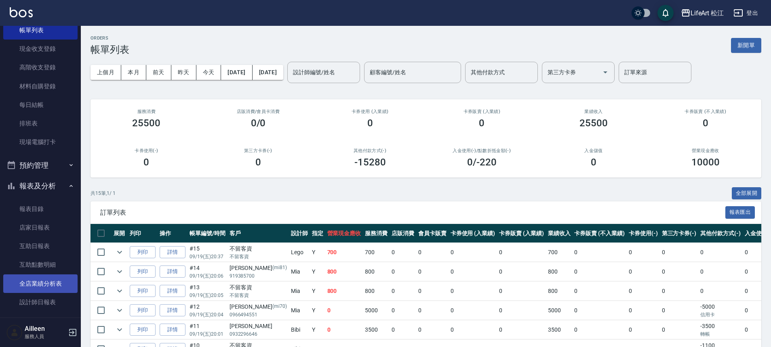
click at [43, 288] on link "全店業績分析表" at bounding box center [40, 284] width 74 height 19
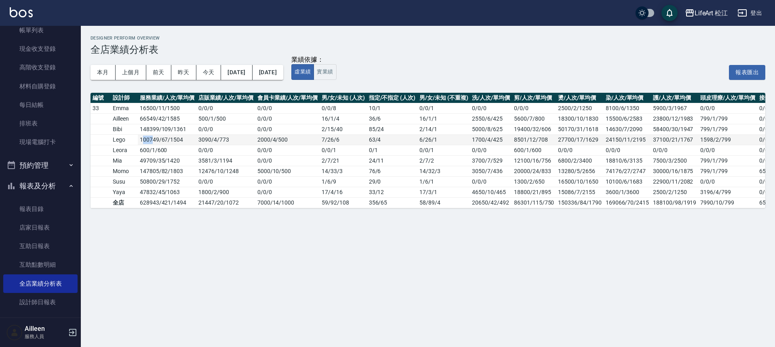
drag, startPoint x: 143, startPoint y: 139, endPoint x: 156, endPoint y: 138, distance: 12.2
click at [154, 138] on td "100749 / 67 / 1504" at bounding box center [167, 140] width 59 height 11
click at [156, 138] on td "100749 / 67 / 1504" at bounding box center [167, 140] width 59 height 11
click at [147, 245] on div "Designer Perform Overview 全店業績分析表 本月 上個月 前天 昨天 今天 2025/09/01 2025/09/19 業績依據： 虛…" at bounding box center [387, 173] width 775 height 347
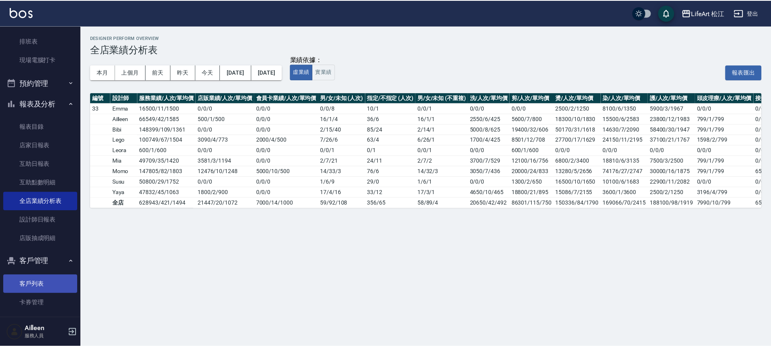
scroll to position [222, 0]
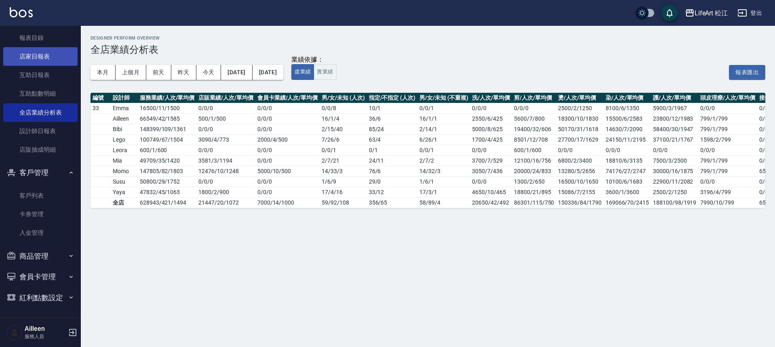
click at [45, 51] on link "店家日報表" at bounding box center [40, 56] width 74 height 19
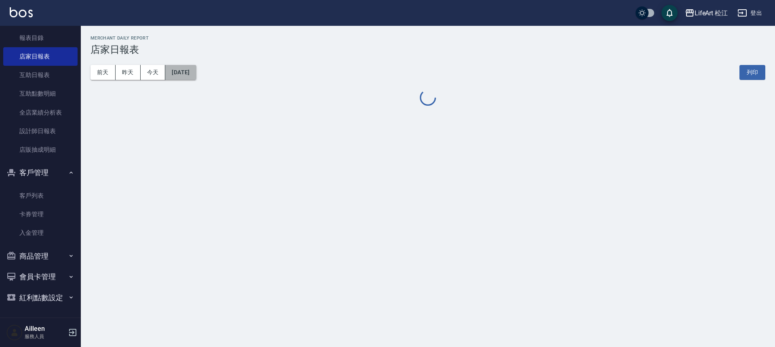
click at [196, 73] on button "[DATE]" at bounding box center [180, 72] width 31 height 15
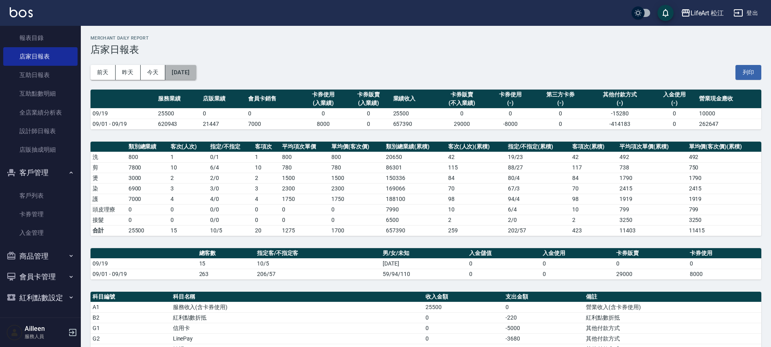
click at [196, 66] on button "[DATE]" at bounding box center [180, 72] width 31 height 15
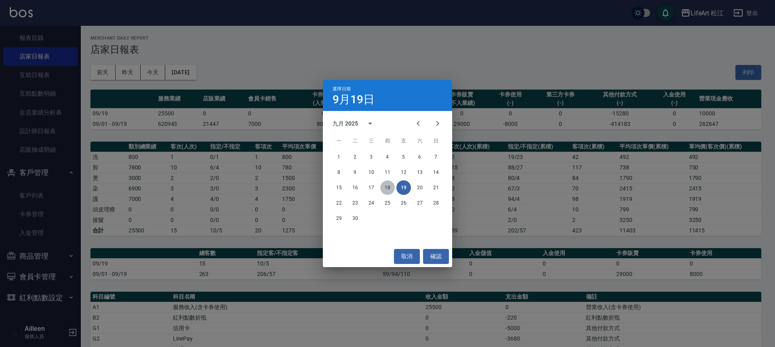
click at [386, 188] on button "18" at bounding box center [387, 188] width 15 height 15
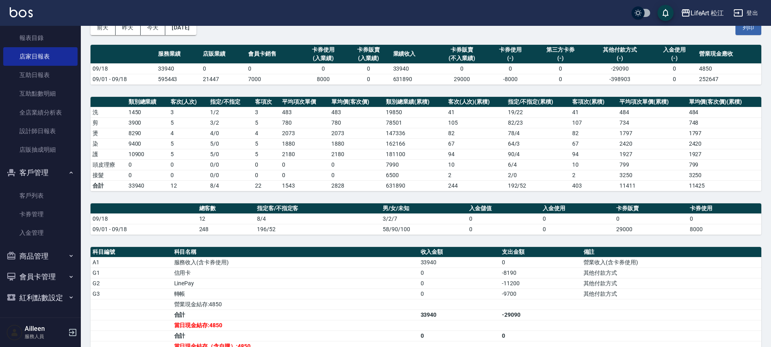
scroll to position [145, 0]
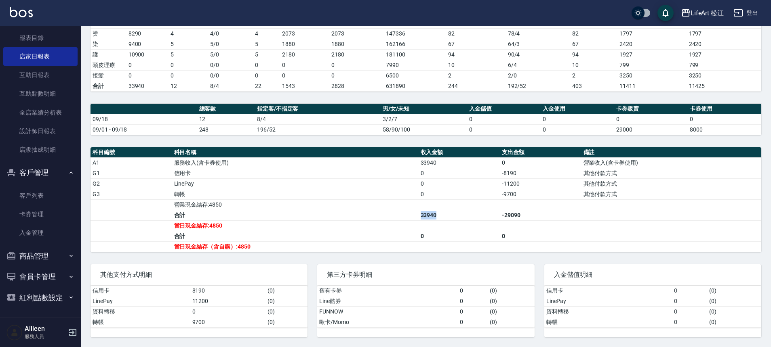
drag, startPoint x: 423, startPoint y: 212, endPoint x: 473, endPoint y: 212, distance: 50.5
click at [473, 212] on tr "合計 33940 -29090" at bounding box center [425, 215] width 671 height 11
drag, startPoint x: 500, startPoint y: 173, endPoint x: 533, endPoint y: 173, distance: 33.1
click at [533, 173] on tr "G1 信用卡 0 -8190 其他付款方式" at bounding box center [425, 173] width 671 height 11
drag, startPoint x: 210, startPoint y: 204, endPoint x: 224, endPoint y: 204, distance: 14.2
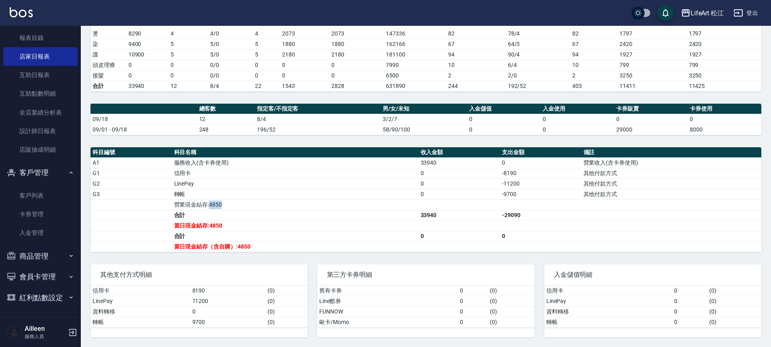
click at [224, 204] on td "營業現金結存:4850" at bounding box center [295, 205] width 246 height 11
drag, startPoint x: 417, startPoint y: 214, endPoint x: 448, endPoint y: 217, distance: 31.6
click at [448, 217] on tr "合計 33940 -29090" at bounding box center [425, 215] width 671 height 11
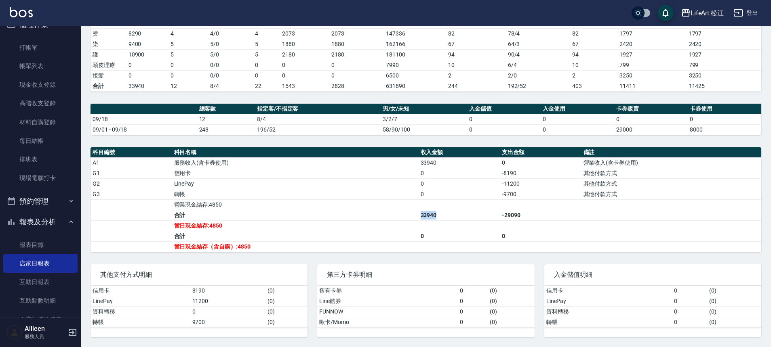
scroll to position [11, 0]
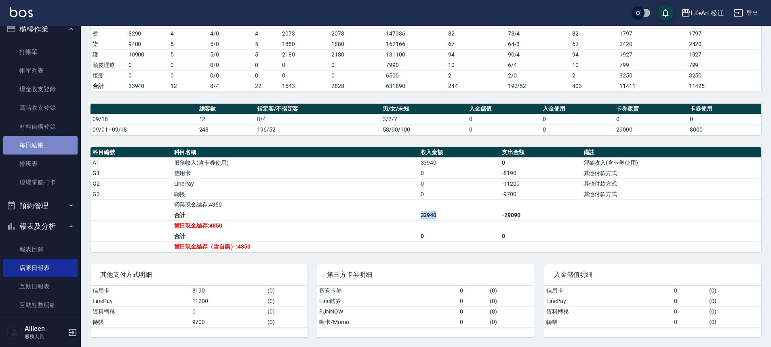
click at [53, 145] on link "每日結帳" at bounding box center [40, 145] width 74 height 19
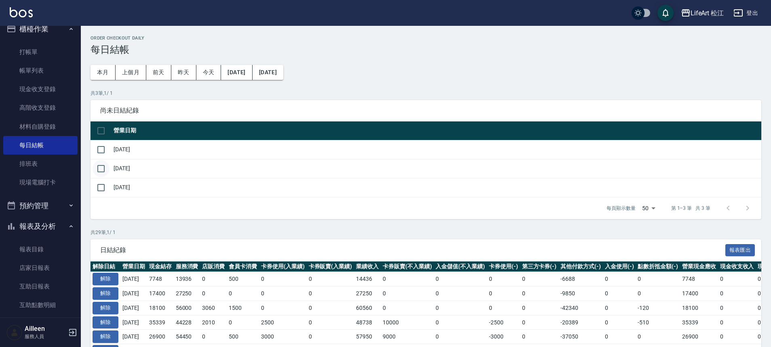
click at [101, 171] on input "checkbox" at bounding box center [101, 168] width 17 height 17
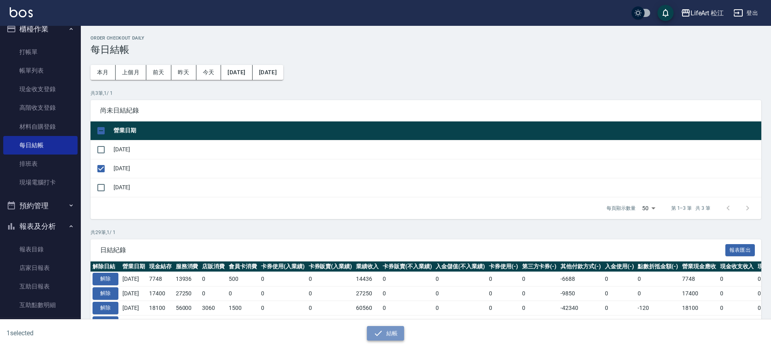
click at [399, 330] on button "結帳" at bounding box center [386, 333] width 38 height 15
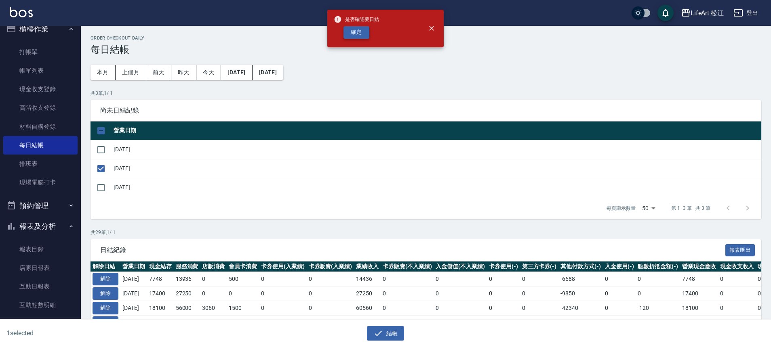
click at [359, 32] on button "確定" at bounding box center [356, 32] width 26 height 13
checkbox input "false"
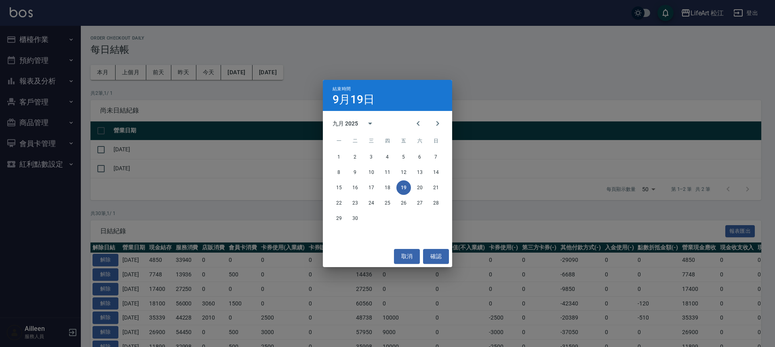
click at [281, 75] on div "結束時間 [DATE] 九月 2025 一 二 三 四 五 六 日 1 2 3 4 5 6 7 8 9 10 11 12 13 14 15 16 17 18 …" at bounding box center [387, 173] width 775 height 347
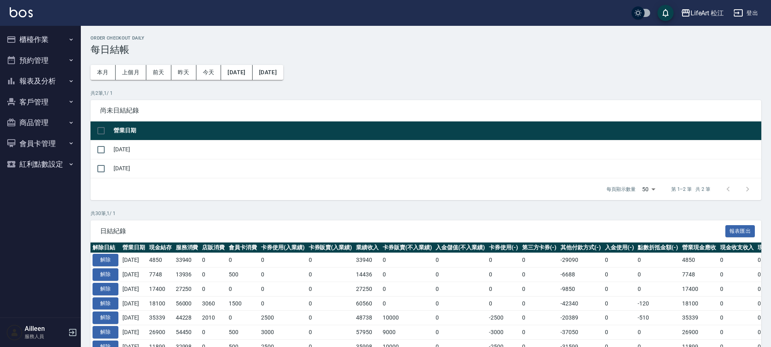
click at [281, 75] on button "[DATE]" at bounding box center [267, 72] width 31 height 15
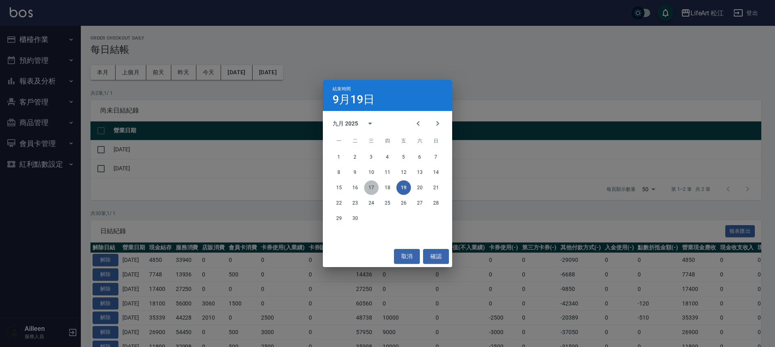
click at [371, 189] on button "17" at bounding box center [371, 188] width 15 height 15
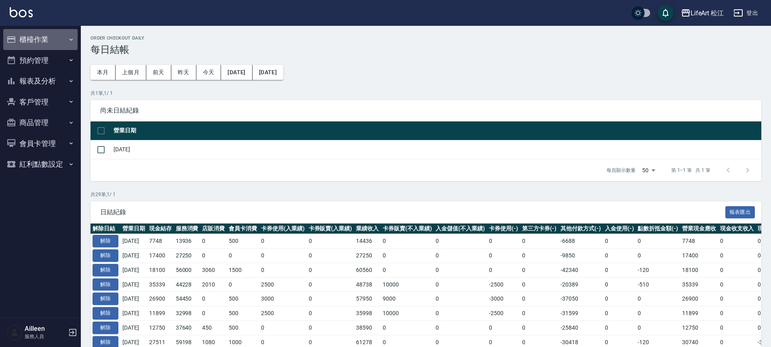
click at [68, 35] on button "櫃檯作業" at bounding box center [40, 39] width 74 height 21
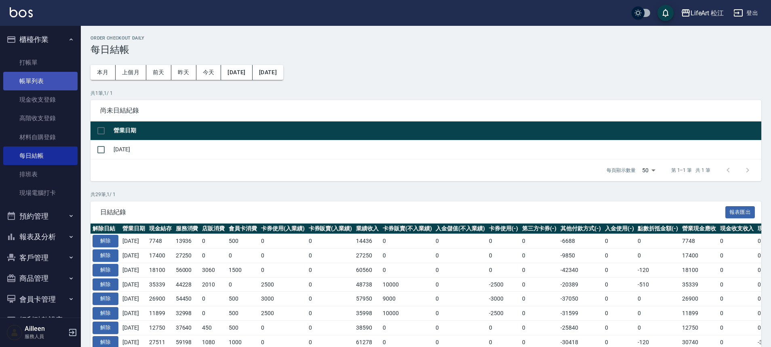
click at [43, 82] on link "帳單列表" at bounding box center [40, 81] width 74 height 19
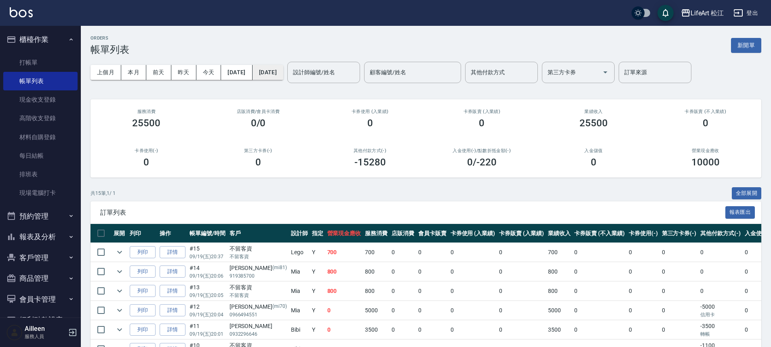
click at [283, 74] on button "[DATE]" at bounding box center [267, 72] width 31 height 15
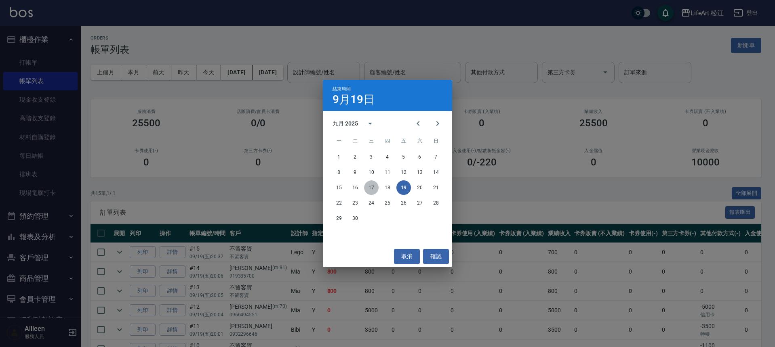
click at [372, 189] on button "17" at bounding box center [371, 188] width 15 height 15
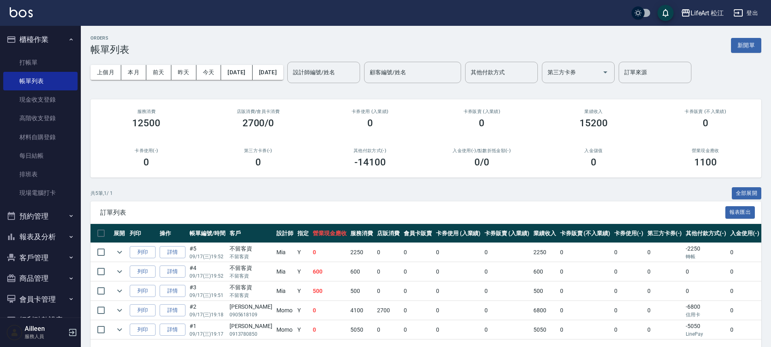
click at [331, 61] on div "上個月 本月 [DATE] [DATE] [DATE] [DATE] [DATE] 設計師編號/姓名 設計師編號/姓名 顧客編號/姓名 顧客編號/姓名 其他付…" at bounding box center [425, 72] width 671 height 34
click at [333, 70] on input "設計師編號/姓名" at bounding box center [323, 72] width 65 height 14
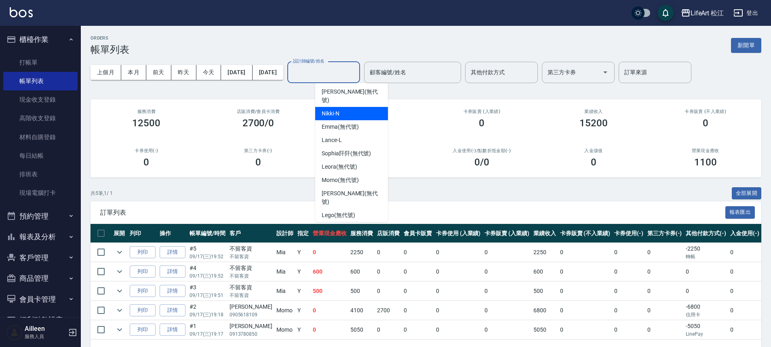
scroll to position [94, 0]
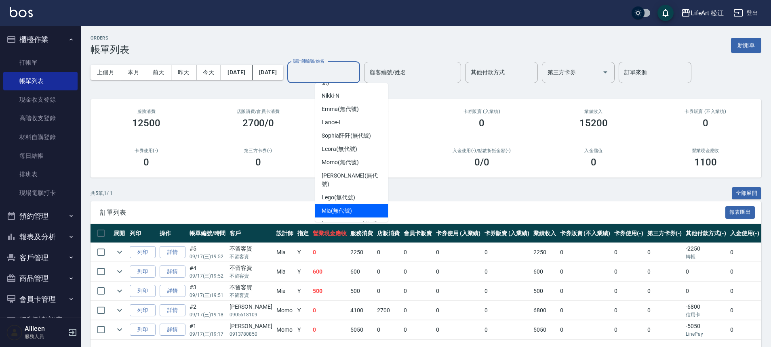
click at [333, 204] on div "Mia (無代號)" at bounding box center [351, 210] width 73 height 13
type input "Mia(無代號)"
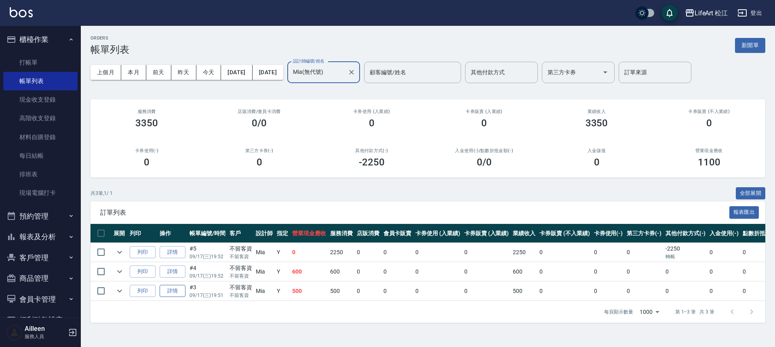
click at [174, 288] on link "詳情" at bounding box center [173, 291] width 26 height 13
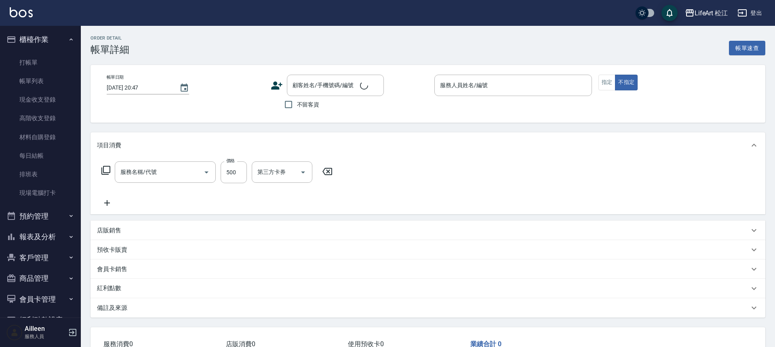
type input "[DATE] 19:51"
checkbox input "true"
type input "Mia(無代號)"
type input "過路客"
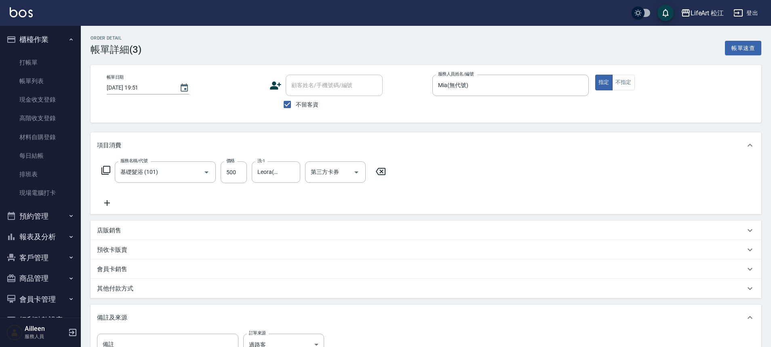
type input "基礎髮浴 (101)"
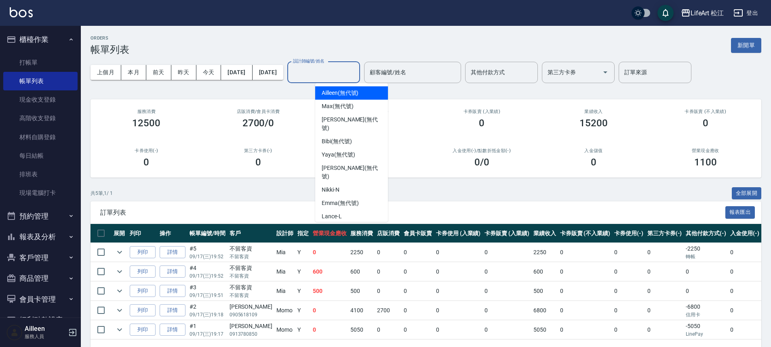
click at [324, 74] on input "設計師編號/姓名" at bounding box center [323, 72] width 65 height 14
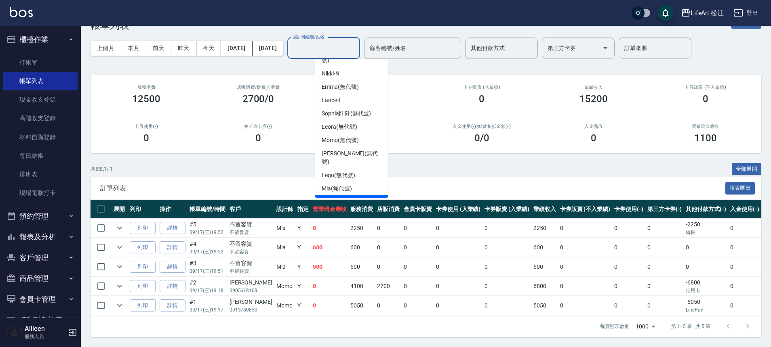
scroll to position [94, 0]
click at [359, 180] on div "Mia (無代號)" at bounding box center [351, 186] width 73 height 13
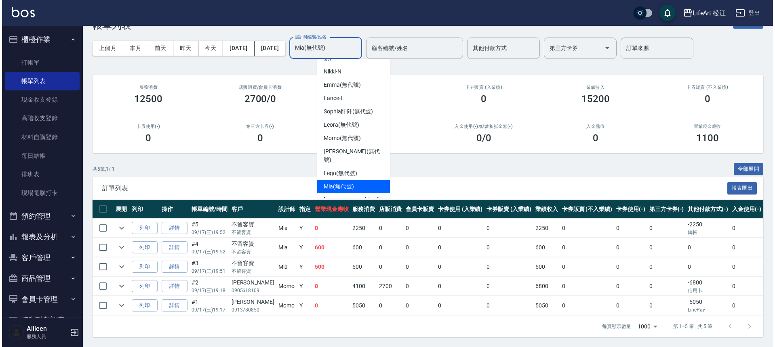
scroll to position [0, 0]
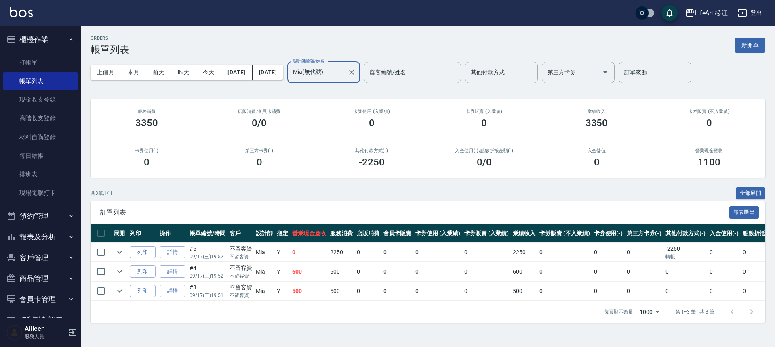
click at [344, 73] on input "Mia(無代號)" at bounding box center [317, 72] width 53 height 14
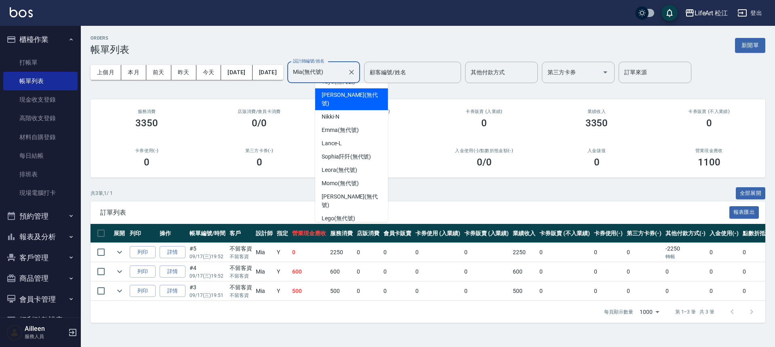
scroll to position [74, 0]
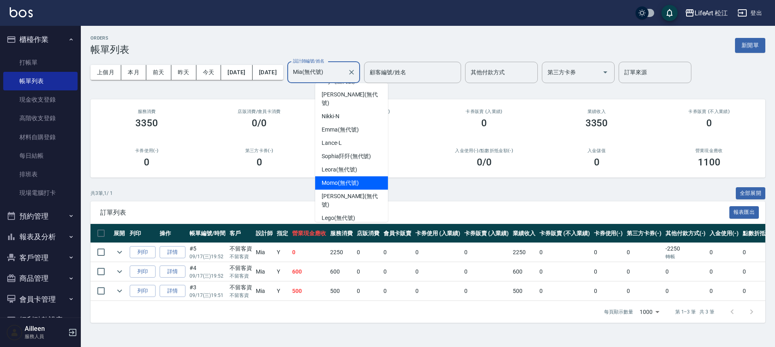
click at [353, 179] on span "Momo (無代號)" at bounding box center [340, 183] width 37 height 8
type input "Momo(無代號)"
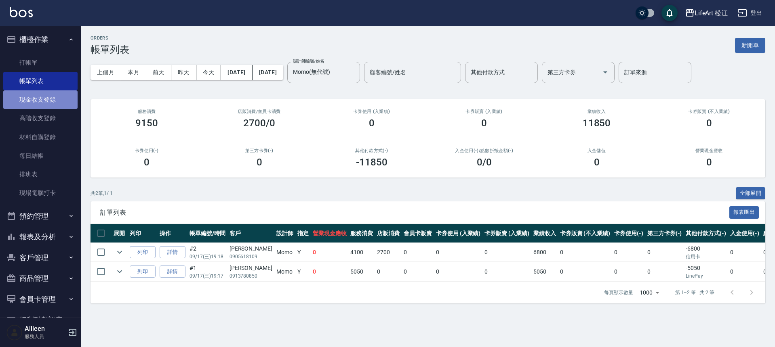
click at [46, 99] on link "現金收支登錄" at bounding box center [40, 99] width 74 height 19
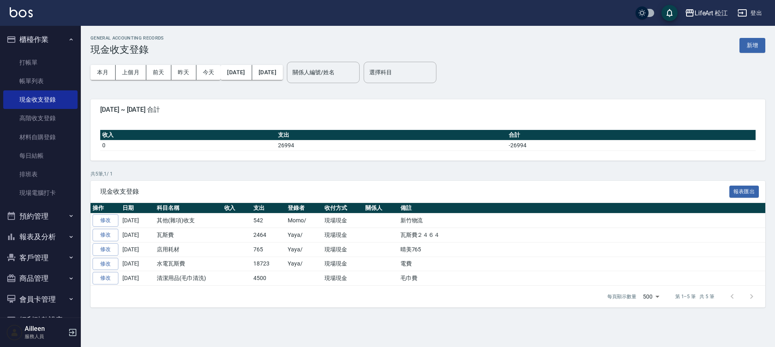
click at [66, 220] on button "預約管理" at bounding box center [40, 216] width 74 height 21
click at [68, 234] on icon "button" at bounding box center [71, 237] width 6 height 6
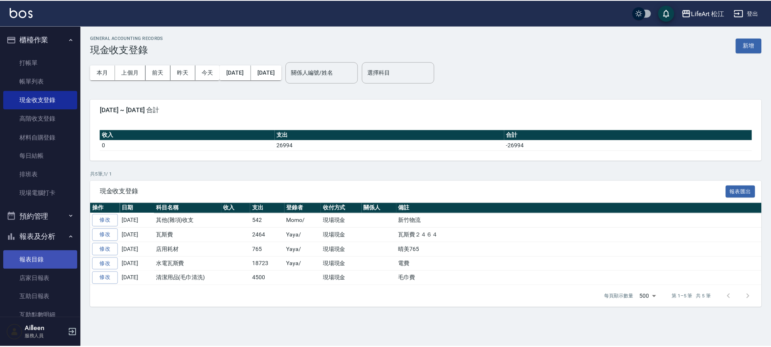
scroll to position [71, 0]
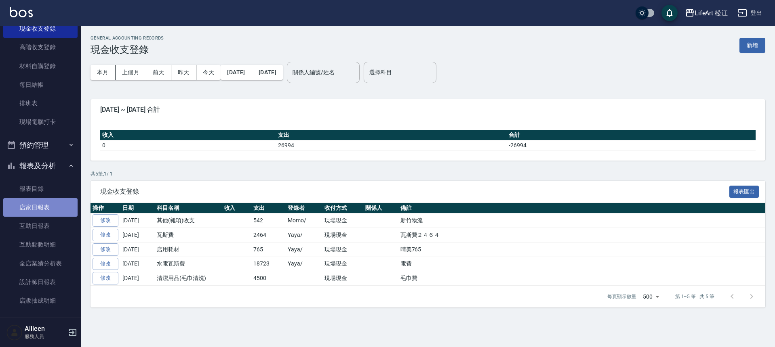
click at [42, 212] on link "店家日報表" at bounding box center [40, 207] width 74 height 19
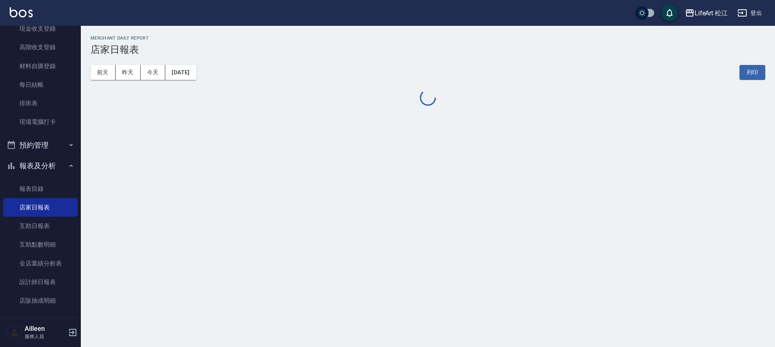
click at [190, 74] on button "[DATE]" at bounding box center [180, 72] width 31 height 15
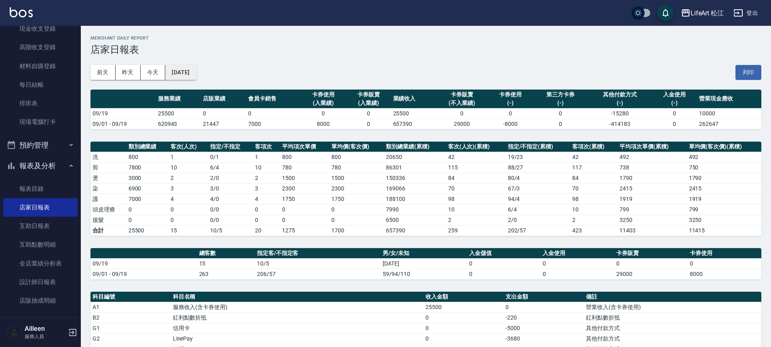
click at [195, 69] on button "[DATE]" at bounding box center [180, 72] width 31 height 15
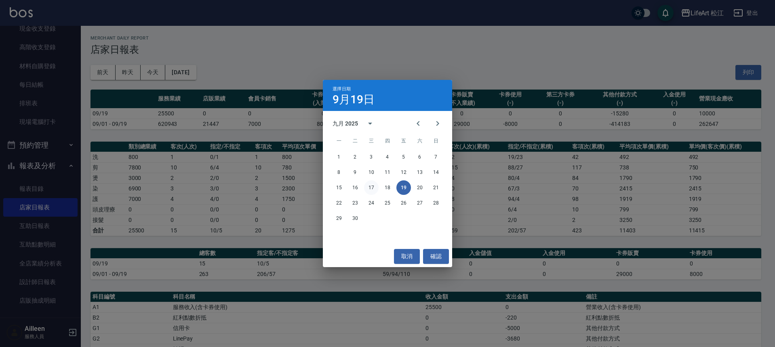
click at [370, 188] on button "17" at bounding box center [371, 188] width 15 height 15
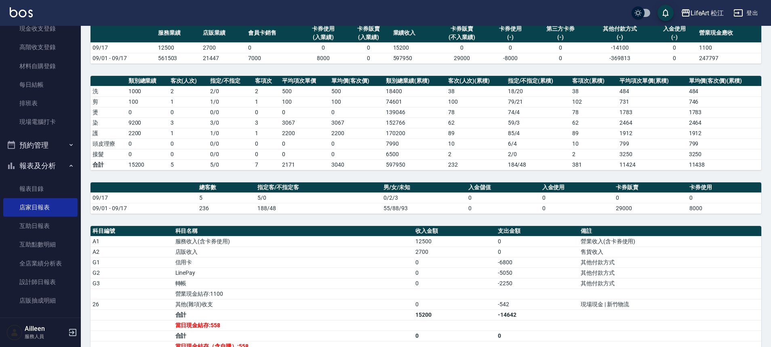
scroll to position [73, 0]
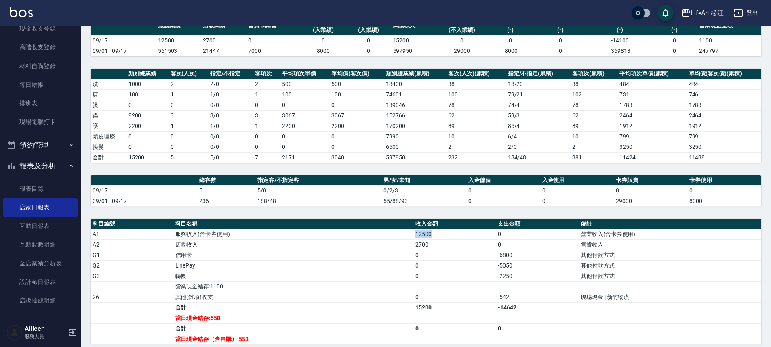
drag, startPoint x: 415, startPoint y: 236, endPoint x: 441, endPoint y: 234, distance: 25.9
click at [441, 234] on td "12500" at bounding box center [454, 234] width 83 height 11
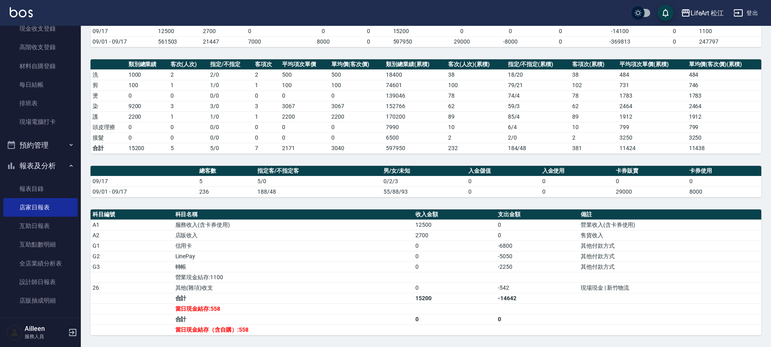
scroll to position [83, 0]
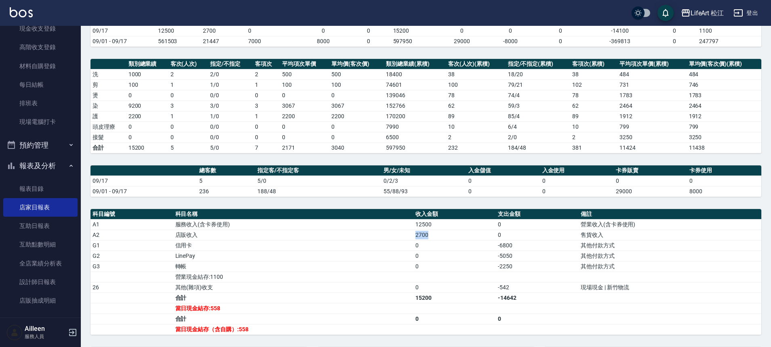
drag, startPoint x: 415, startPoint y: 234, endPoint x: 443, endPoint y: 235, distance: 27.9
click at [443, 235] on td "2700" at bounding box center [454, 235] width 83 height 11
drag, startPoint x: 496, startPoint y: 244, endPoint x: 518, endPoint y: 244, distance: 22.2
click at [518, 244] on td "-6800" at bounding box center [537, 245] width 83 height 11
drag, startPoint x: 496, startPoint y: 257, endPoint x: 514, endPoint y: 257, distance: 18.6
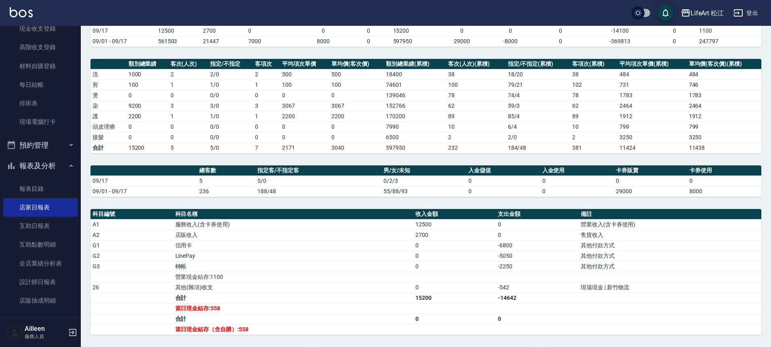
click at [514, 257] on td "-5050" at bounding box center [537, 256] width 83 height 11
drag, startPoint x: 501, startPoint y: 256, endPoint x: 519, endPoint y: 255, distance: 18.6
click at [519, 255] on td "-5050" at bounding box center [537, 256] width 83 height 11
drag, startPoint x: 500, startPoint y: 271, endPoint x: 519, endPoint y: 266, distance: 20.3
click at [519, 266] on td "-2250" at bounding box center [537, 266] width 83 height 11
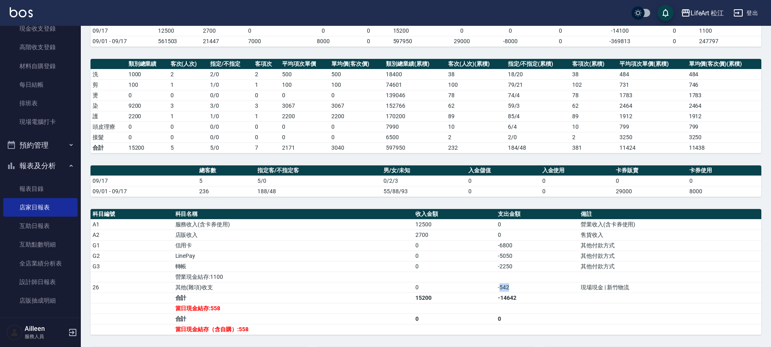
drag, startPoint x: 500, startPoint y: 288, endPoint x: 511, endPoint y: 286, distance: 11.4
click at [511, 286] on td "-542" at bounding box center [537, 287] width 83 height 11
click at [386, 303] on td "當日現金結存:558" at bounding box center [293, 308] width 240 height 11
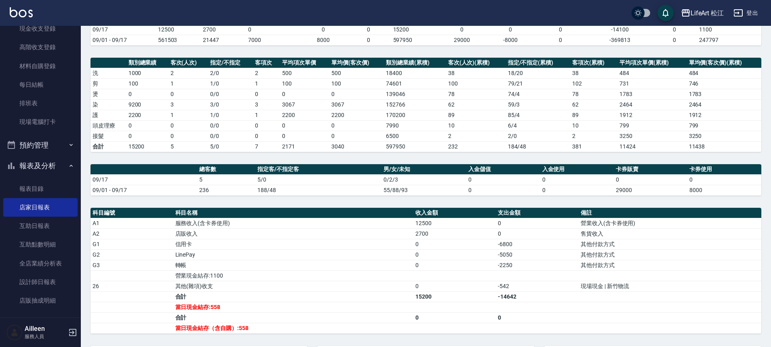
scroll to position [84, 0]
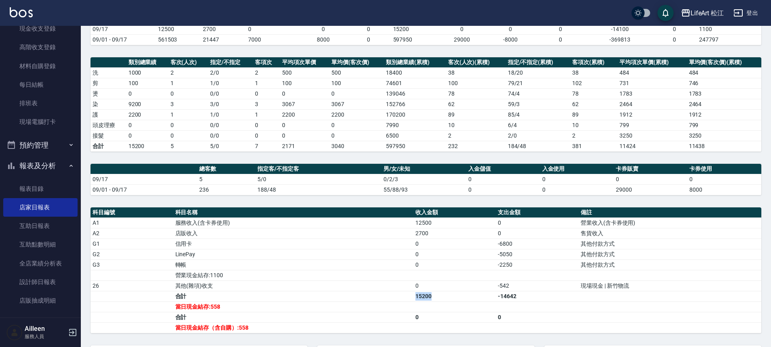
drag, startPoint x: 414, startPoint y: 299, endPoint x: 434, endPoint y: 299, distance: 19.4
click at [434, 299] on td "15200" at bounding box center [454, 296] width 83 height 11
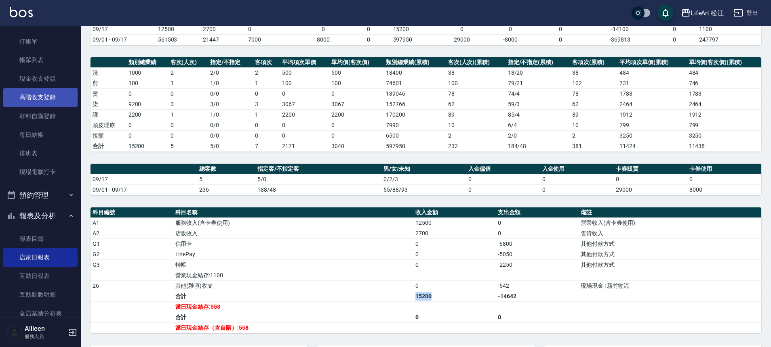
scroll to position [0, 0]
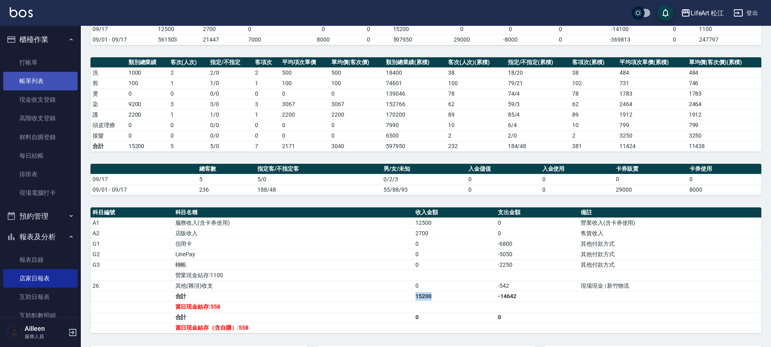
click at [53, 78] on link "帳單列表" at bounding box center [40, 81] width 74 height 19
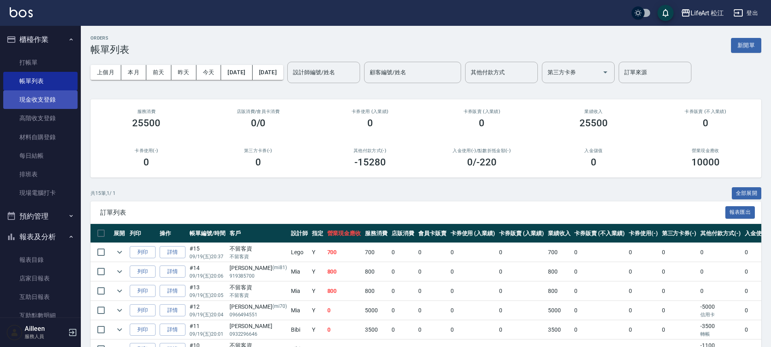
click at [46, 102] on link "現金收支登錄" at bounding box center [40, 99] width 74 height 19
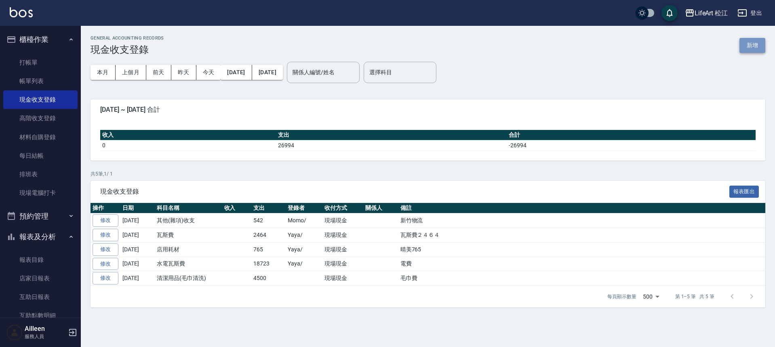
click at [755, 45] on button "新增" at bounding box center [752, 45] width 26 height 15
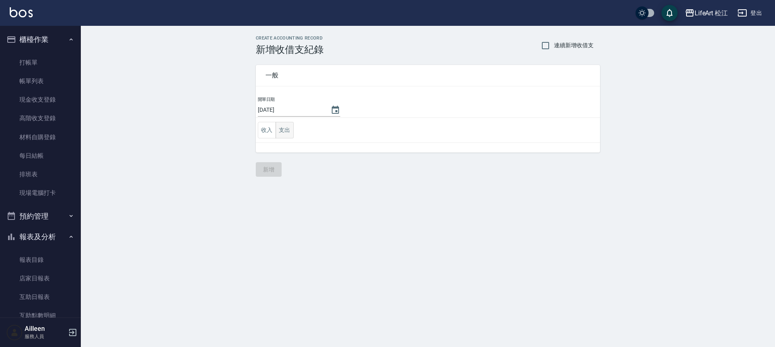
click at [288, 129] on button "支出" at bounding box center [285, 130] width 18 height 17
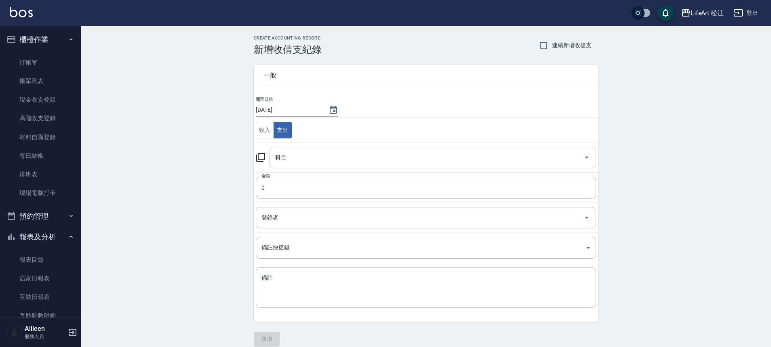
click at [289, 157] on input "科目" at bounding box center [426, 158] width 307 height 14
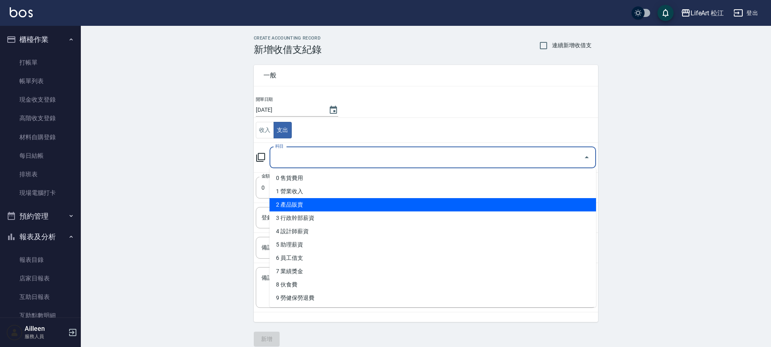
click at [296, 206] on li "2 產品販賣" at bounding box center [432, 204] width 326 height 13
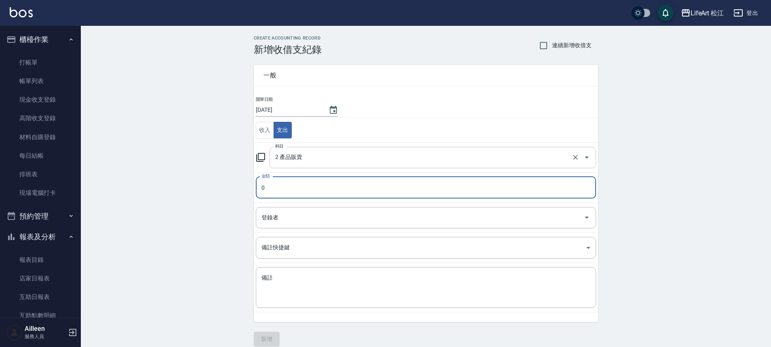
click at [373, 163] on input "2 產品販賣" at bounding box center [421, 158] width 297 height 14
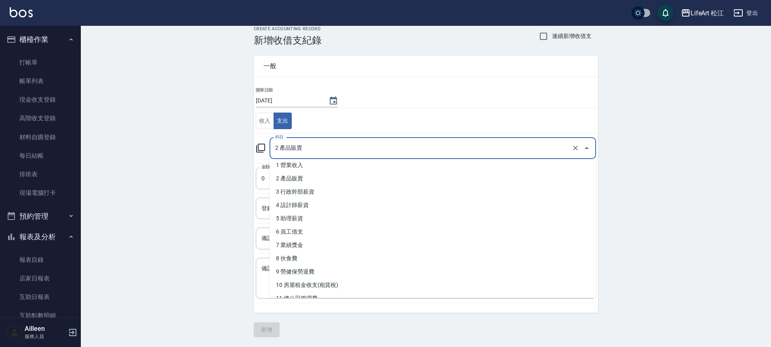
scroll to position [14, 0]
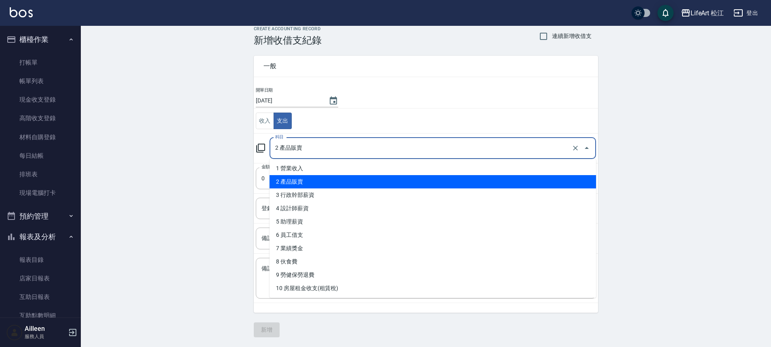
drag, startPoint x: 591, startPoint y: 183, endPoint x: 594, endPoint y: 190, distance: 7.1
click at [594, 190] on ul "0 售貨費用 1 營業收入 2 產品販賣 3 行政幹部薪資 4 設計師薪資 5 助理薪資 6 員工借支 7 業績獎金 8 伙食費 9 勞健保勞退費 10 房屋…" at bounding box center [432, 228] width 326 height 139
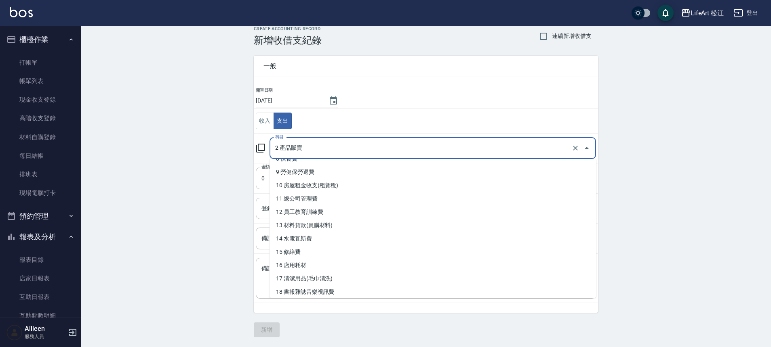
scroll to position [115, 0]
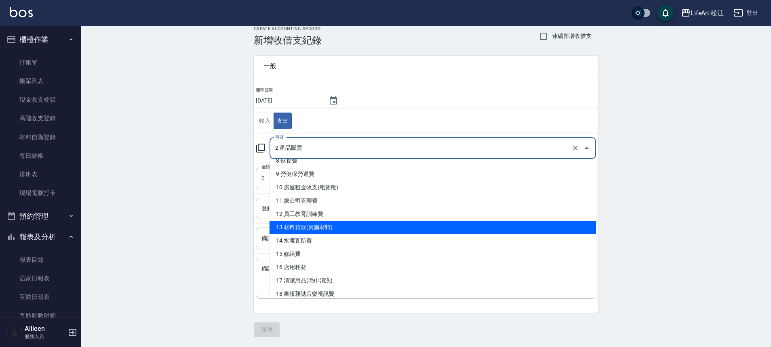
click at [355, 228] on li "13 材料貨款(員購材料)" at bounding box center [432, 227] width 326 height 13
type input "13 材料貨款(員購材料)"
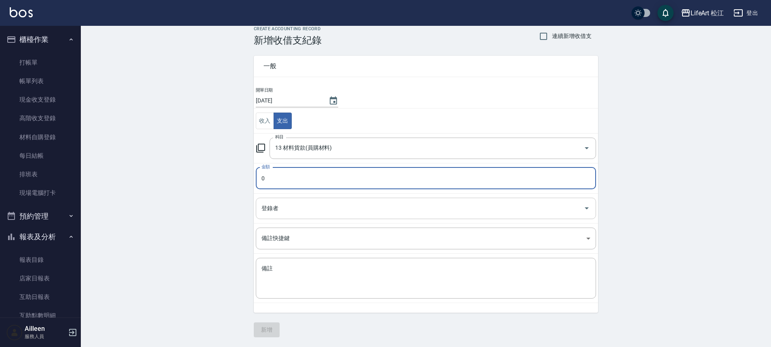
click at [313, 214] on input "登錄者" at bounding box center [419, 209] width 321 height 14
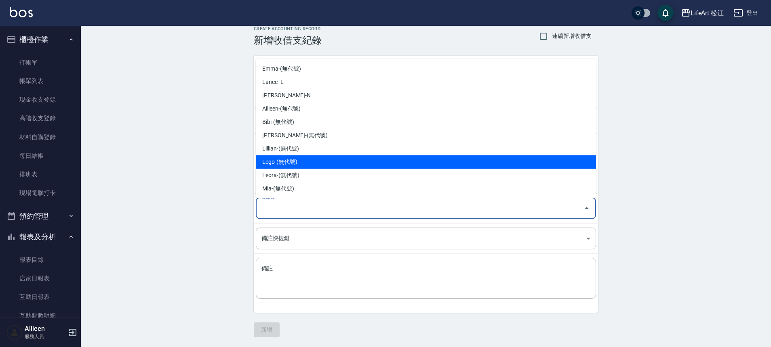
click at [317, 166] on li "Lego-(無代號)" at bounding box center [426, 162] width 340 height 13
type input "Lego-(無代號)"
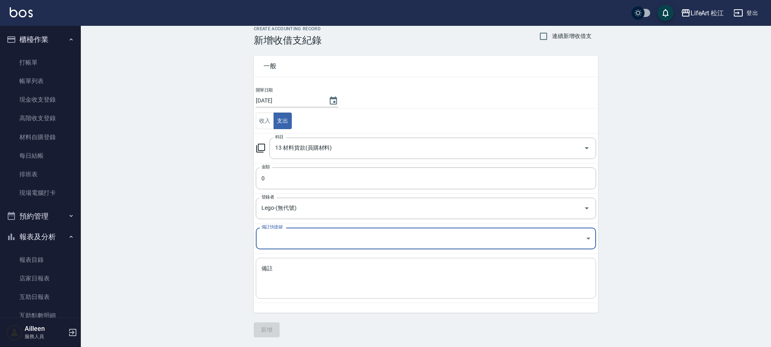
click at [308, 271] on textarea "備註" at bounding box center [425, 278] width 329 height 27
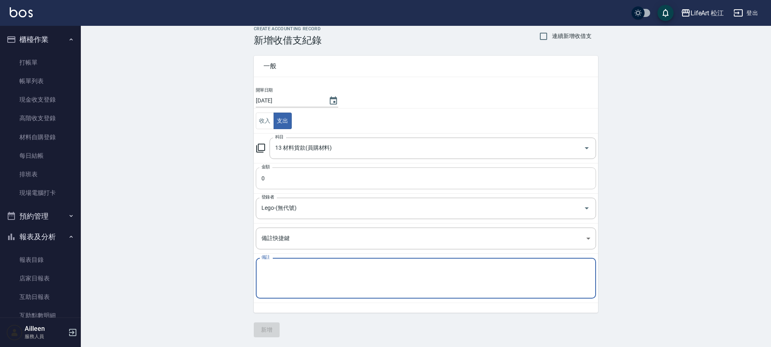
click at [271, 176] on input "0" at bounding box center [426, 179] width 340 height 22
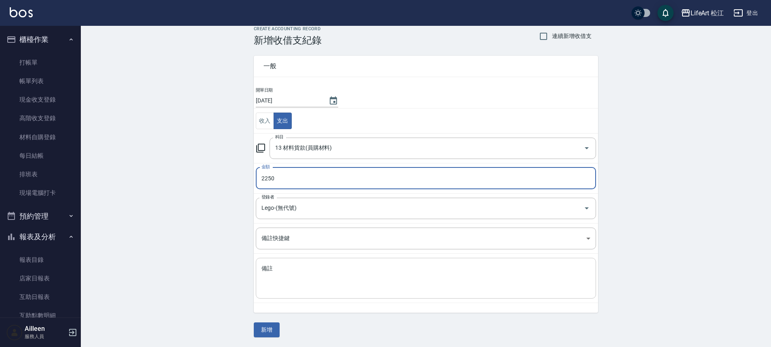
type input "2250"
click at [288, 270] on textarea "備註" at bounding box center [425, 278] width 329 height 27
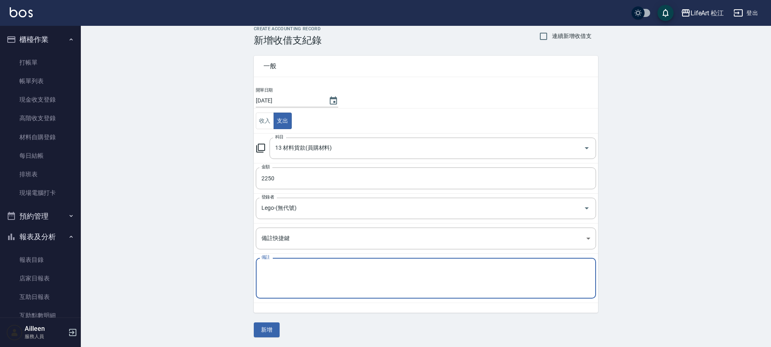
type textarea "e"
type textarea "space調貨雪球藍Ｘ５"
click at [267, 329] on button "新增" at bounding box center [267, 330] width 26 height 15
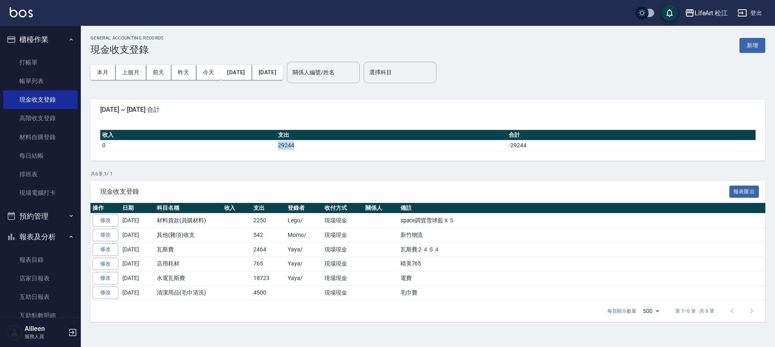
drag, startPoint x: 280, startPoint y: 145, endPoint x: 315, endPoint y: 148, distance: 35.3
click at [315, 148] on td "29244" at bounding box center [391, 145] width 231 height 11
click at [315, 150] on td "29244" at bounding box center [391, 145] width 231 height 11
click at [21, 84] on link "帳單列表" at bounding box center [40, 81] width 74 height 19
click at [57, 80] on link "帳單列表" at bounding box center [40, 81] width 74 height 19
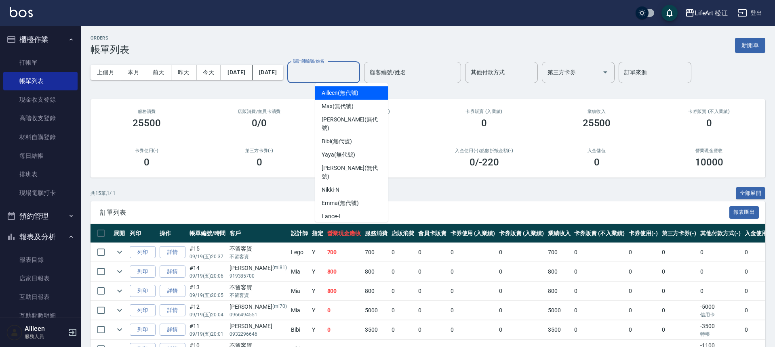
click at [356, 73] on input "設計師編號/姓名" at bounding box center [323, 72] width 65 height 14
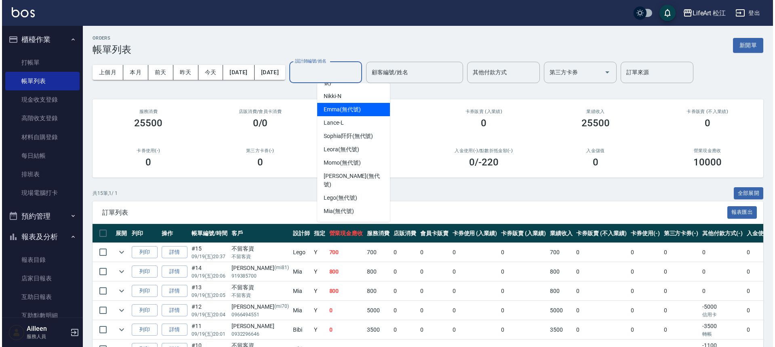
scroll to position [94, 0]
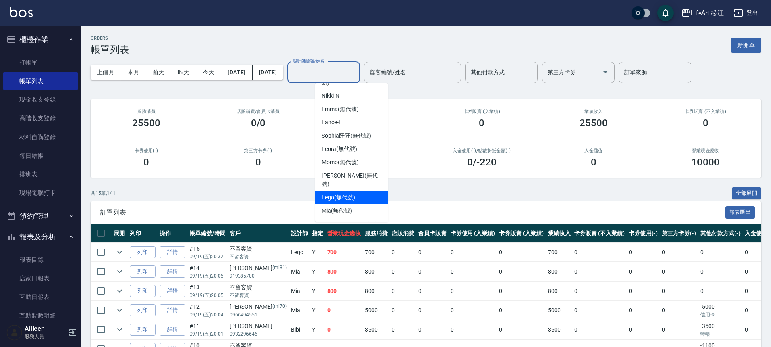
click at [350, 193] on span "Lego (無代號)" at bounding box center [339, 197] width 34 height 8
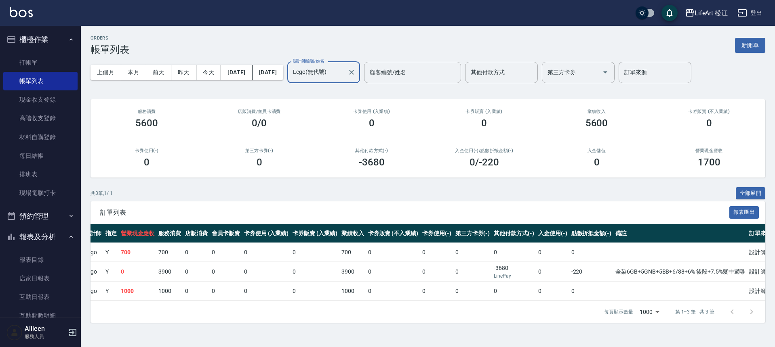
scroll to position [0, 0]
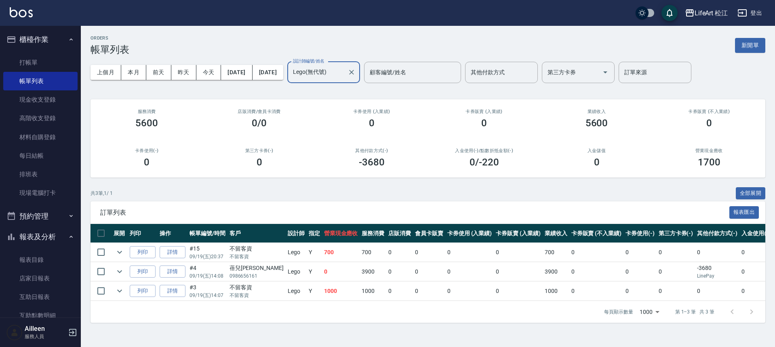
click at [344, 76] on input "Lego(無代號)" at bounding box center [317, 72] width 53 height 14
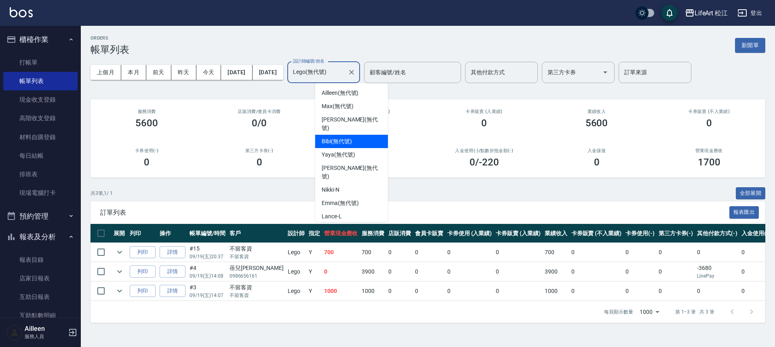
click at [345, 137] on span "Bibi (無代號)" at bounding box center [337, 141] width 30 height 8
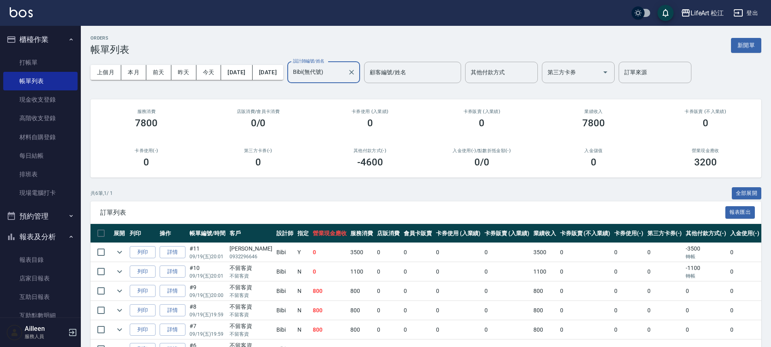
click at [344, 72] on input "Bibi(無代號)" at bounding box center [317, 72] width 53 height 14
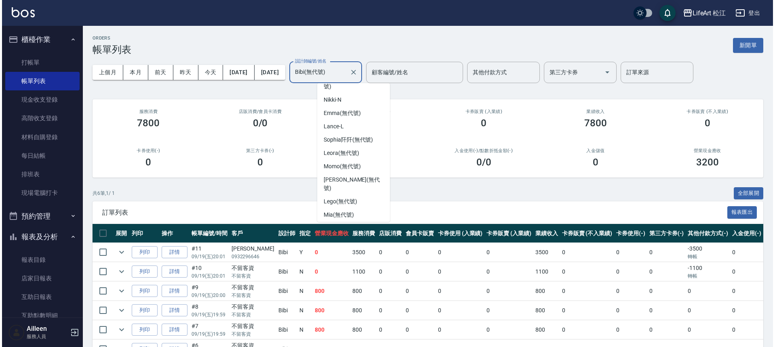
scroll to position [94, 0]
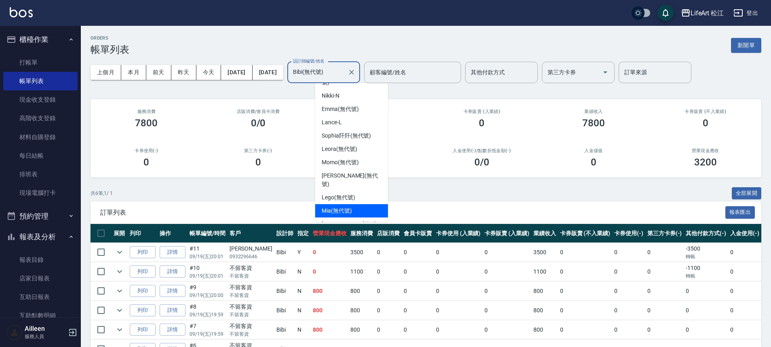
click at [356, 204] on div "Mia (無代號)" at bounding box center [351, 210] width 73 height 13
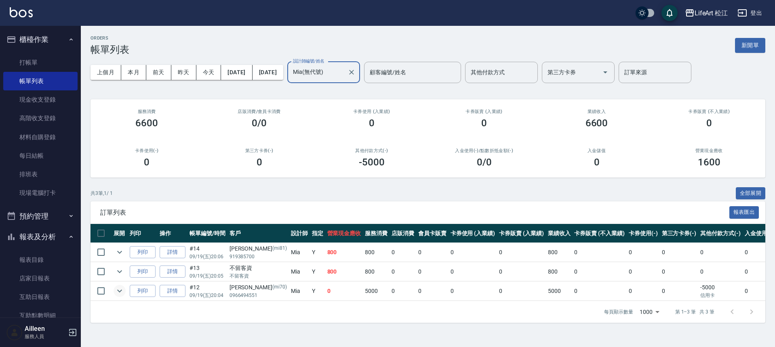
click at [125, 291] on button "expand row" at bounding box center [120, 291] width 12 height 12
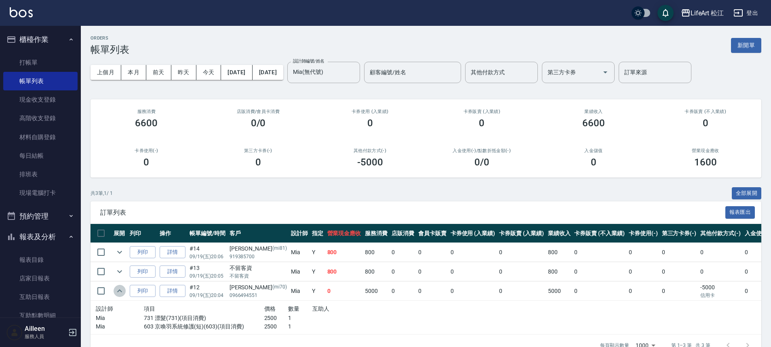
click at [125, 291] on button "expand row" at bounding box center [120, 291] width 12 height 12
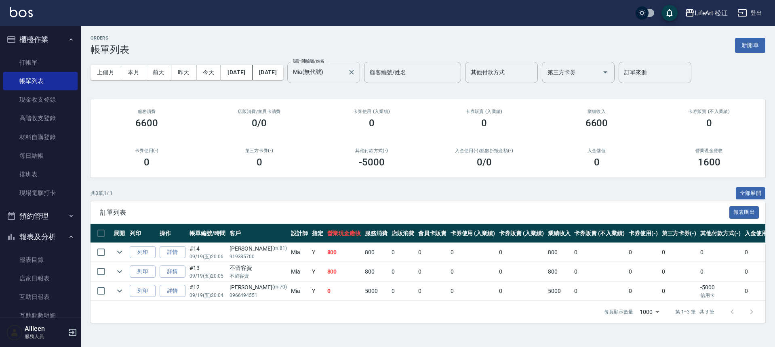
click at [344, 78] on input "Mia(無代號)" at bounding box center [317, 72] width 53 height 14
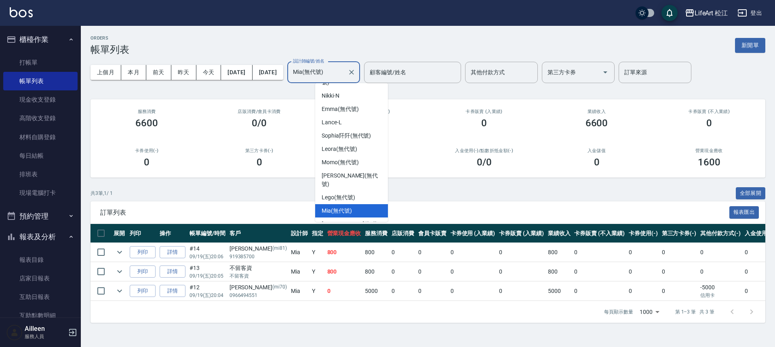
click at [340, 242] on span "Susu (無代號)" at bounding box center [339, 246] width 34 height 8
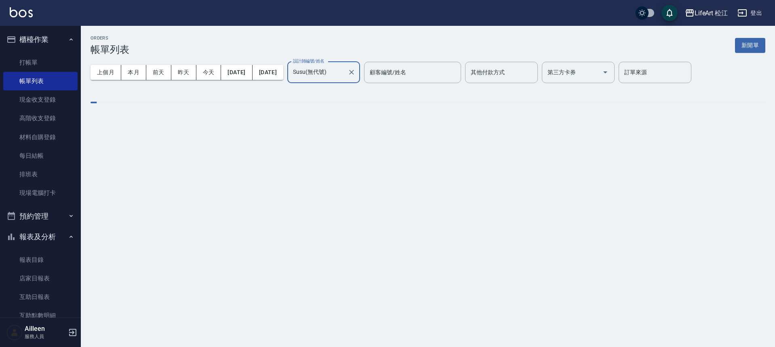
click at [340, 212] on div "ORDERS 帳單列表 新開單 上個月 本月 [DATE] [DATE] [DATE] [DATE] [DATE] 設計師編號/姓名 [PERSON_NAME…" at bounding box center [387, 173] width 775 height 347
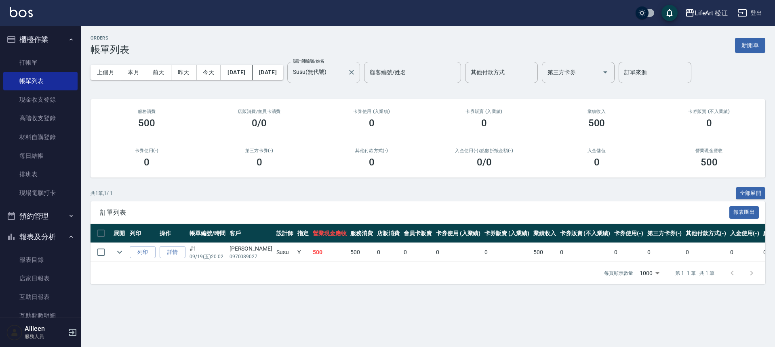
click at [353, 82] on div "Susu(無代號) 設計師編號/姓名" at bounding box center [323, 72] width 73 height 21
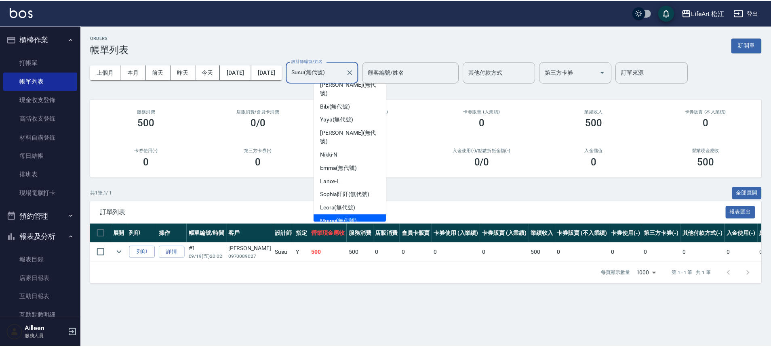
scroll to position [57, 0]
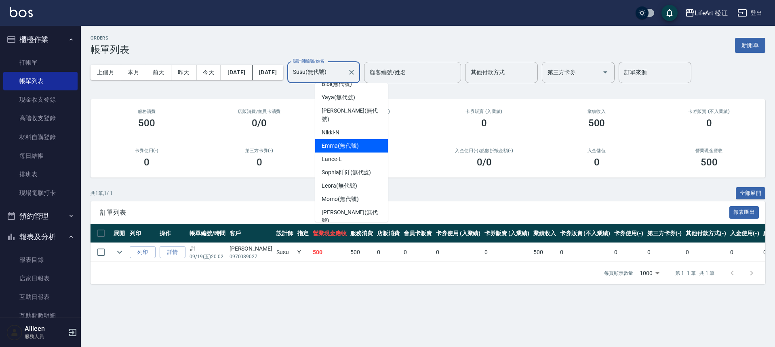
click at [367, 139] on div "[PERSON_NAME] (無代號)" at bounding box center [351, 145] width 73 height 13
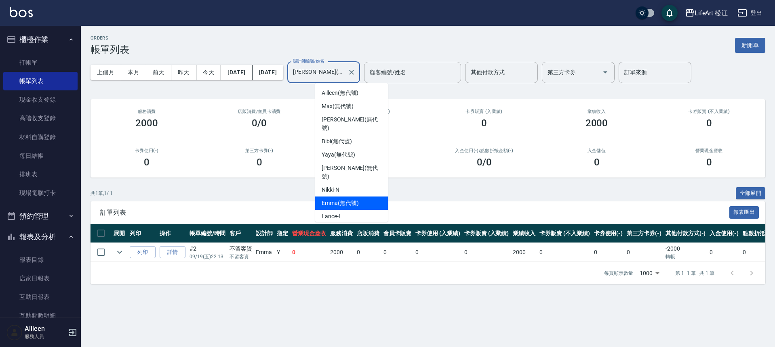
click at [335, 79] on input "[PERSON_NAME](無代號)" at bounding box center [317, 72] width 53 height 14
click at [378, 95] on div "Ailleen (無代號)" at bounding box center [351, 92] width 73 height 13
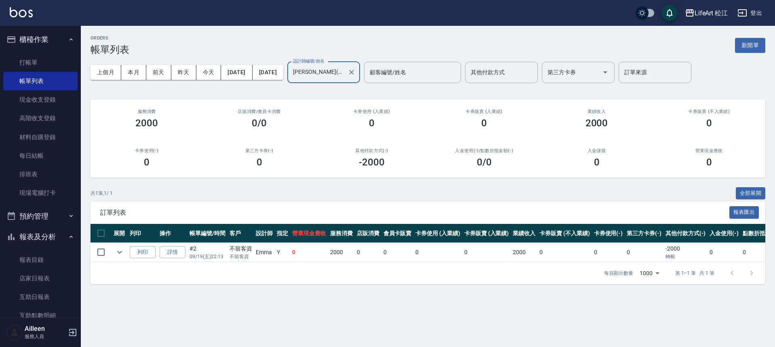
type input "Ailleen(無代號)"
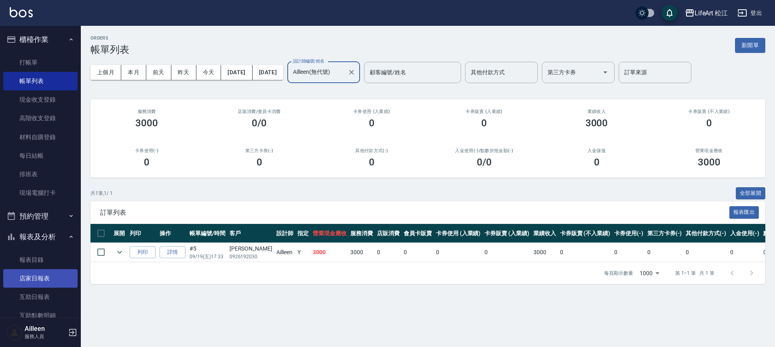
click at [34, 283] on link "店家日報表" at bounding box center [40, 278] width 74 height 19
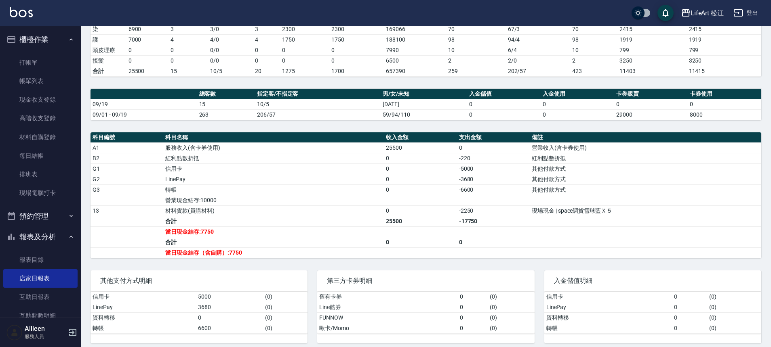
scroll to position [161, 0]
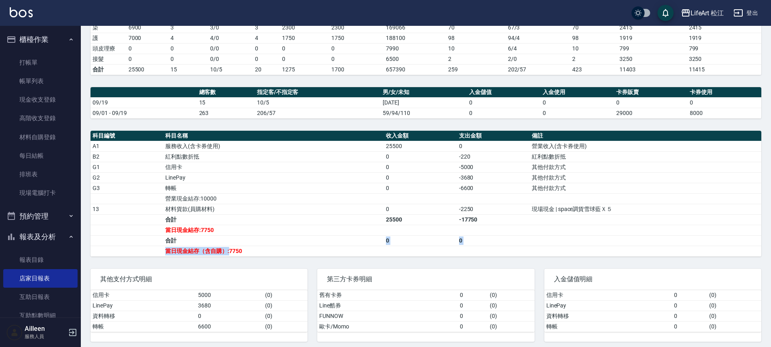
drag, startPoint x: 229, startPoint y: 250, endPoint x: 274, endPoint y: 247, distance: 45.0
click at [278, 244] on tbody "A1 服務收入(含卡券使用) 25500 0 營業收入(含卡券使用) B2 紅利點數折抵 0 -220 紅利點數折抵 G1 信用卡 0 -5000 其他付款方…" at bounding box center [425, 199] width 671 height 116
click at [255, 252] on td "當日現金結存（含自購）:7750" at bounding box center [273, 251] width 221 height 11
drag, startPoint x: 231, startPoint y: 250, endPoint x: 237, endPoint y: 251, distance: 6.6
click at [240, 251] on td "當日現金結存（含自購）:7750" at bounding box center [273, 251] width 221 height 11
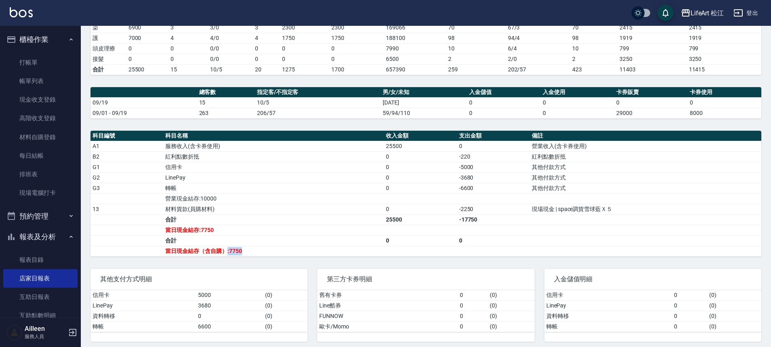
drag, startPoint x: 226, startPoint y: 250, endPoint x: 252, endPoint y: 248, distance: 26.3
click at [252, 248] on td "當日現金結存（含自購）:7750" at bounding box center [273, 251] width 221 height 11
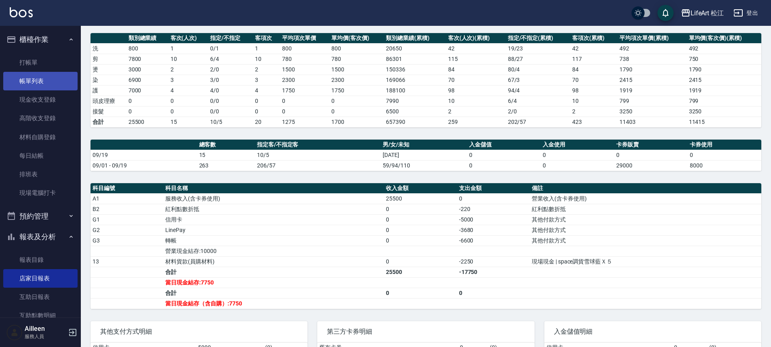
scroll to position [79, 0]
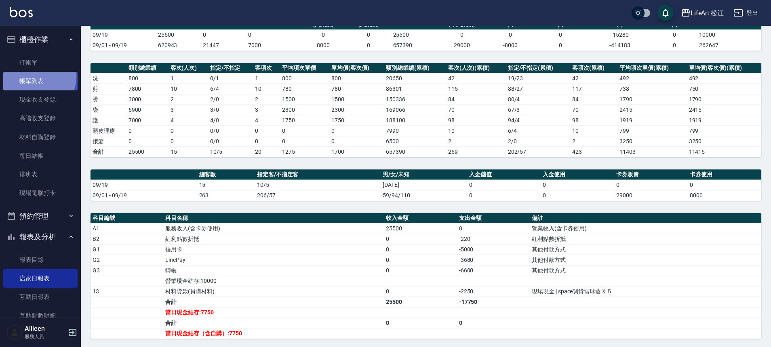
click at [29, 77] on link "帳單列表" at bounding box center [40, 81] width 74 height 19
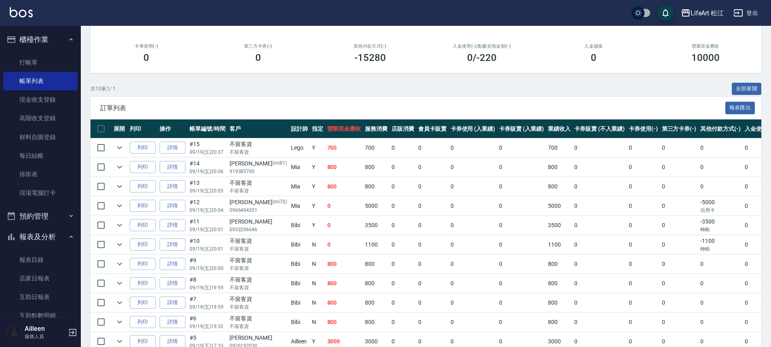
scroll to position [130, 0]
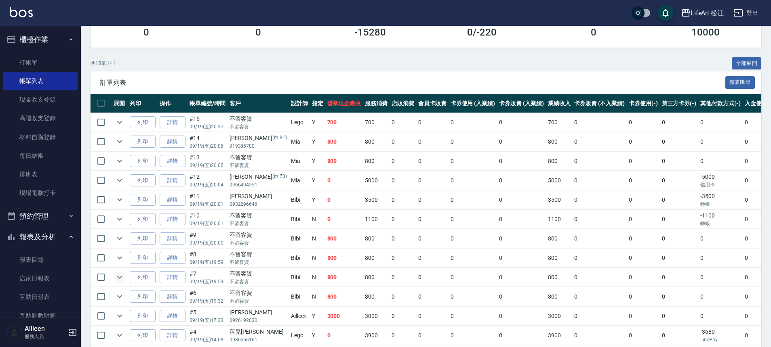
click at [118, 277] on icon "expand row" at bounding box center [119, 277] width 5 height 3
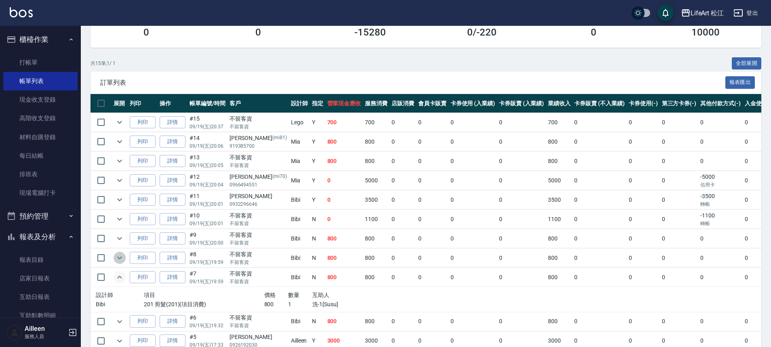
click at [122, 260] on icon "expand row" at bounding box center [120, 258] width 10 height 10
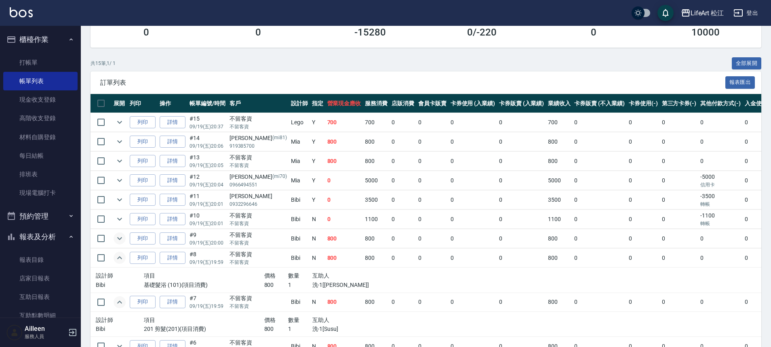
click at [123, 240] on icon "expand row" at bounding box center [120, 239] width 10 height 10
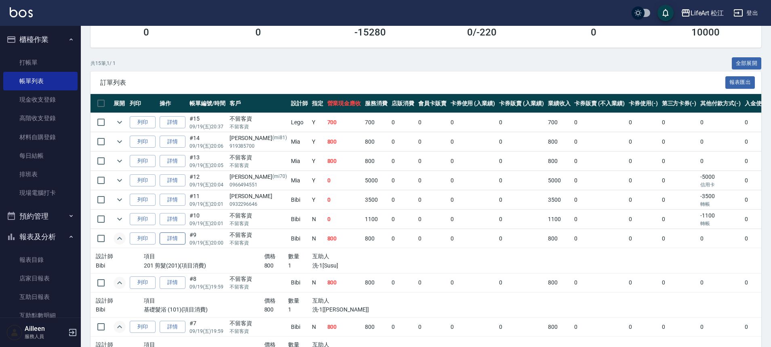
click at [166, 242] on link "詳情" at bounding box center [173, 239] width 26 height 13
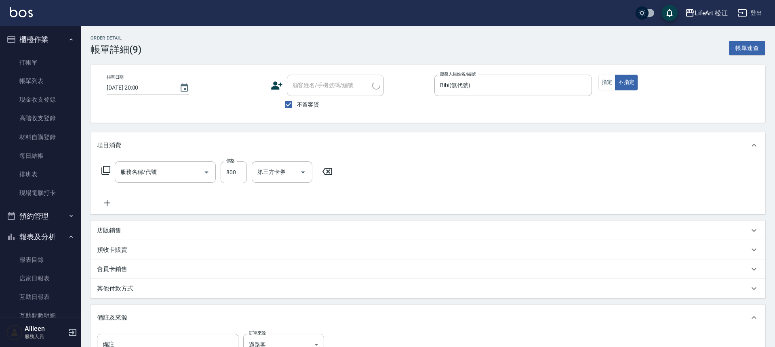
type input "[DATE] 20:00"
checkbox input "true"
type input "Bibi(無代號)"
type input "過路客"
type input "201 剪髮(201)"
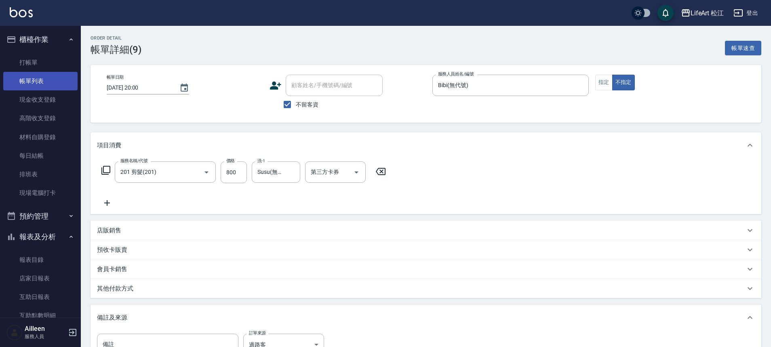
click at [25, 79] on link "帳單列表" at bounding box center [40, 81] width 74 height 19
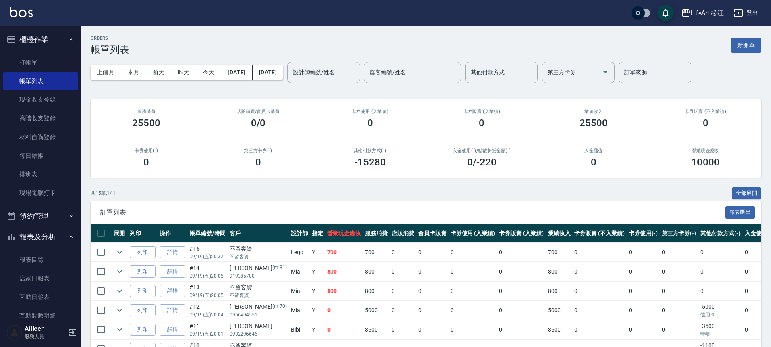
scroll to position [164, 0]
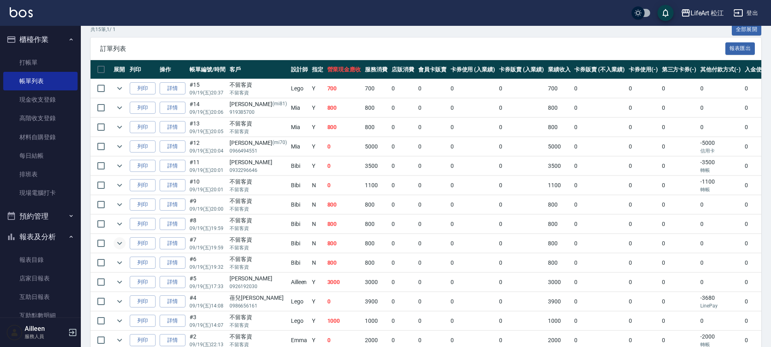
click at [122, 244] on icon "expand row" at bounding box center [120, 244] width 10 height 10
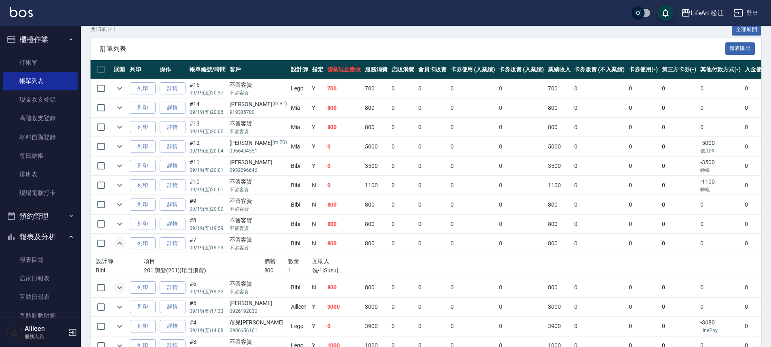
click at [116, 287] on icon "expand row" at bounding box center [120, 288] width 10 height 10
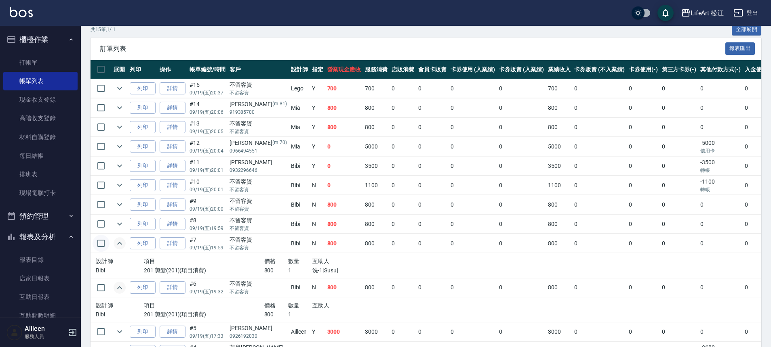
click at [93, 244] on input "checkbox" at bounding box center [101, 243] width 17 height 17
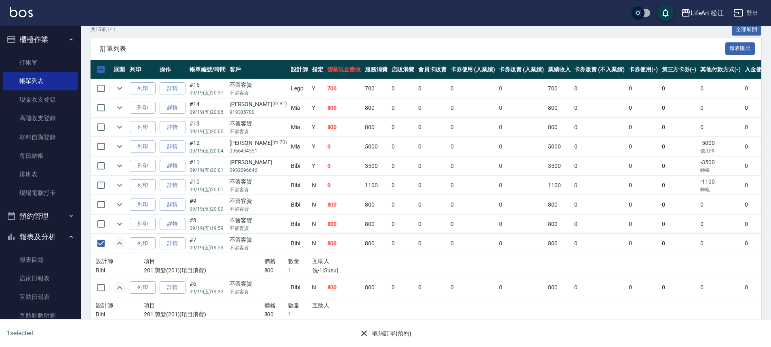
click at [403, 333] on button "取消訂單(預約)" at bounding box center [385, 333] width 59 height 15
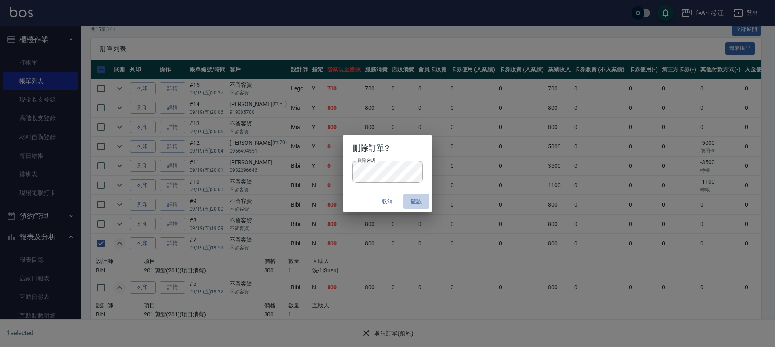
click at [417, 204] on button "確認" at bounding box center [416, 201] width 26 height 15
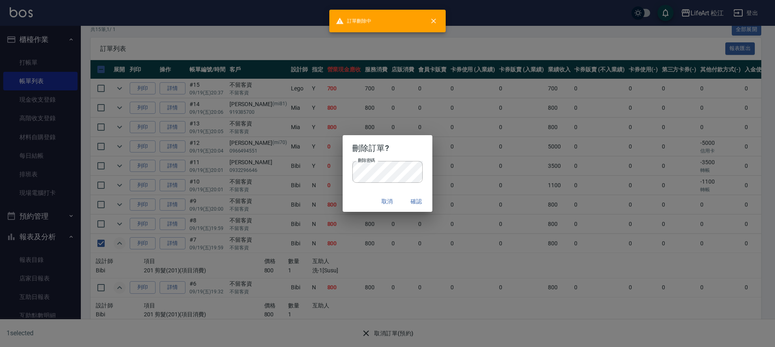
checkbox input "false"
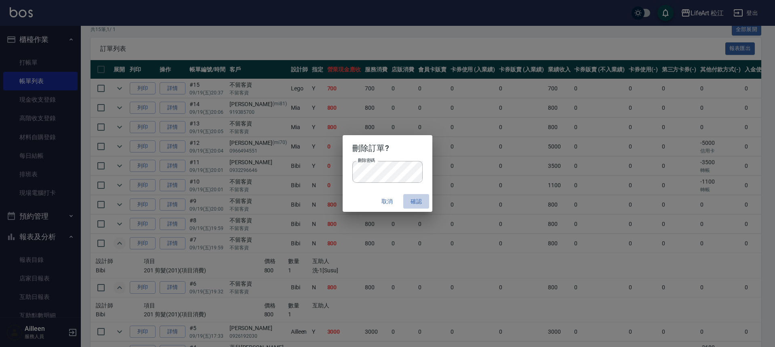
click at [413, 202] on button "確認" at bounding box center [416, 201] width 26 height 15
click at [362, 160] on h2 "刪除訂單?" at bounding box center [388, 148] width 90 height 26
click at [420, 207] on button "確認" at bounding box center [416, 201] width 26 height 15
click at [385, 204] on button "取消" at bounding box center [387, 201] width 26 height 15
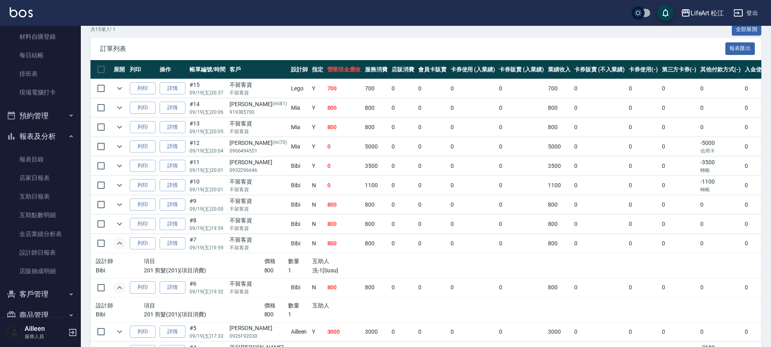
scroll to position [158, 0]
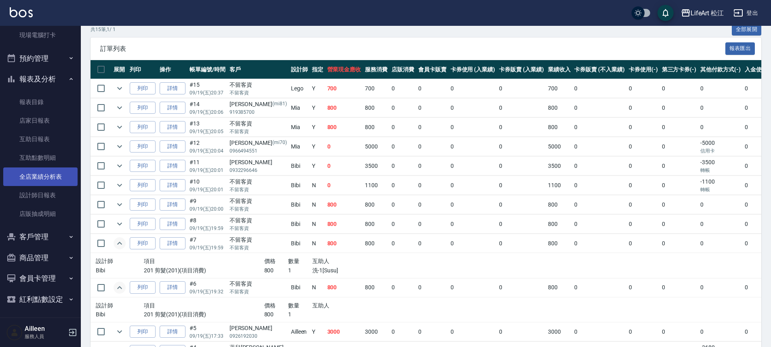
click at [49, 182] on link "全店業績分析表" at bounding box center [40, 177] width 74 height 19
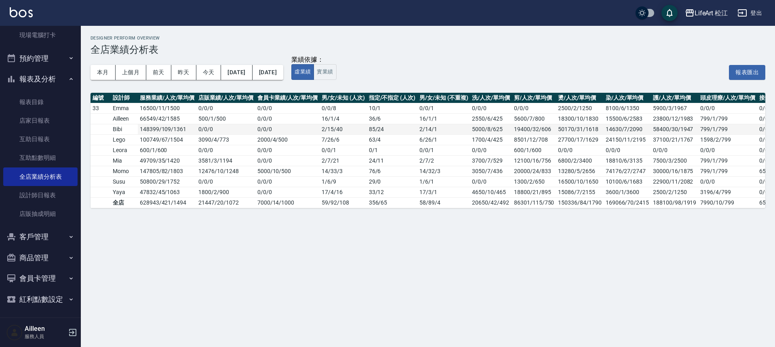
click at [156, 130] on td "148399 / 109 / 1361" at bounding box center [167, 129] width 59 height 11
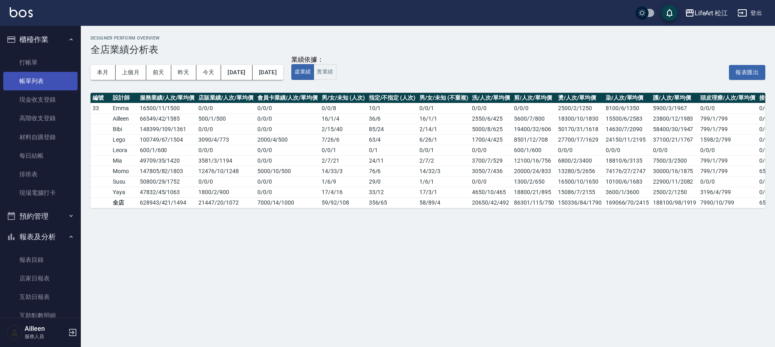
click at [46, 82] on link "帳單列表" at bounding box center [40, 81] width 74 height 19
click at [44, 78] on link "帳單列表" at bounding box center [40, 81] width 74 height 19
click at [40, 77] on link "帳單列表" at bounding box center [40, 81] width 74 height 19
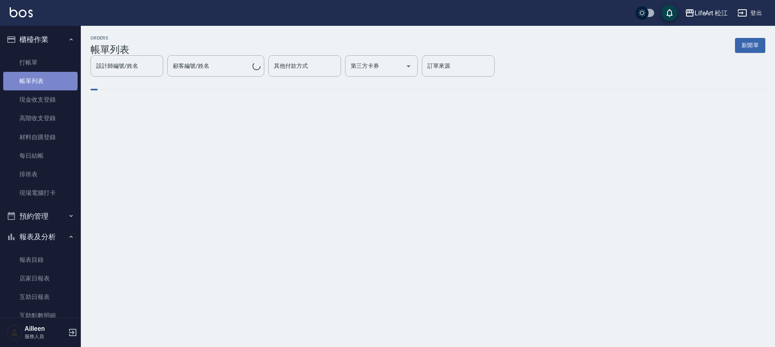
click at [40, 78] on link "帳單列表" at bounding box center [40, 81] width 74 height 19
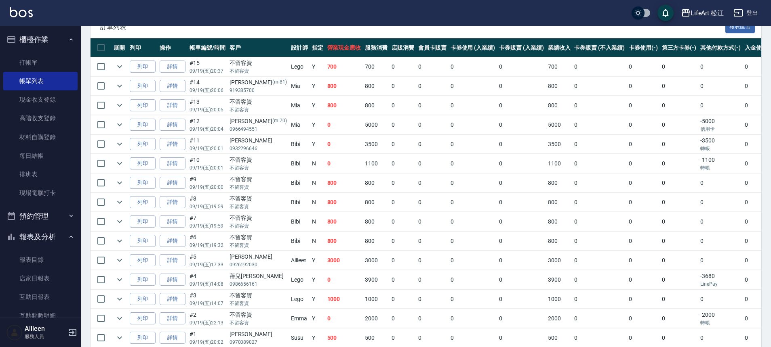
scroll to position [224, 0]
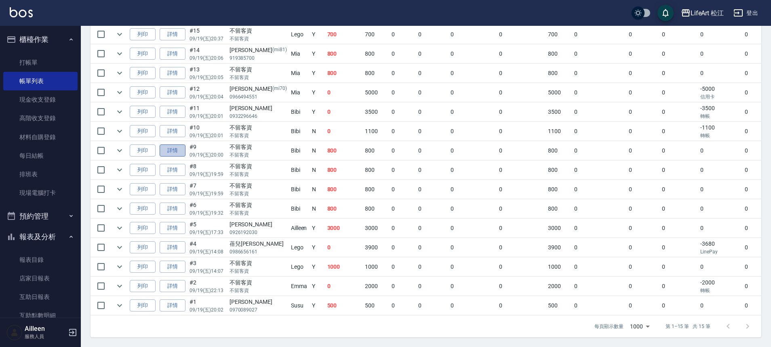
click at [175, 145] on link "詳情" at bounding box center [173, 151] width 26 height 13
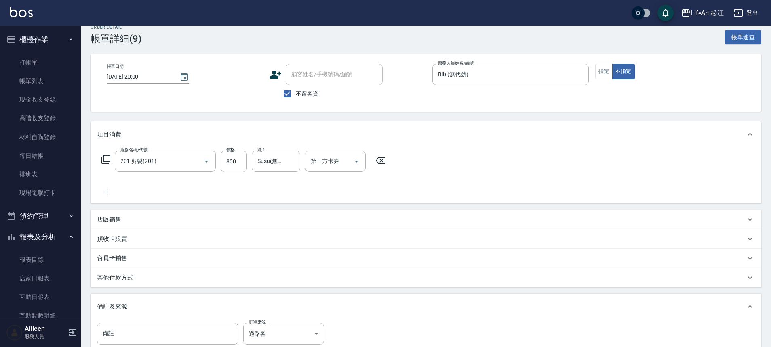
scroll to position [17, 0]
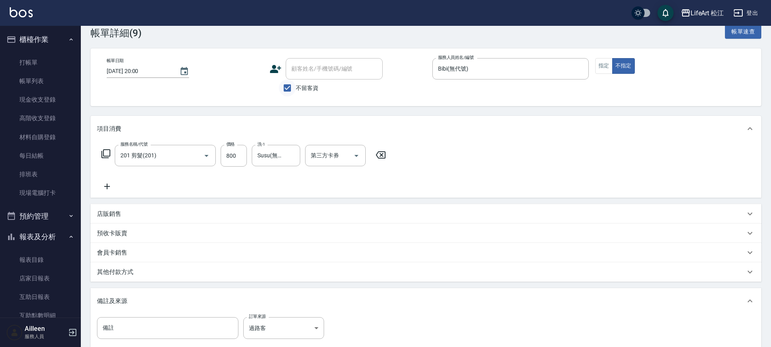
click at [288, 87] on input "不留客資" at bounding box center [287, 88] width 17 height 17
checkbox input "false"
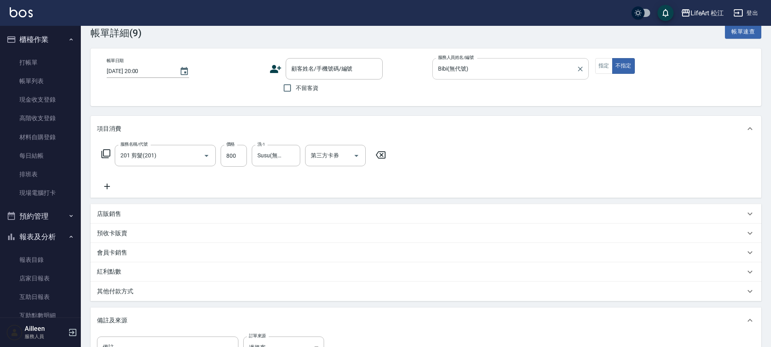
click at [517, 72] on input "Bibi(無代號)" at bounding box center [504, 69] width 137 height 14
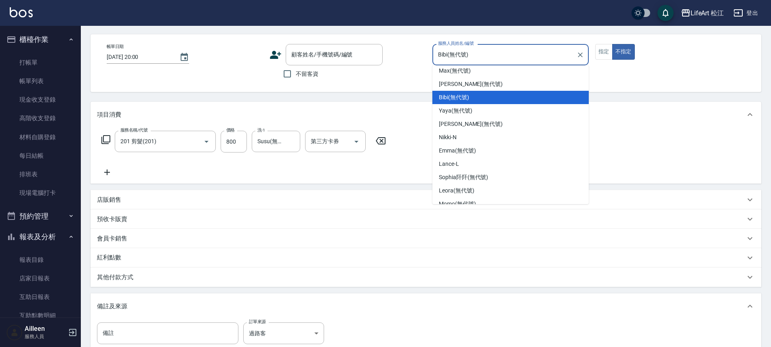
scroll to position [0, 0]
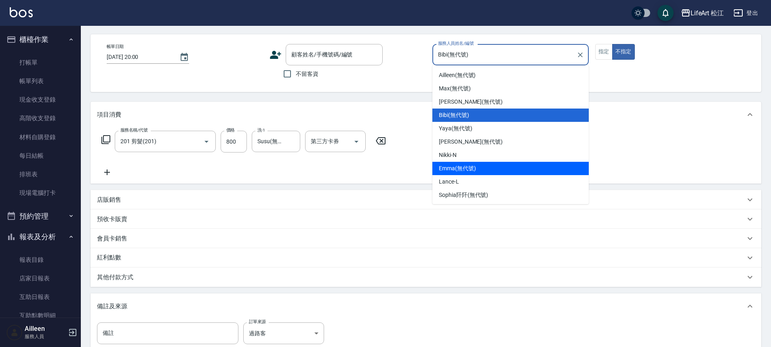
drag, startPoint x: 559, startPoint y: 97, endPoint x: 573, endPoint y: 161, distance: 65.3
click at [573, 161] on ul "Ailleen (無代號) [PERSON_NAME] (無代號) [PERSON_NAME] (無代號) Bibi (無代號) Yaya (無代號) [PE…" at bounding box center [510, 134] width 156 height 139
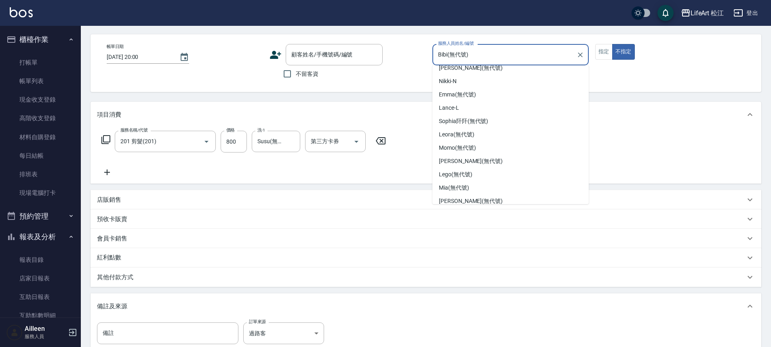
scroll to position [94, 0]
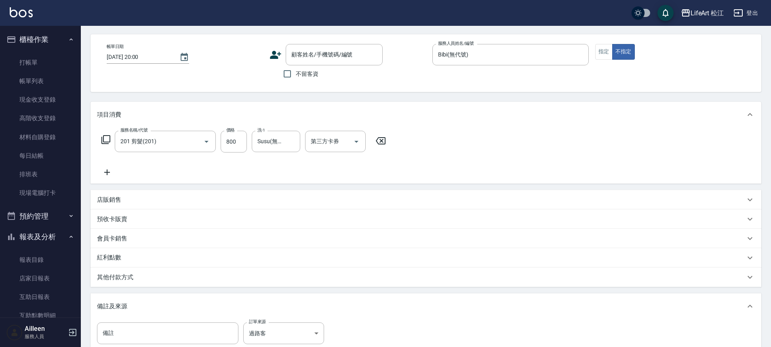
drag, startPoint x: 586, startPoint y: 126, endPoint x: 584, endPoint y: 178, distance: 51.3
click at [586, 181] on div "項目消費 服務名稱/代號 201 剪髮(201) 服務名稱/代號 價格 800 價格 洗-1 Susu(無代號) 洗-1 第三方卡券 第三方卡券 店販銷售 服…" at bounding box center [425, 231] width 671 height 259
drag, startPoint x: 502, startPoint y: 40, endPoint x: 502, endPoint y: 46, distance: 6.9
click at [502, 40] on div "帳單日期 [DATE] 20:00 顧客姓名/手機號碼/編號 顧客姓名/手機號碼/編號 不留客資 服務人員姓名/編號 [PERSON_NAME](無代號) 服…" at bounding box center [425, 63] width 671 height 58
click at [502, 56] on input "Bibi(無代號)" at bounding box center [504, 55] width 137 height 14
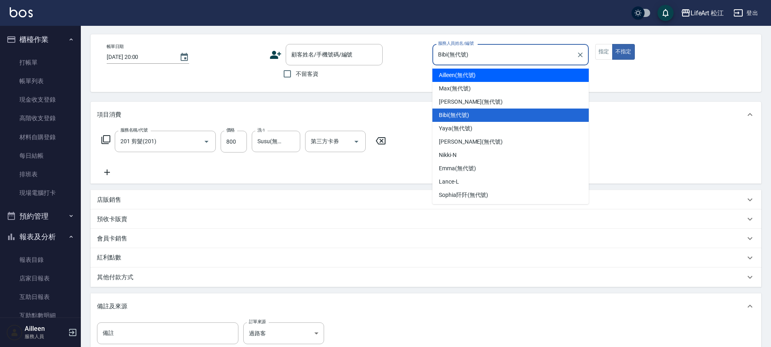
click at [497, 81] on div "Ailleen (無代號)" at bounding box center [510, 75] width 156 height 13
type input "Ailleen(無代號)"
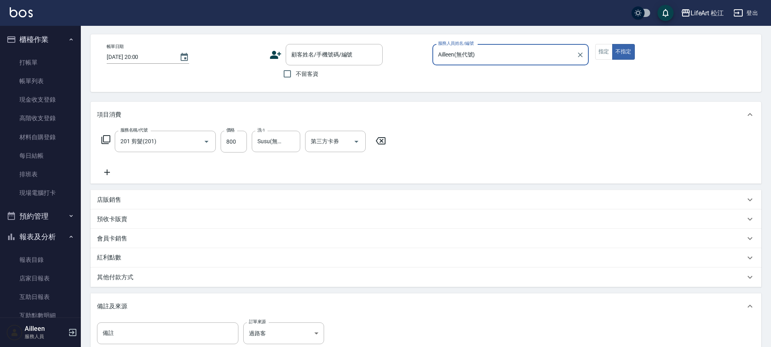
click at [276, 58] on icon at bounding box center [275, 55] width 11 height 8
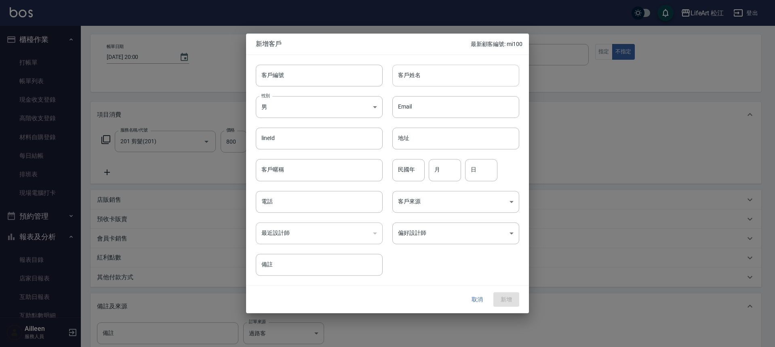
click at [449, 78] on input "客戶姓名" at bounding box center [455, 76] width 127 height 22
type input "x"
type input "連翊君"
click at [346, 202] on input "電話" at bounding box center [319, 202] width 127 height 22
type input "0975055103"
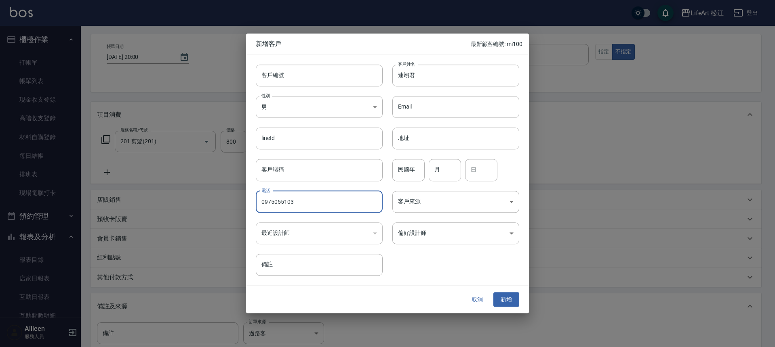
click at [434, 245] on div "客戶編號 客戶編號 客戶姓名 連翊君 客戶姓名 性別 男 [DEMOGRAPHIC_DATA] 性別 Email Email lineId lineId 地址…" at bounding box center [382, 165] width 273 height 221
click at [434, 232] on body "LifeArt 松江 登出 櫃檯作業 打帳單 帳單列表 現金收支登錄 高階收支登錄 材料自購登錄 每日結帳 排班表 現場電腦打卡 預約管理 預約管理 單日預約…" at bounding box center [387, 206] width 775 height 475
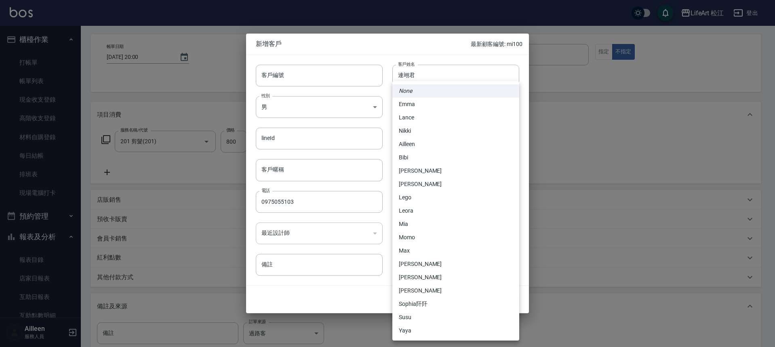
click at [420, 144] on li "Ailleen" at bounding box center [455, 144] width 127 height 13
type input "a5e07a72-dd53-467f-91a2-34fc9c225caf"
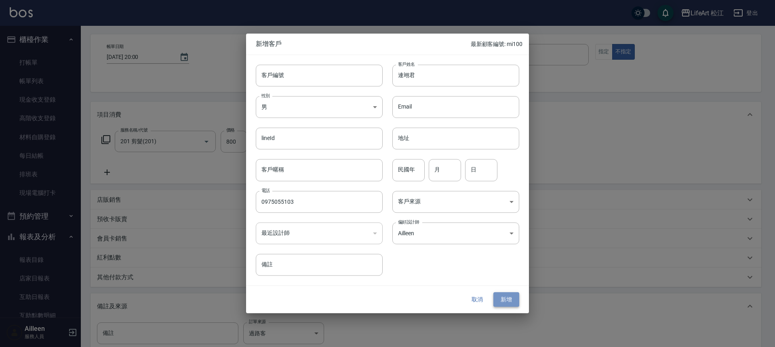
click at [501, 301] on button "新增" at bounding box center [506, 299] width 26 height 15
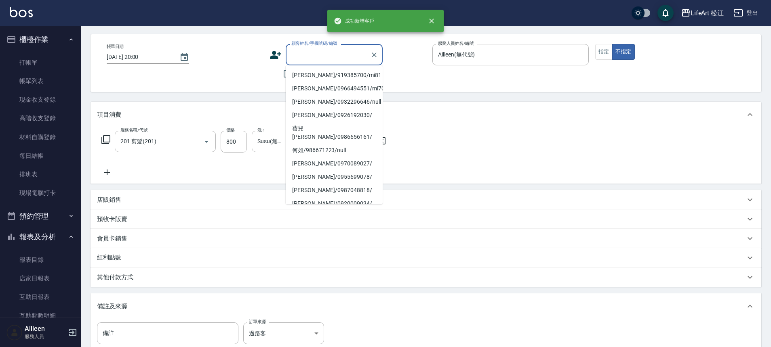
click at [299, 55] on input "顧客姓名/手機號碼/編號" at bounding box center [328, 55] width 78 height 14
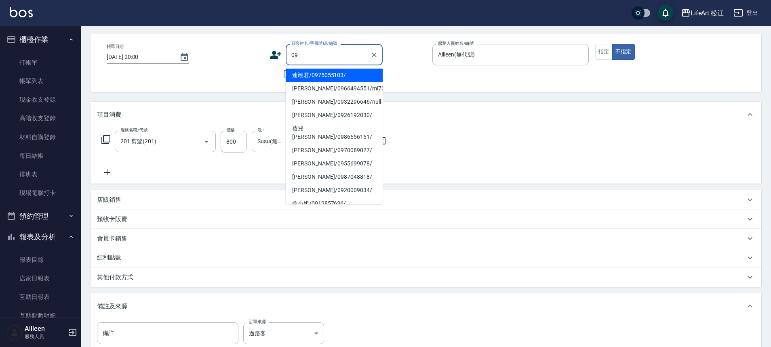
click at [326, 76] on li "連翊君/0975055103/" at bounding box center [334, 75] width 97 height 13
type input "連翊君/0975055103/"
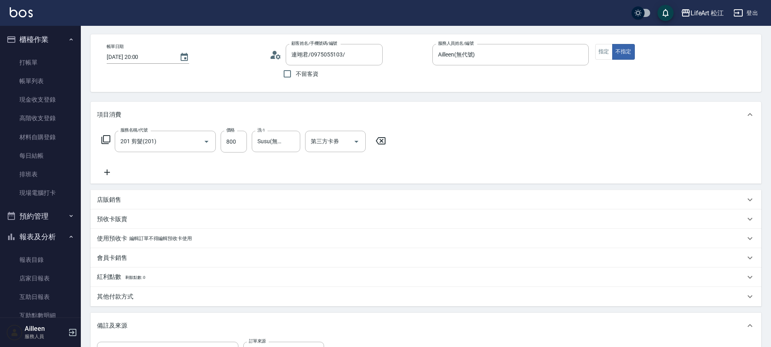
click at [106, 172] on icon at bounding box center [107, 173] width 20 height 10
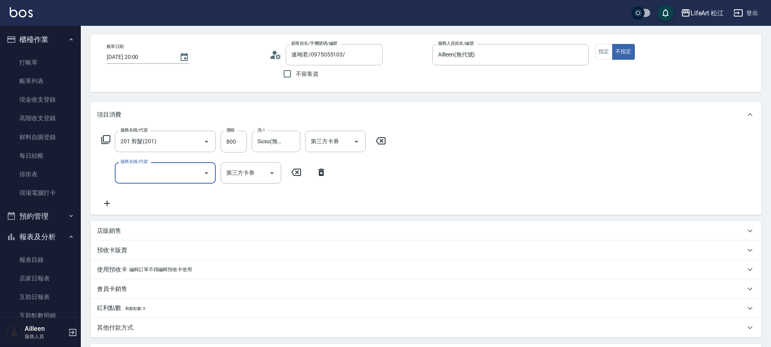
click at [127, 175] on input "服務名稱/代號" at bounding box center [159, 173] width 82 height 14
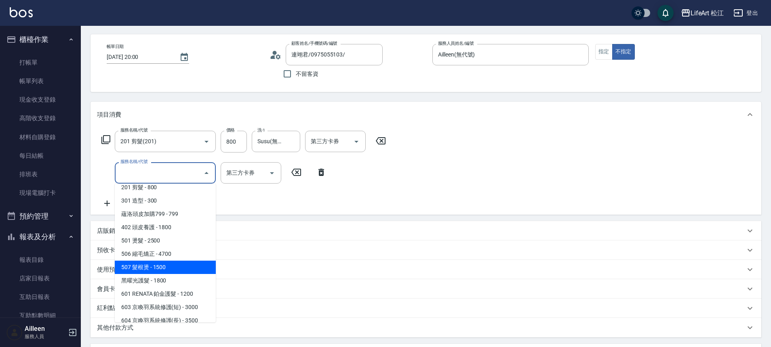
scroll to position [24, 0]
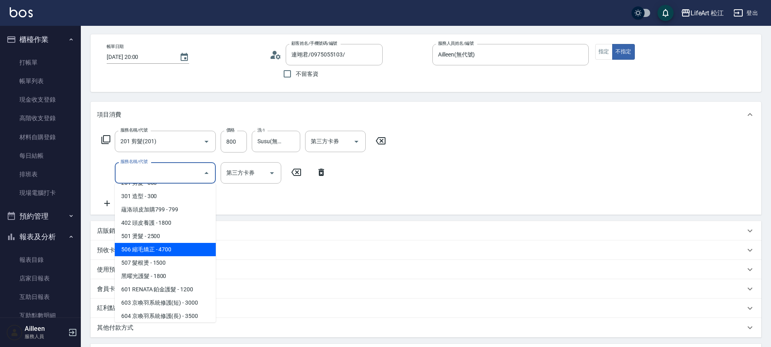
click at [158, 248] on span "506 縮毛矯正 - 4700" at bounding box center [165, 249] width 101 height 13
type input "506 縮毛矯正 (506)"
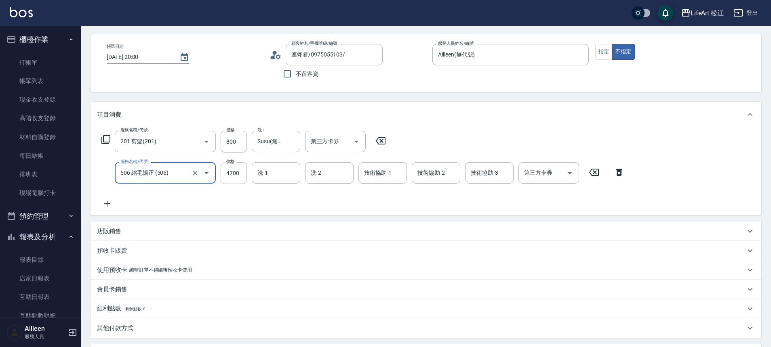
click at [108, 208] on icon at bounding box center [107, 204] width 20 height 10
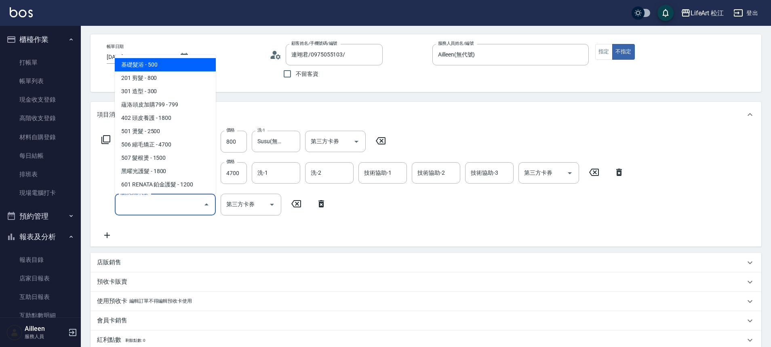
click at [148, 206] on input "服務名稱/代號" at bounding box center [159, 205] width 82 height 14
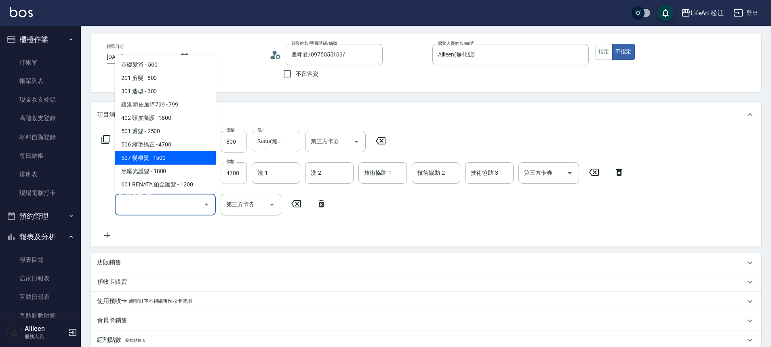
scroll to position [107, 0]
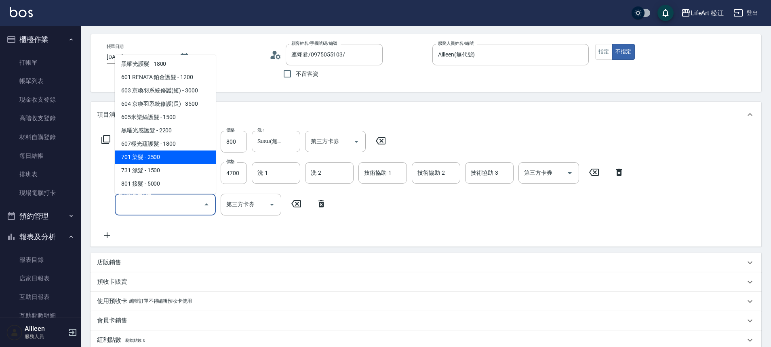
click at [168, 156] on span "701 染髮 - 2500" at bounding box center [165, 157] width 101 height 13
type input "701 染髮(701)"
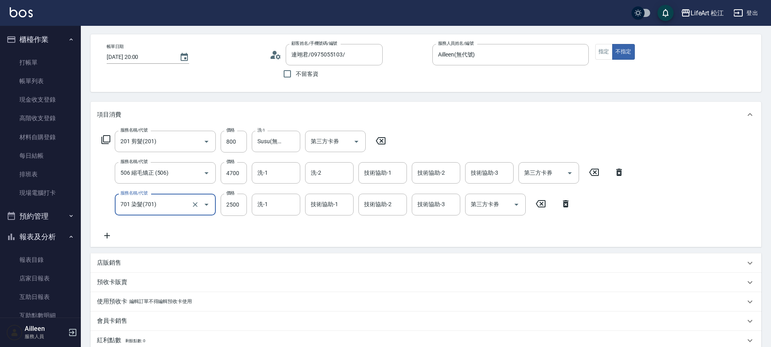
click at [112, 236] on icon at bounding box center [107, 236] width 20 height 10
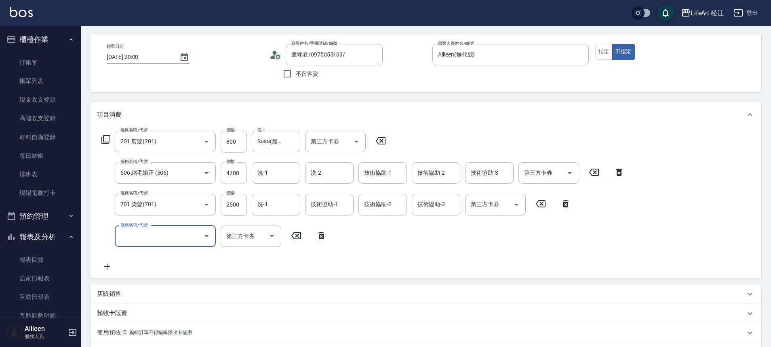
click at [127, 234] on input "服務名稱/代號" at bounding box center [159, 236] width 82 height 14
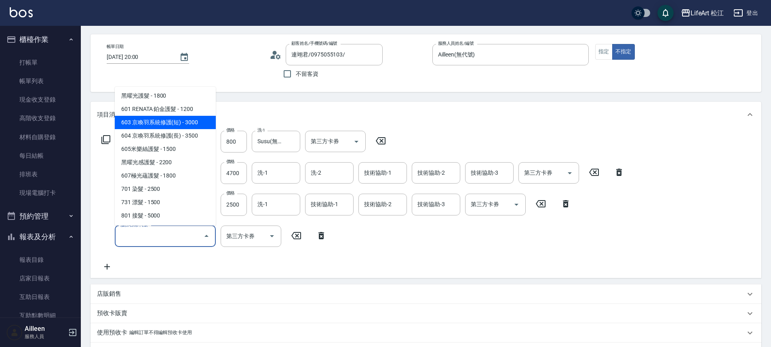
click at [170, 126] on span "603 京喚羽系統修護(短) - 3000" at bounding box center [165, 122] width 101 height 13
type input "603 京喚羽系統修護(短)(603)"
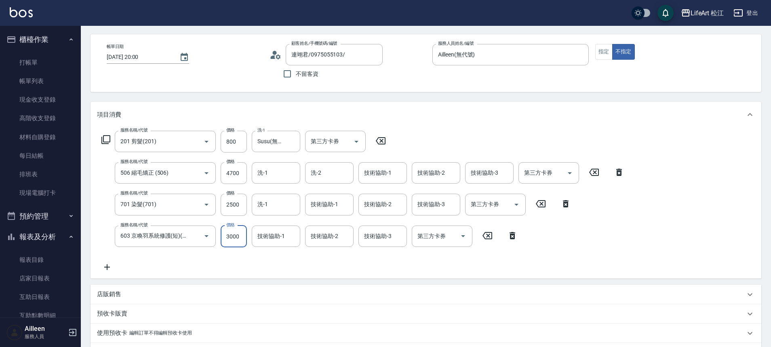
click at [235, 238] on input "3000" at bounding box center [234, 237] width 26 height 22
type input "2500"
click at [234, 175] on input "4700" at bounding box center [234, 173] width 26 height 22
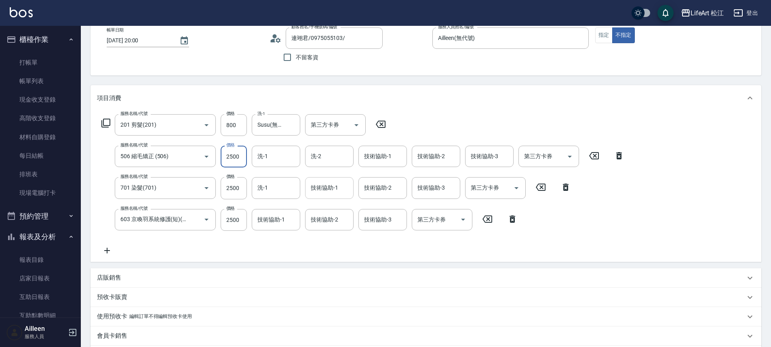
scroll to position [0, 0]
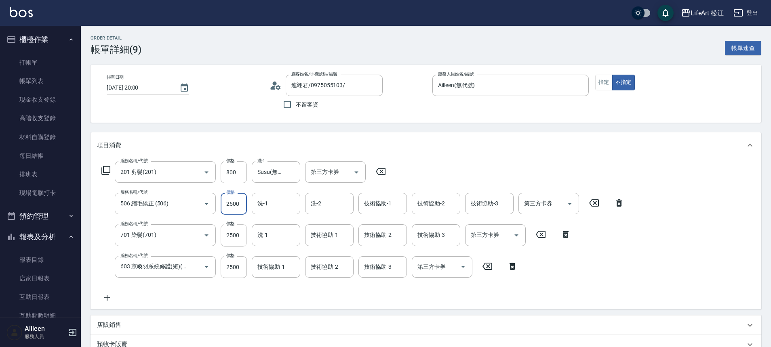
type input "2500"
click at [233, 240] on input "2500" at bounding box center [234, 236] width 26 height 22
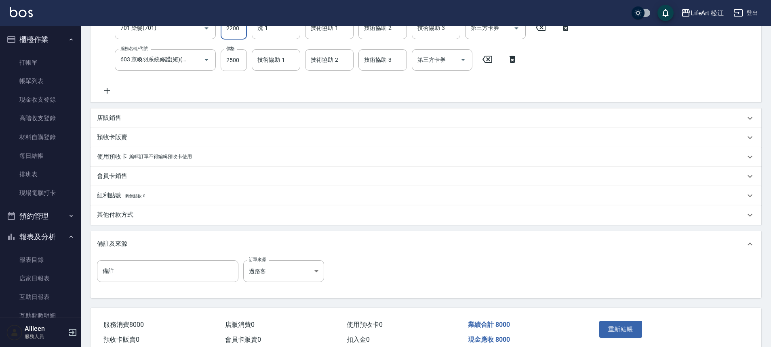
scroll to position [246, 0]
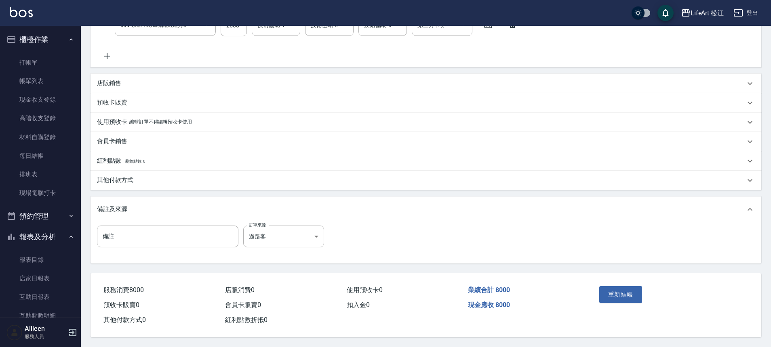
type input "2200"
click at [135, 79] on div "店販銷售" at bounding box center [421, 83] width 648 height 8
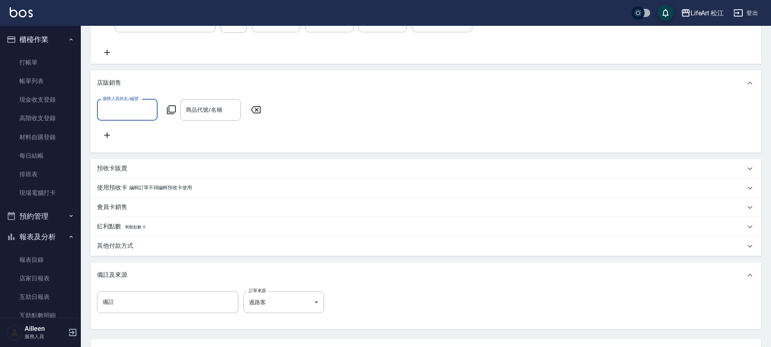
scroll to position [0, 0]
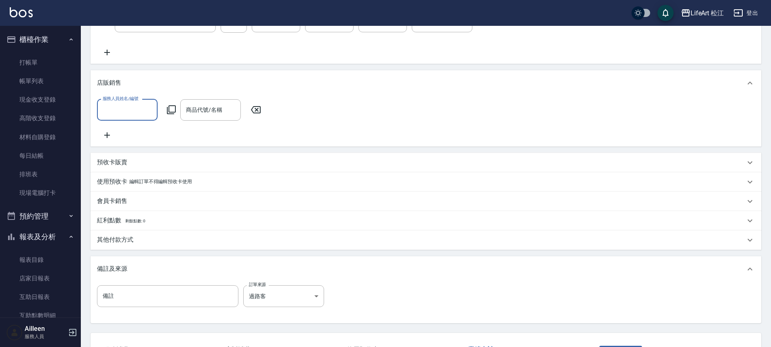
click at [137, 116] on input "服務人員姓名/編號" at bounding box center [127, 110] width 53 height 14
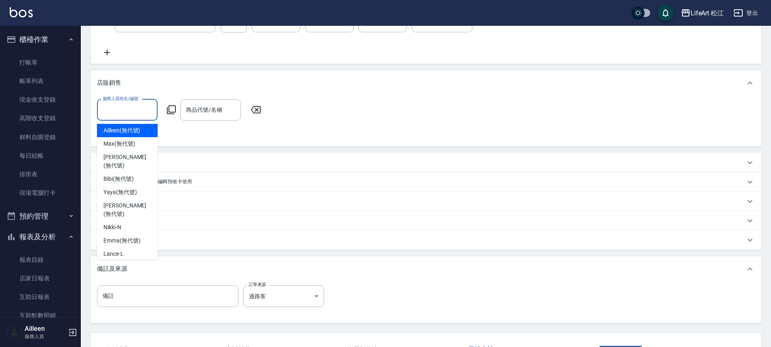
click at [138, 128] on span "Ailleen (無代號)" at bounding box center [121, 130] width 37 height 8
type input "Ailleen(無代號)"
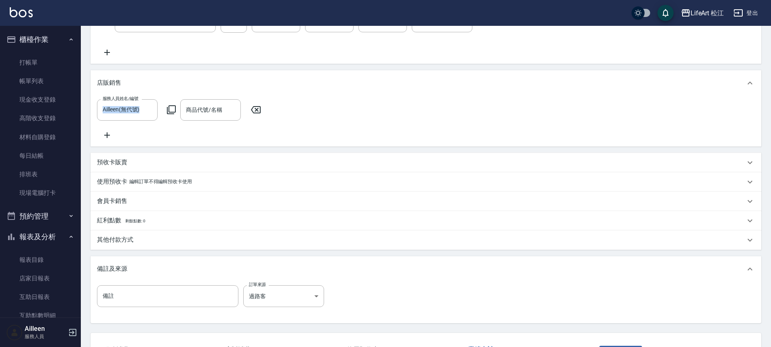
click at [138, 128] on div "服務人員姓名/編號 [PERSON_NAME](無代號) 服務人員姓名/編號 商品代號/名稱 商品代號/名稱" at bounding box center [426, 119] width 658 height 41
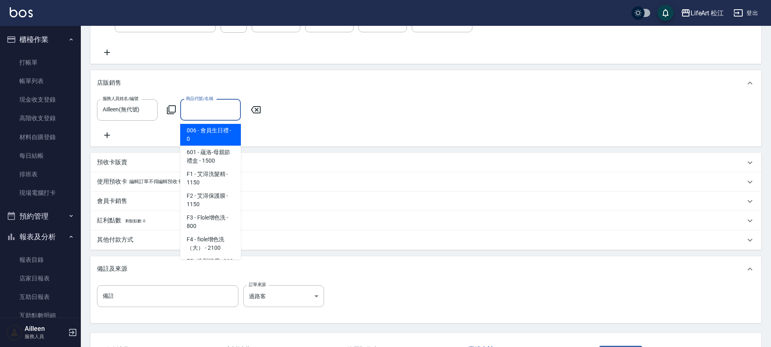
click at [218, 111] on input "商品代號/名稱" at bounding box center [210, 110] width 53 height 14
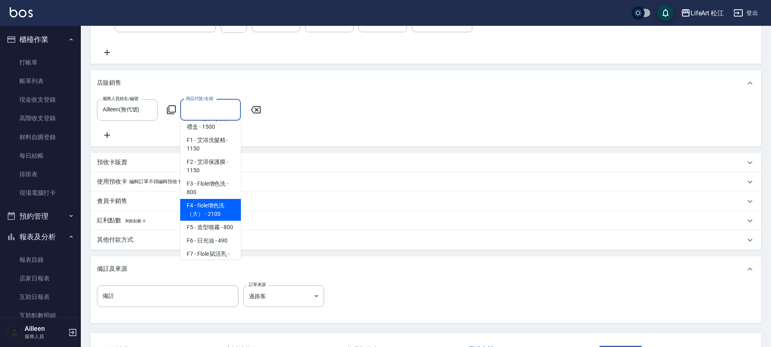
scroll to position [74, 0]
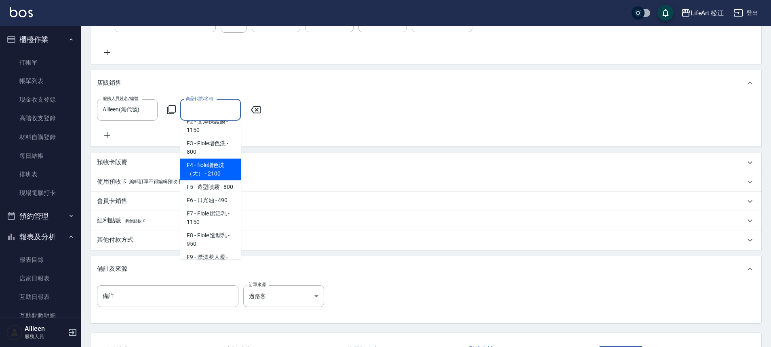
click at [224, 170] on span "F4 - fiole增色洗（大） - 2100" at bounding box center [210, 170] width 61 height 22
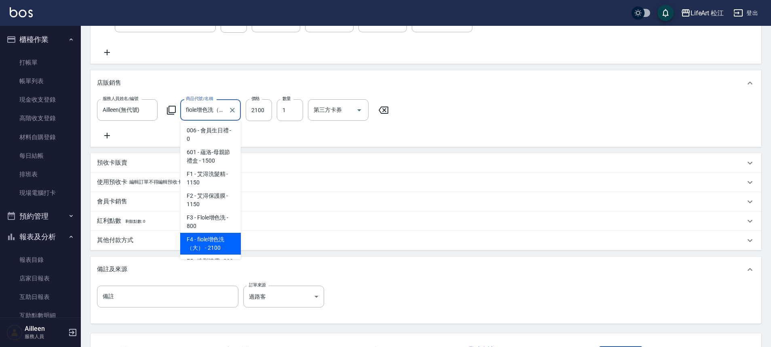
click at [210, 111] on input "fiole增色洗（大）" at bounding box center [204, 110] width 41 height 14
click at [212, 219] on span "F3 - Flole增色洗 - 800" at bounding box center [210, 222] width 61 height 22
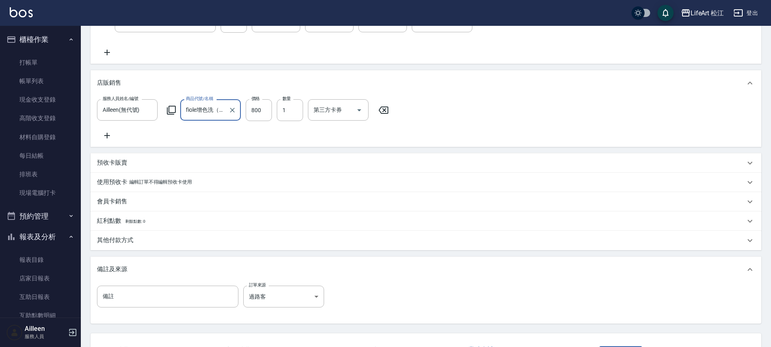
type input "Flole增色洗"
click at [264, 106] on input "800" at bounding box center [259, 110] width 26 height 22
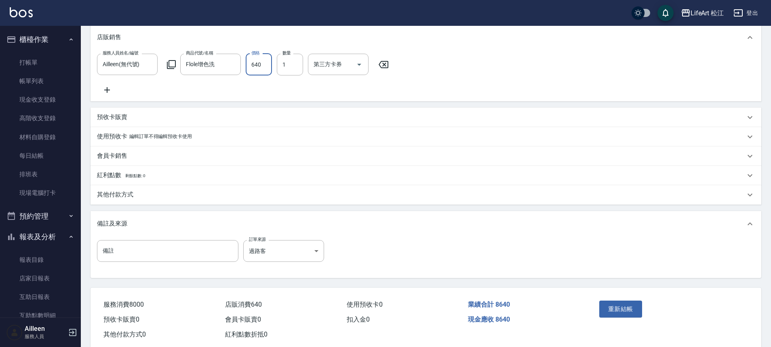
scroll to position [315, 0]
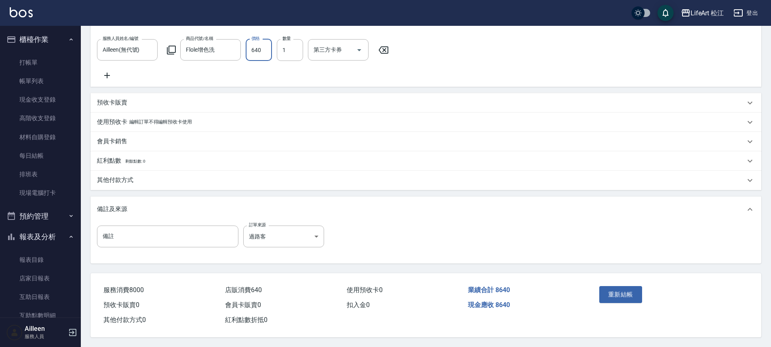
type input "640"
click at [120, 177] on p "其他付款方式" at bounding box center [115, 180] width 36 height 8
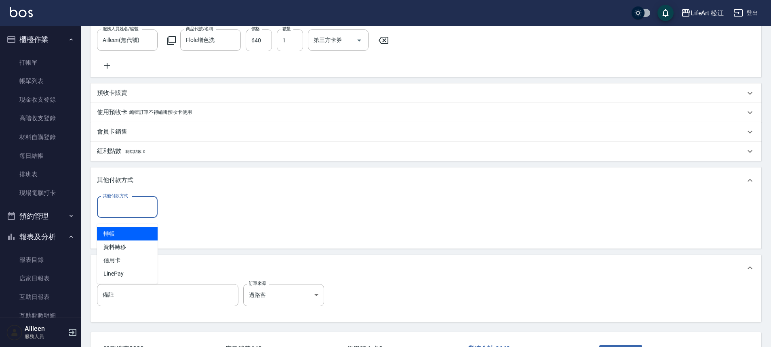
click at [123, 215] on input "其他付款方式" at bounding box center [127, 207] width 53 height 14
click at [126, 263] on span "信用卡" at bounding box center [127, 260] width 61 height 13
type input "信用卡"
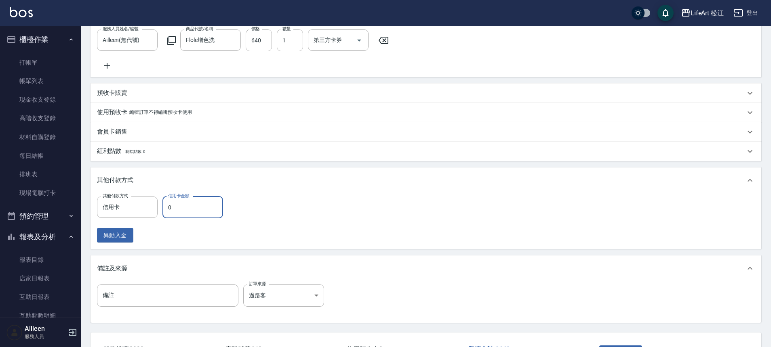
click at [177, 215] on input "0" at bounding box center [192, 208] width 61 height 22
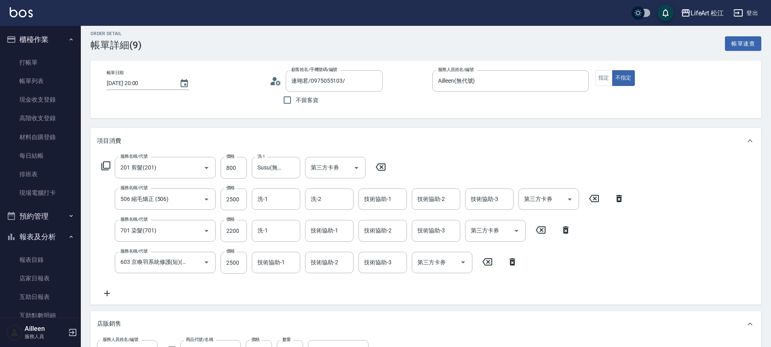
scroll to position [0, 0]
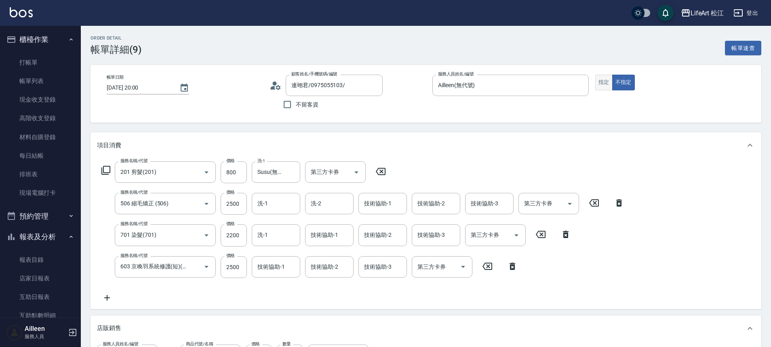
type input "8640"
click at [597, 76] on button "指定" at bounding box center [603, 83] width 17 height 16
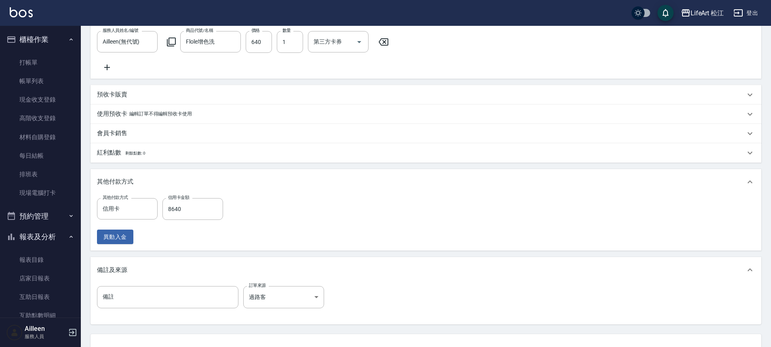
scroll to position [385, 0]
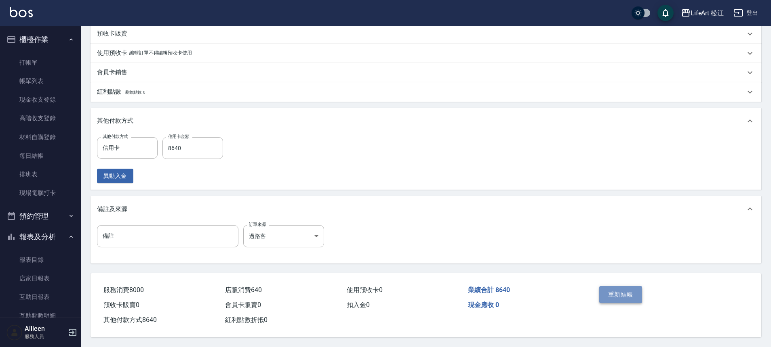
click at [621, 290] on button "重新結帳" at bounding box center [620, 294] width 43 height 17
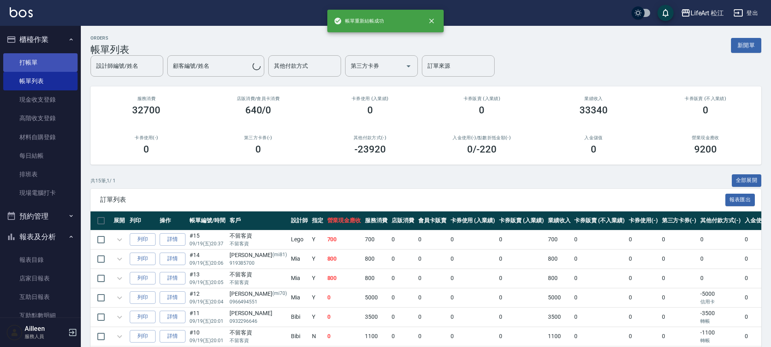
click at [27, 67] on link "打帳單" at bounding box center [40, 62] width 74 height 19
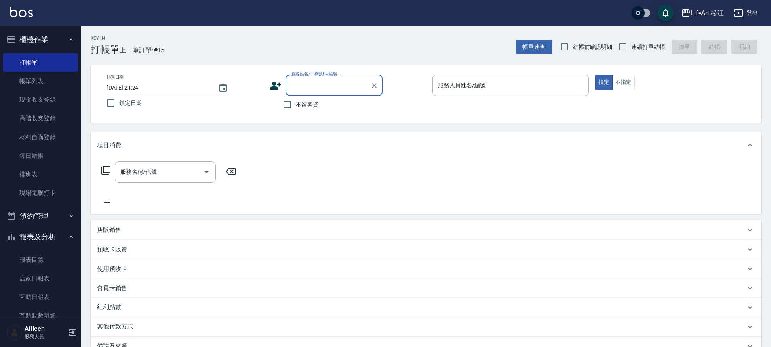
click at [320, 88] on input "顧客姓名/手機號碼/編號" at bounding box center [328, 85] width 78 height 14
click at [312, 105] on li "張小姐/0978225790/" at bounding box center [334, 105] width 97 height 13
type input "張小姐/0978225790/"
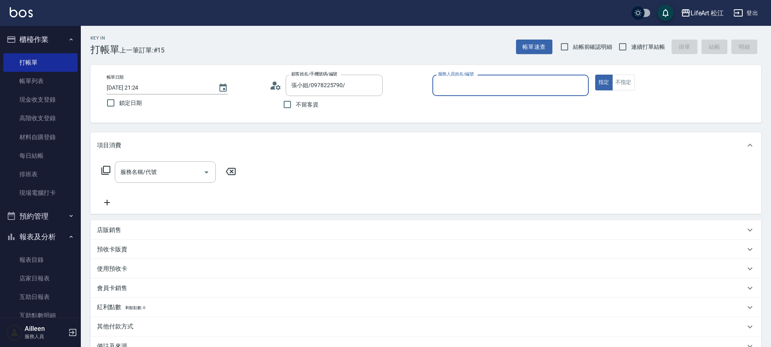
type input "Ailleen(無代號)"
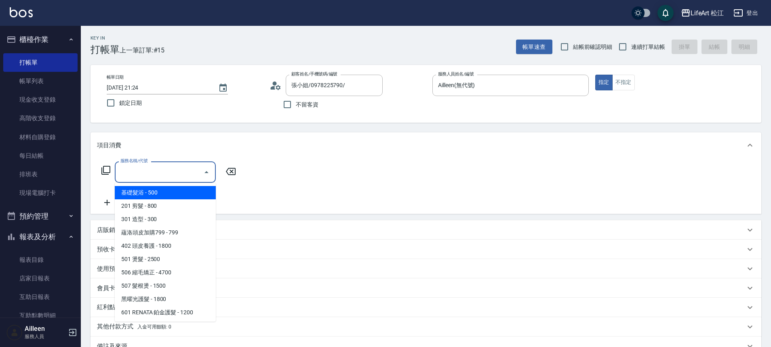
click at [155, 165] on input "服務名稱/代號" at bounding box center [159, 172] width 82 height 14
click at [225, 84] on icon "Choose date, selected date is 2025-09-19" at bounding box center [222, 88] width 7 height 8
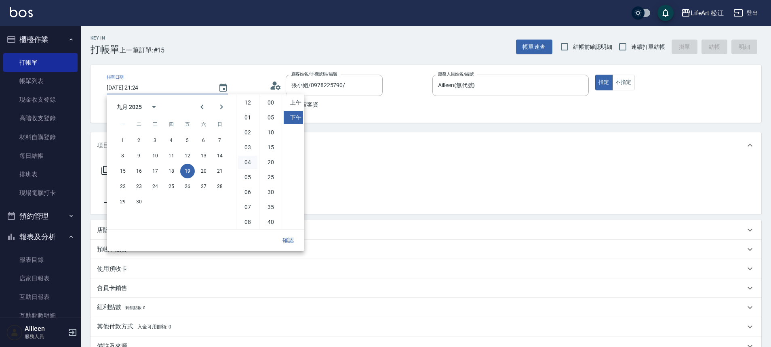
scroll to position [45, 0]
click at [202, 167] on button "20" at bounding box center [203, 171] width 15 height 15
type input "[DATE] 21:24"
click at [293, 239] on button "確認" at bounding box center [288, 240] width 26 height 15
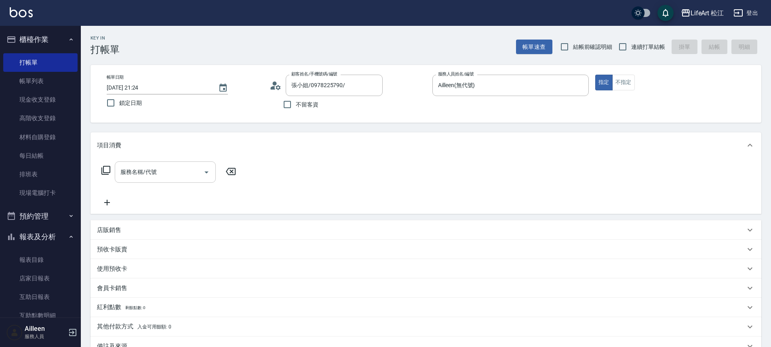
click at [179, 170] on input "服務名稱/代號" at bounding box center [159, 172] width 82 height 14
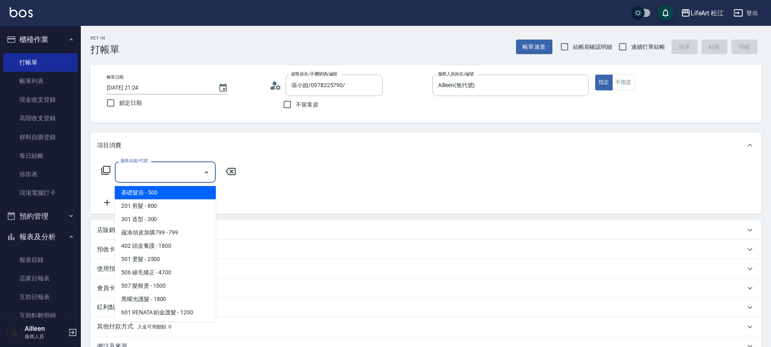
drag, startPoint x: 172, startPoint y: 193, endPoint x: 242, endPoint y: 194, distance: 69.9
click at [172, 193] on span "基礎髮浴 - 500" at bounding box center [165, 192] width 101 height 13
type input "基礎髮浴 (101)"
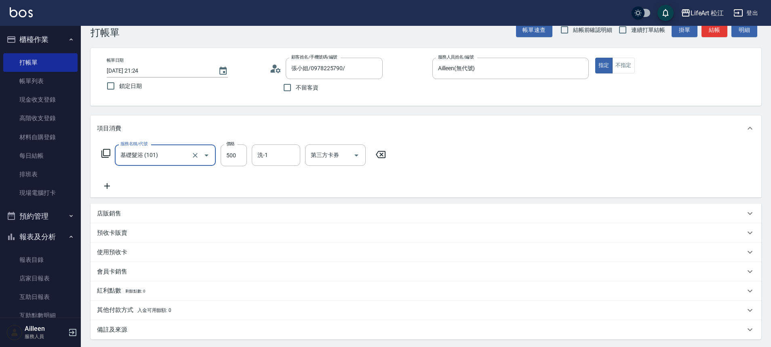
scroll to position [101, 0]
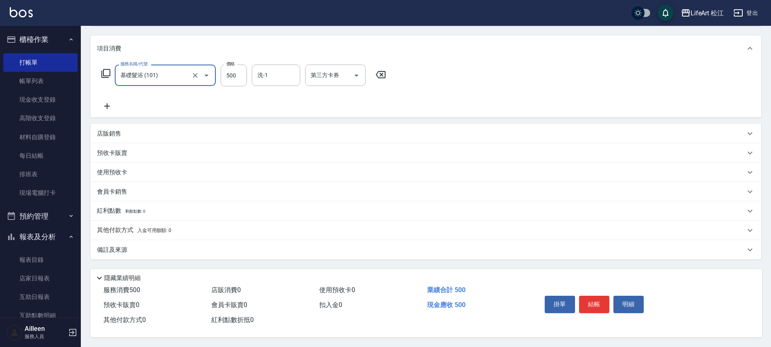
click at [141, 252] on div "備註及來源" at bounding box center [425, 249] width 671 height 19
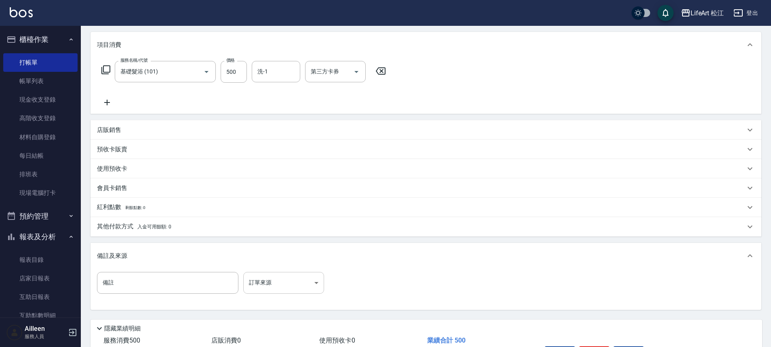
click at [250, 279] on body "LifeArt 松江 登出 櫃檯作業 打帳單 帳單列表 現金收支登錄 高階收支登錄 材料自購登錄 每日結帳 排班表 現場電腦打卡 預約管理 預約管理 單日預約…" at bounding box center [385, 148] width 771 height 498
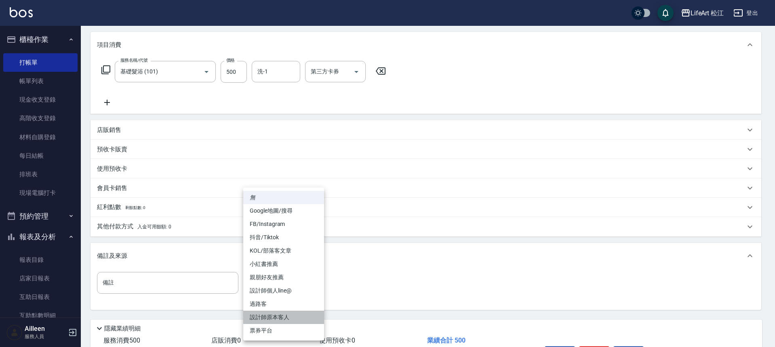
click at [278, 315] on li "設計師原本客人" at bounding box center [283, 317] width 81 height 13
type input "設計師原本客人"
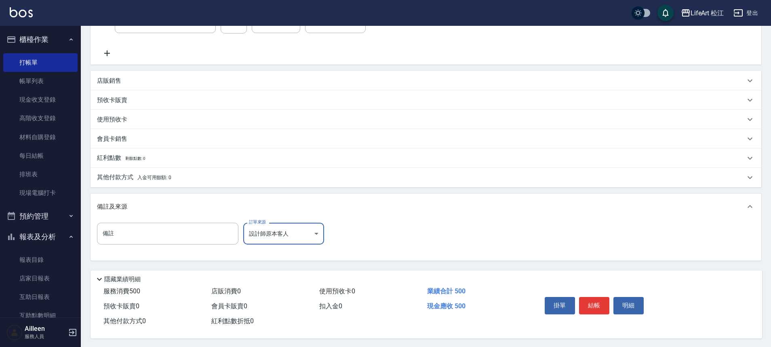
scroll to position [155, 0]
click at [145, 174] on span "入金可用餘額: 0" at bounding box center [154, 177] width 34 height 6
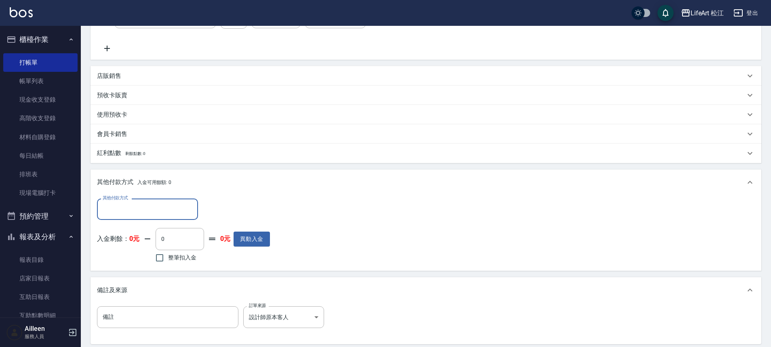
scroll to position [0, 0]
click at [142, 218] on div "其他付款方式" at bounding box center [147, 209] width 101 height 21
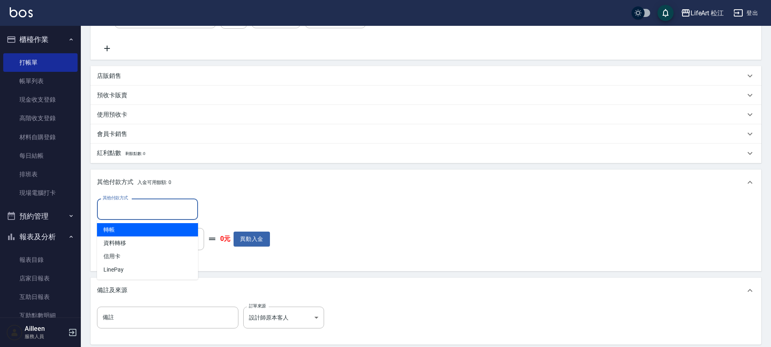
click at [141, 229] on span "轉帳" at bounding box center [147, 229] width 101 height 13
type input "轉帳"
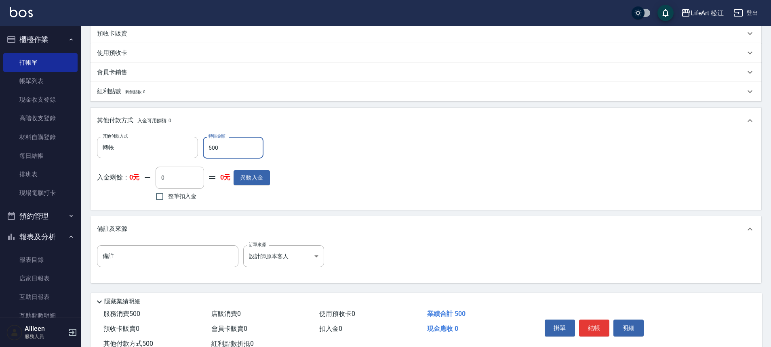
scroll to position [244, 0]
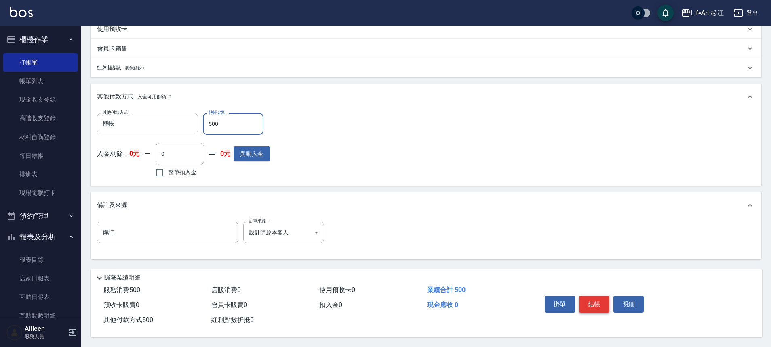
type input "500"
click at [606, 300] on button "結帳" at bounding box center [594, 304] width 30 height 17
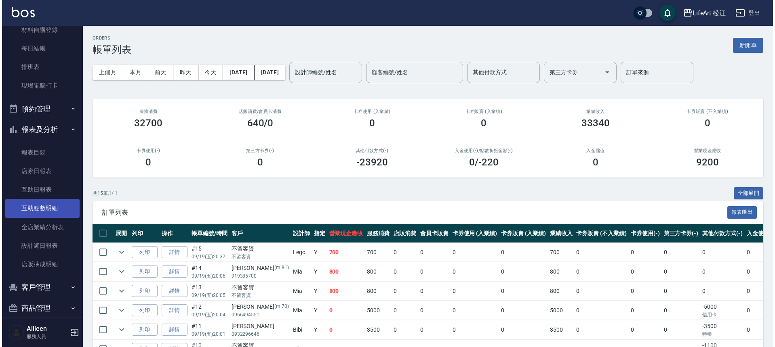
scroll to position [137, 0]
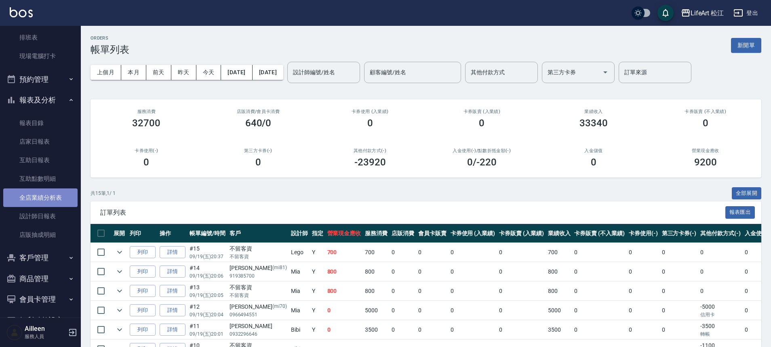
click at [51, 195] on link "全店業績分析表" at bounding box center [40, 198] width 74 height 19
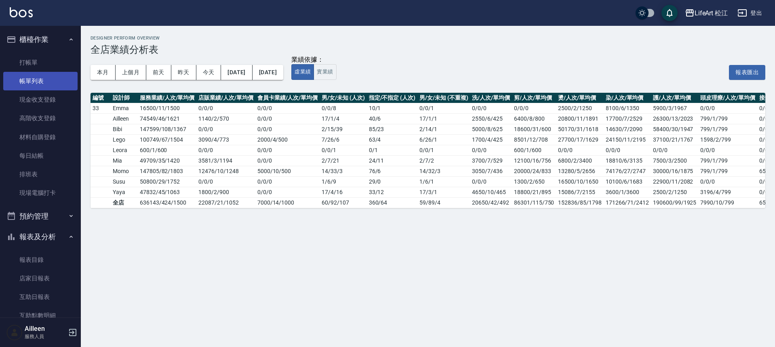
click at [44, 78] on link "帳單列表" at bounding box center [40, 81] width 74 height 19
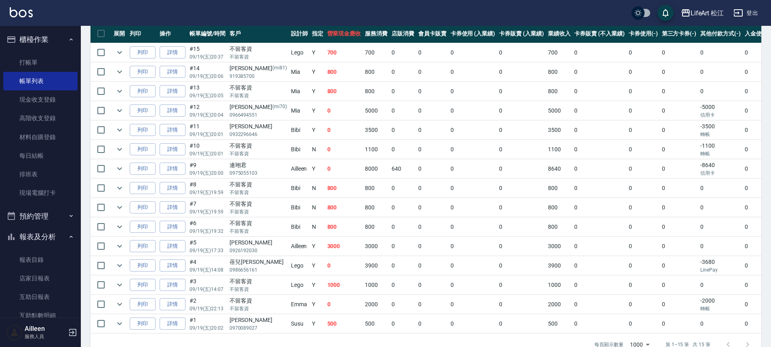
scroll to position [193, 0]
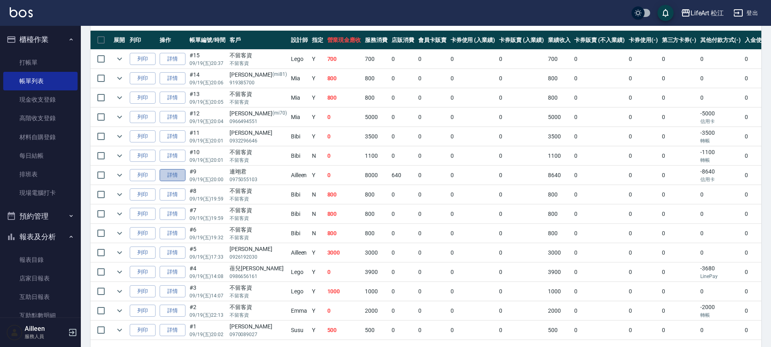
click at [172, 174] on link "詳情" at bounding box center [173, 175] width 26 height 13
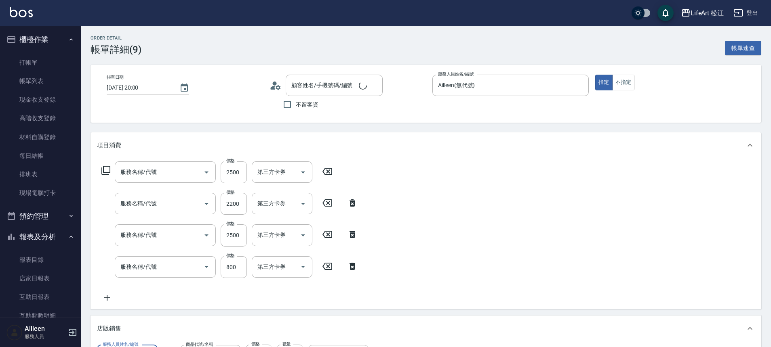
type input "[DATE] 20:00"
type input "Ailleen(無代號)"
type input "過路客"
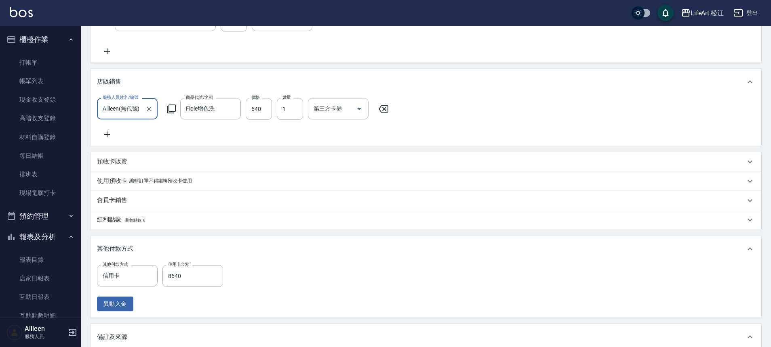
type input "連翊君/0975055103/"
type input "603 京喚羽系統修護(短)(603)"
type input "701 染髮(701)"
type input "506 縮毛矯正 (506)"
type input "201 剪髮(201)"
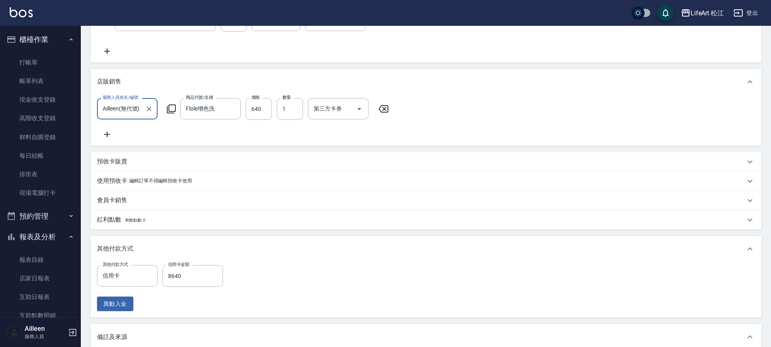
scroll to position [385, 0]
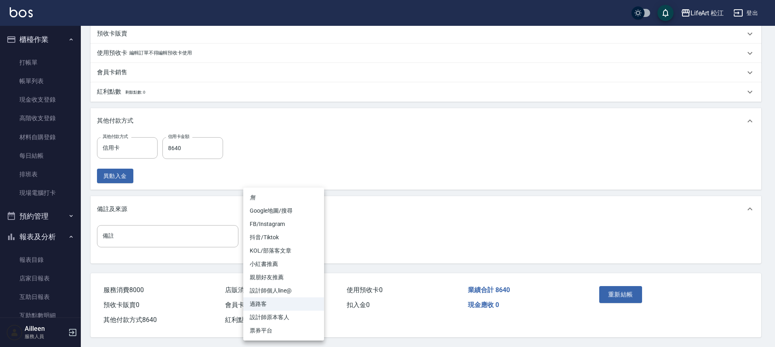
click at [290, 318] on li "設計師原本客人" at bounding box center [283, 317] width 81 height 13
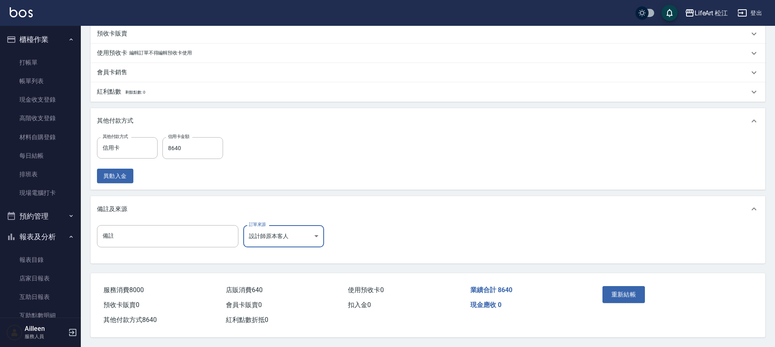
type input "設計師原本客人"
click at [612, 291] on button "重新結帳" at bounding box center [620, 294] width 43 height 17
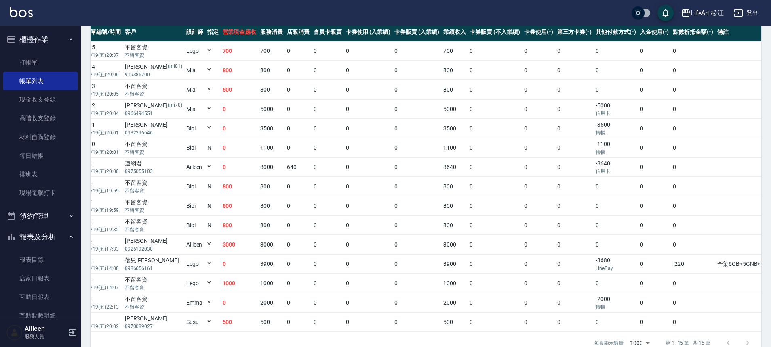
scroll to position [0, 211]
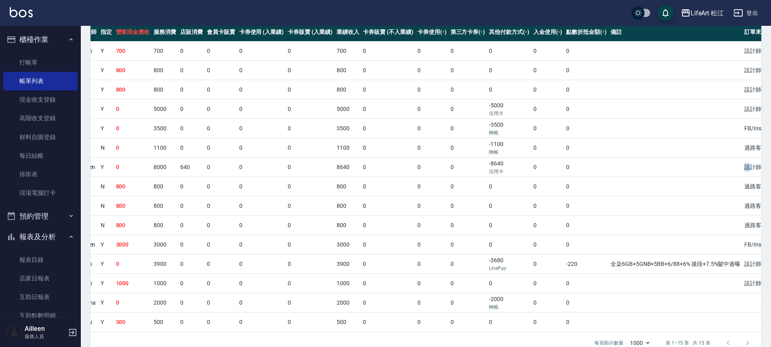
drag, startPoint x: 723, startPoint y: 169, endPoint x: 683, endPoint y: 166, distance: 40.1
click at [683, 166] on tr "列印 詳情 #9 09/19 (五) 20:00 連翊君 0975055103 Ailleen Y 0 8000 640 0 0 0 8640 0 0 0 -…" at bounding box center [333, 167] width 909 height 19
click at [683, 166] on td at bounding box center [675, 167] width 134 height 19
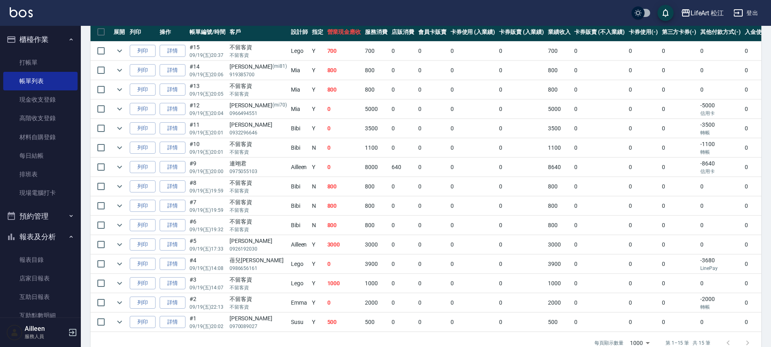
scroll to position [160, 0]
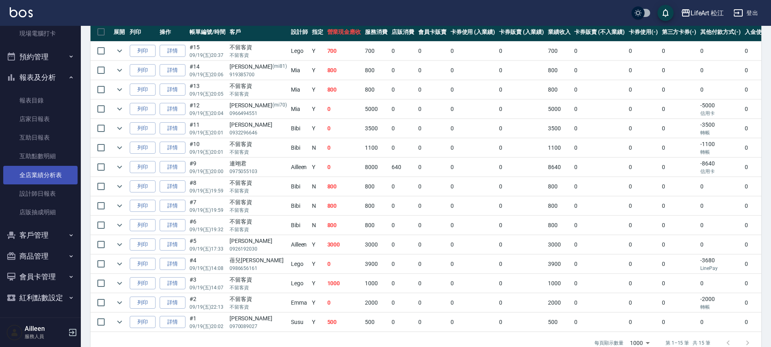
click at [34, 174] on link "全店業績分析表" at bounding box center [40, 175] width 74 height 19
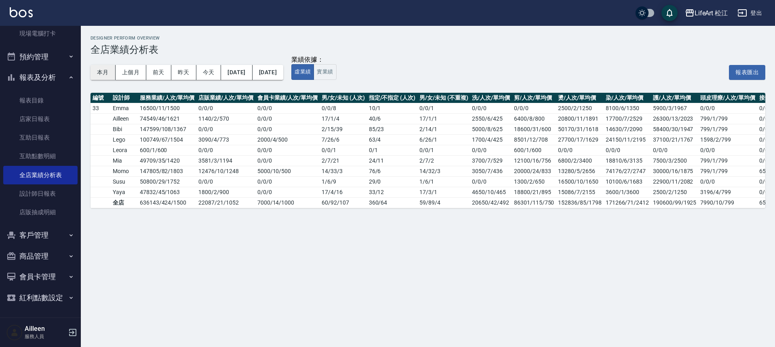
click at [100, 72] on button "本月" at bounding box center [102, 72] width 25 height 15
click at [108, 73] on button "本月" at bounding box center [102, 72] width 25 height 15
click at [109, 72] on button "本月" at bounding box center [102, 72] width 25 height 15
click at [110, 78] on button "本月" at bounding box center [102, 72] width 25 height 15
click at [80, 160] on div "LifeArt 松江 登出 櫃檯作業 打帳單 帳單列表 現金收支登錄 高階收支登錄 材料自購登錄 每日結帳 排班表 現場電腦打卡 預約管理 預約管理 單日預約…" at bounding box center [387, 173] width 775 height 347
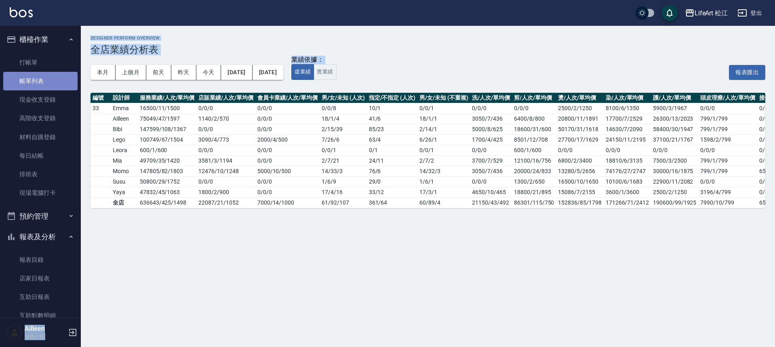
click at [54, 80] on link "帳單列表" at bounding box center [40, 81] width 74 height 19
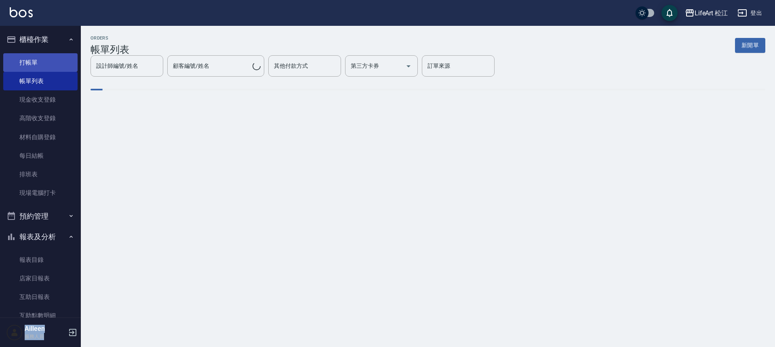
click at [55, 61] on link "打帳單" at bounding box center [40, 62] width 74 height 19
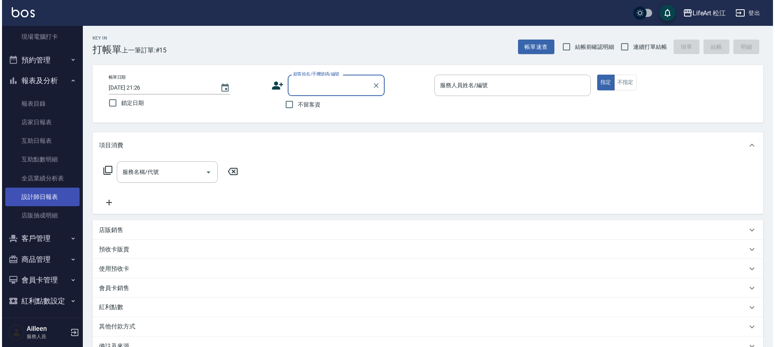
scroll to position [160, 0]
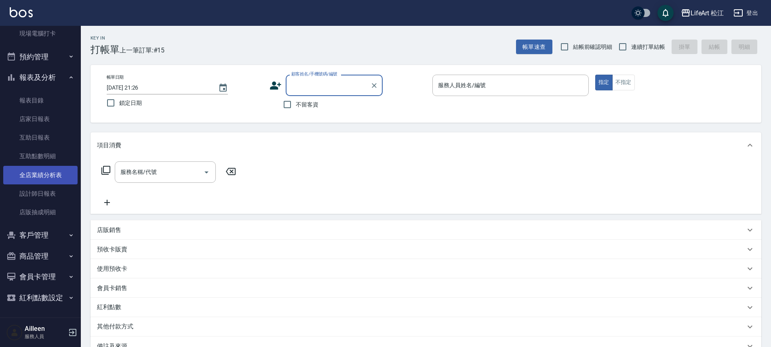
click at [30, 174] on link "全店業績分析表" at bounding box center [40, 175] width 74 height 19
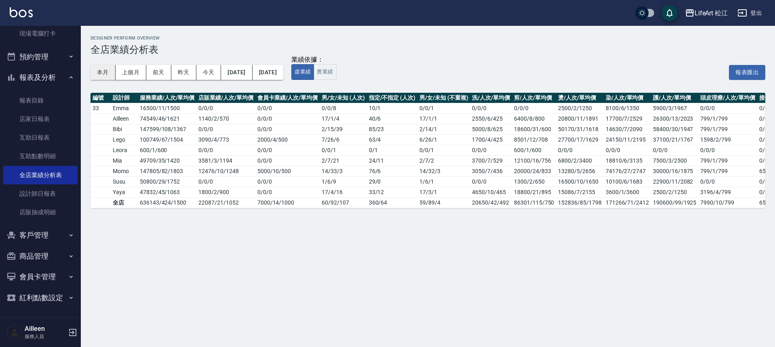
click at [109, 72] on button "本月" at bounding box center [102, 72] width 25 height 15
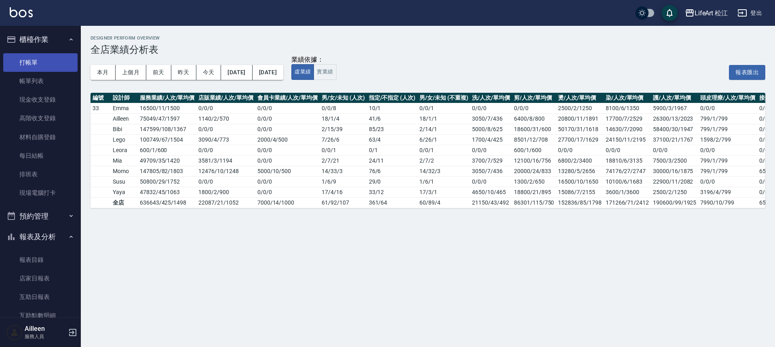
click at [27, 66] on link "打帳單" at bounding box center [40, 62] width 74 height 19
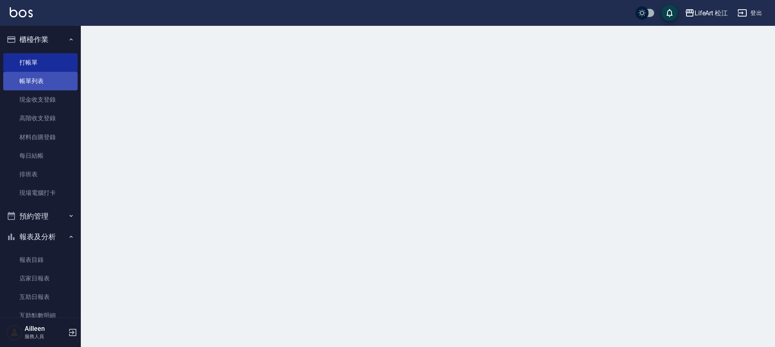
click at [34, 76] on link "帳單列表" at bounding box center [40, 81] width 74 height 19
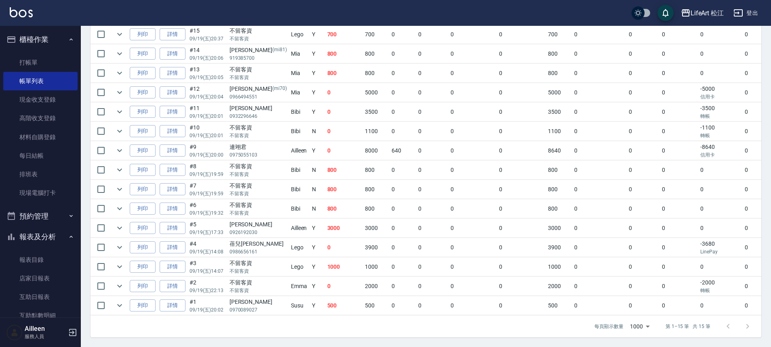
scroll to position [74, 0]
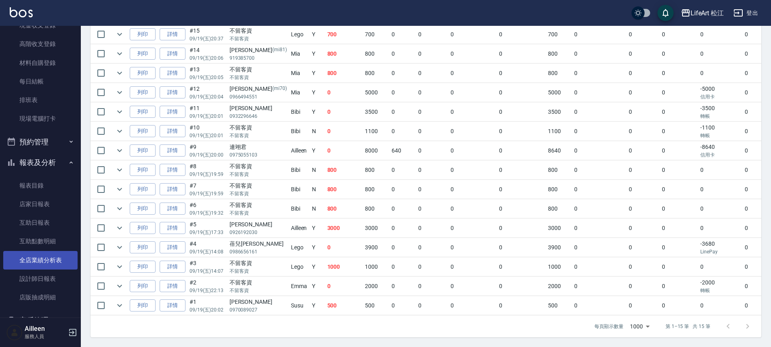
click at [46, 259] on link "全店業績分析表" at bounding box center [40, 260] width 74 height 19
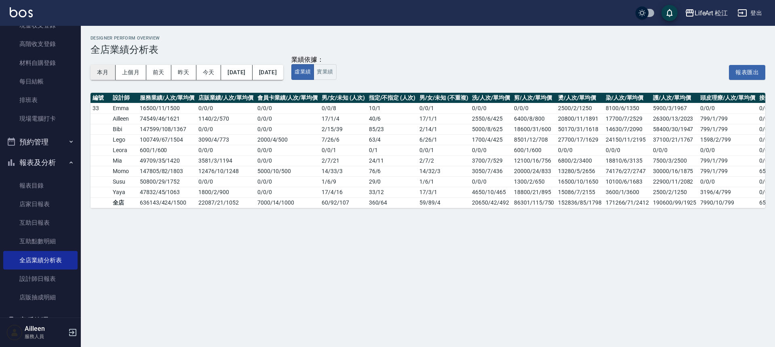
click at [106, 72] on button "本月" at bounding box center [102, 72] width 25 height 15
